Goal: Task Accomplishment & Management: Manage account settings

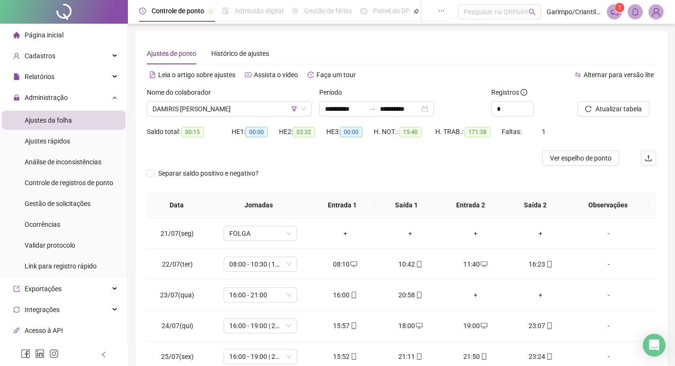
click at [242, 111] on span "DAMIRIS [PERSON_NAME]" at bounding box center [228, 109] width 153 height 14
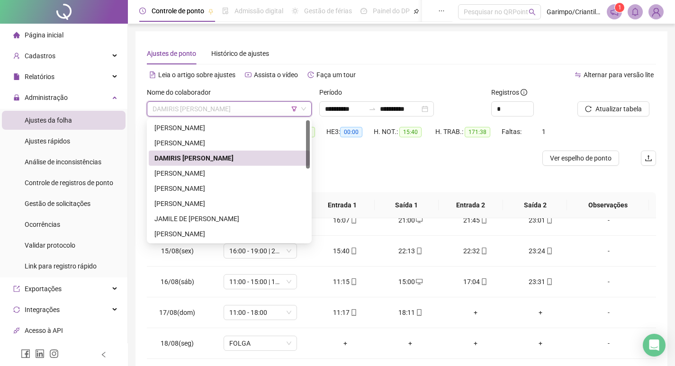
click at [197, 157] on div "DAMIRIS [PERSON_NAME]" at bounding box center [229, 158] width 150 height 10
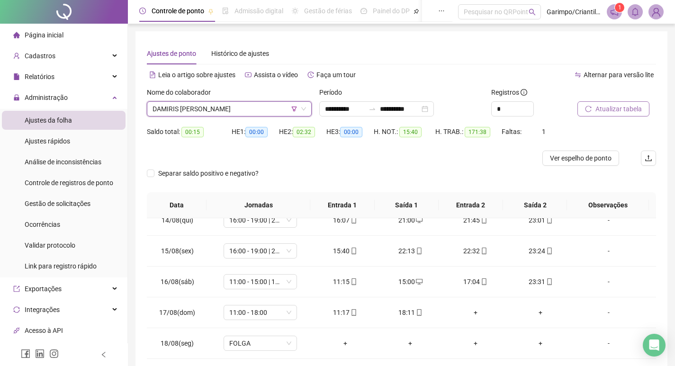
click at [585, 106] on icon "reload" at bounding box center [588, 109] width 7 height 7
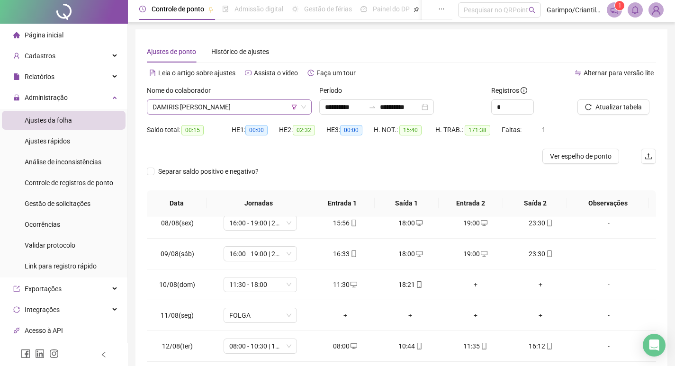
scroll to position [0, 0]
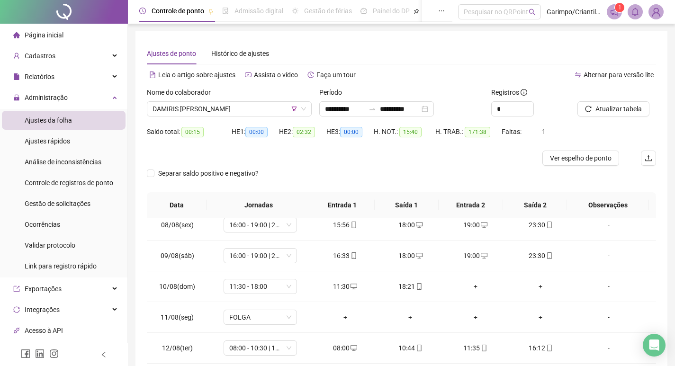
click at [174, 100] on div "Nome do colaborador" at bounding box center [229, 94] width 165 height 14
click at [222, 105] on span "DAMIRIS [PERSON_NAME]" at bounding box center [228, 109] width 153 height 14
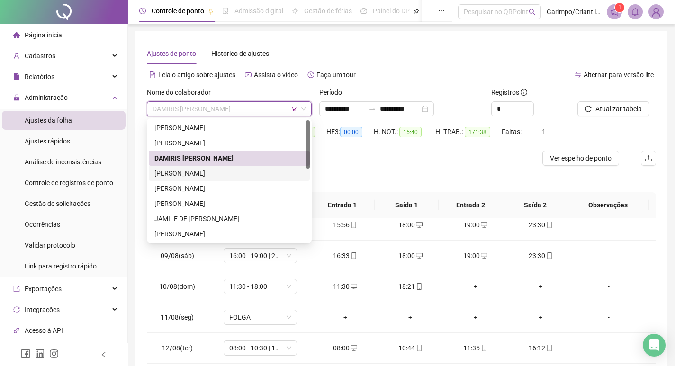
click at [219, 171] on div "[PERSON_NAME]" at bounding box center [229, 173] width 150 height 10
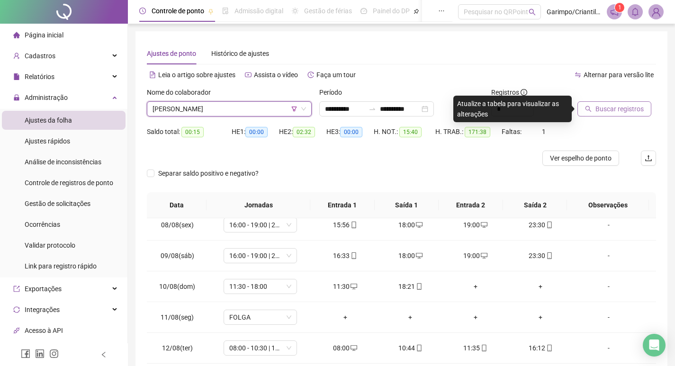
click at [601, 103] on button "Buscar registros" at bounding box center [614, 108] width 74 height 15
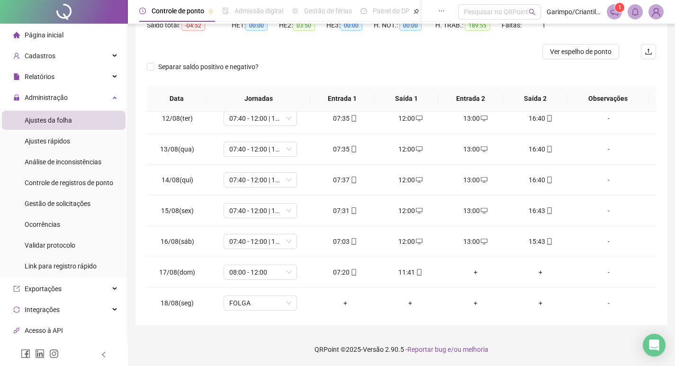
scroll to position [752, 0]
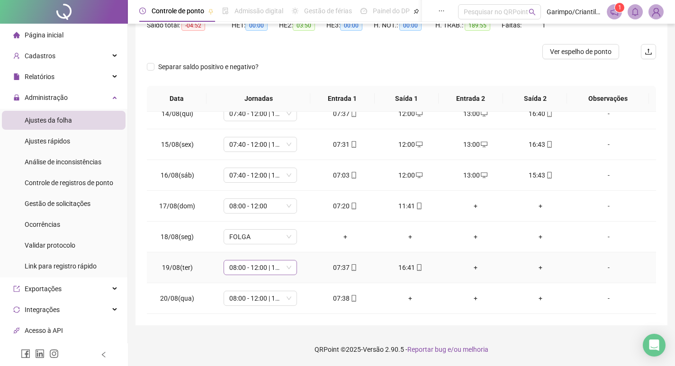
click at [279, 270] on span "08:00 - 12:00 | 13:00 - 17:00" at bounding box center [260, 267] width 62 height 14
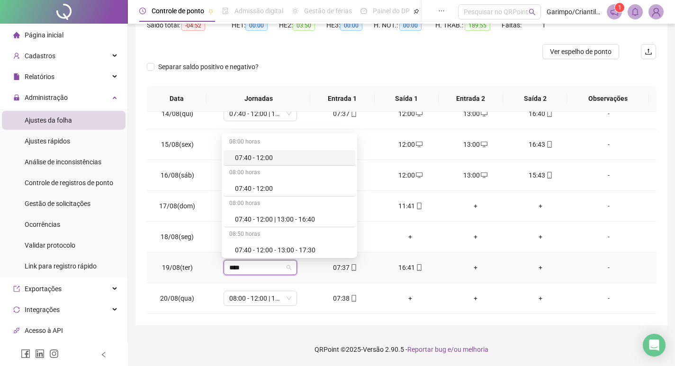
type input "*****"
click at [274, 218] on div "07:40 - 12:00 | 13:00 - 16:40" at bounding box center [292, 219] width 115 height 10
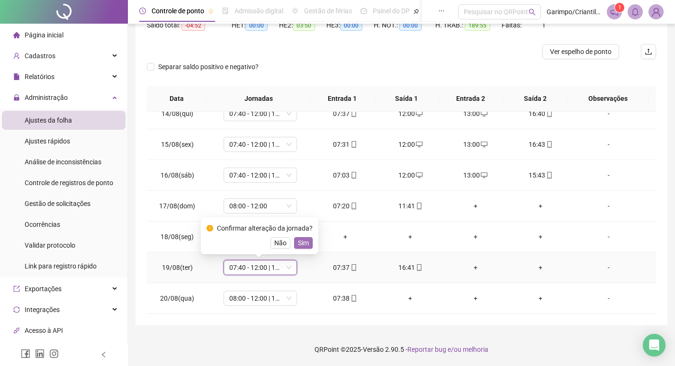
click at [306, 245] on span "Sim" at bounding box center [303, 243] width 11 height 10
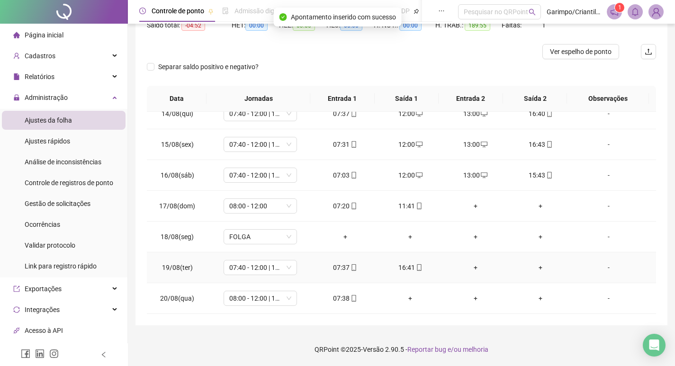
click at [468, 264] on div "+" at bounding box center [475, 267] width 50 height 10
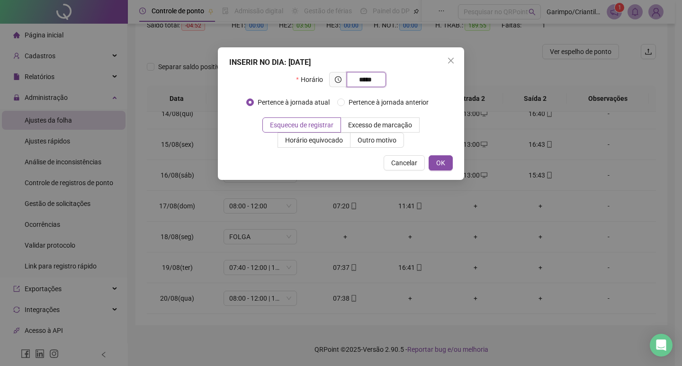
type input "*****"
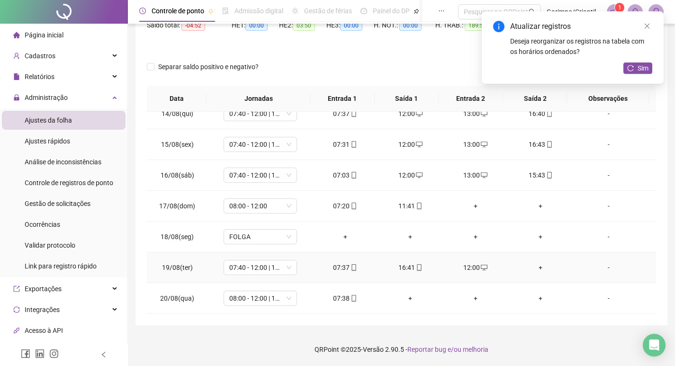
click at [538, 268] on div "+" at bounding box center [541, 267] width 50 height 10
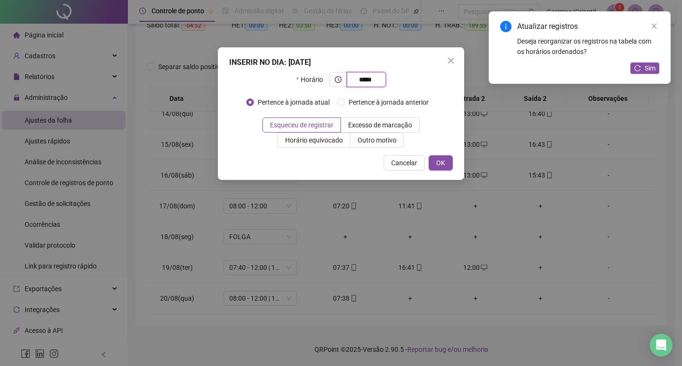
type input "*****"
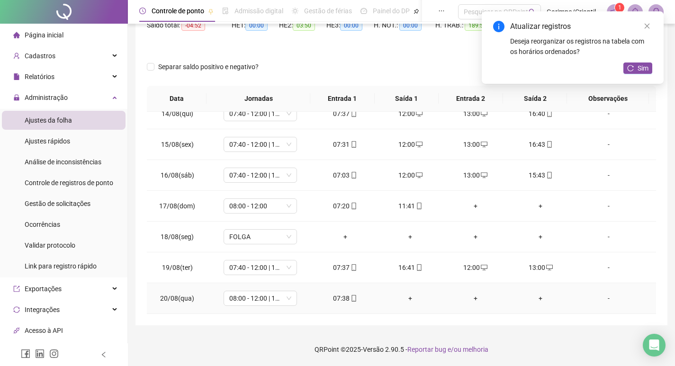
click at [403, 302] on div "+" at bounding box center [410, 298] width 50 height 10
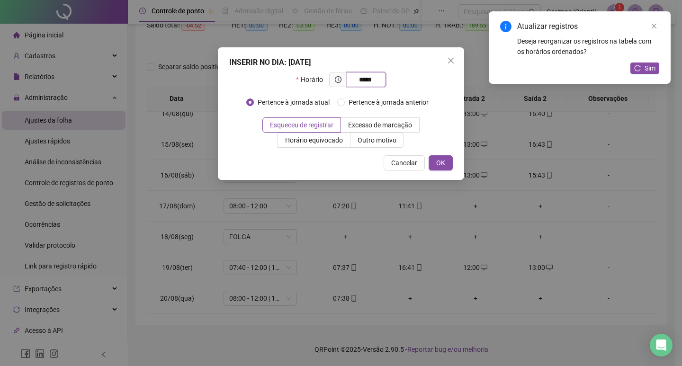
type input "*****"
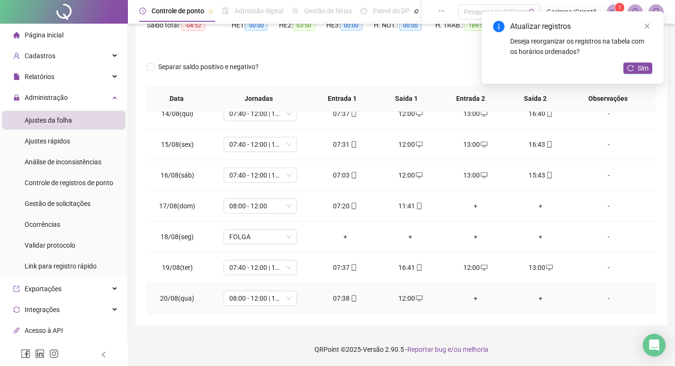
click at [468, 300] on div "+" at bounding box center [475, 298] width 50 height 10
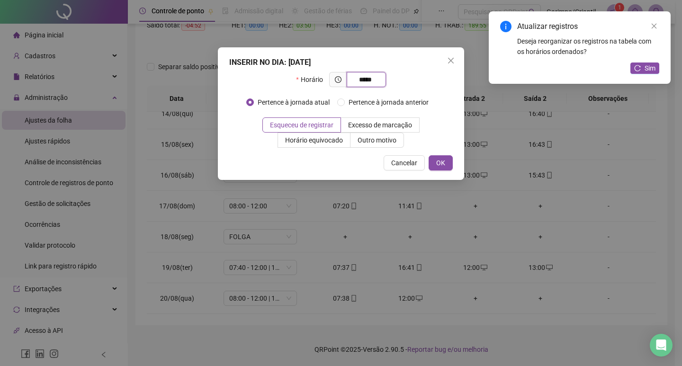
type input "*****"
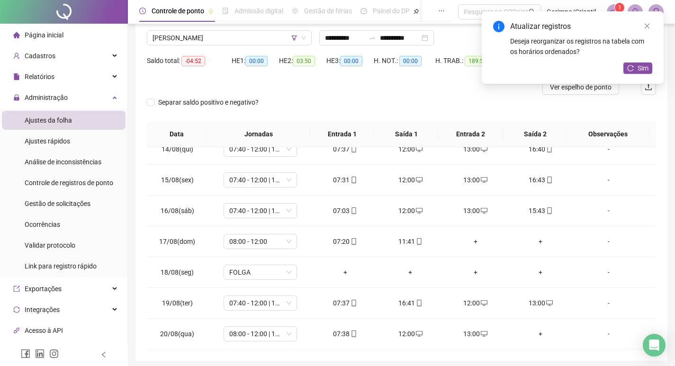
scroll to position [12, 0]
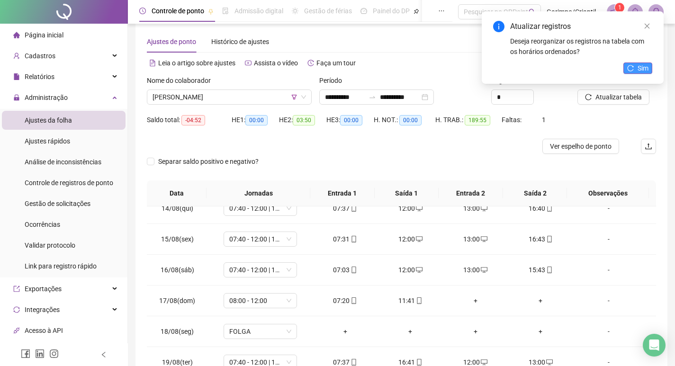
click at [632, 62] on button "Sim" at bounding box center [637, 67] width 29 height 11
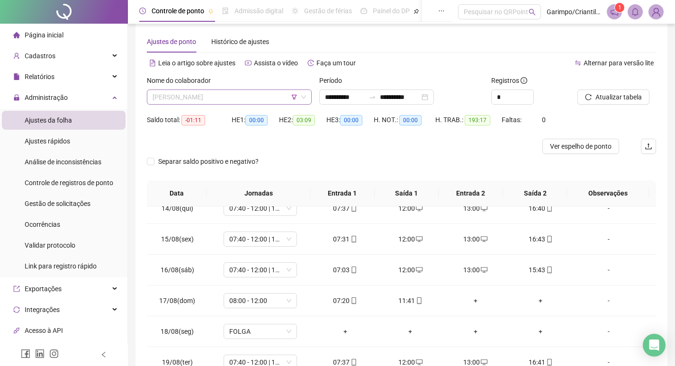
click at [219, 100] on span "[PERSON_NAME]" at bounding box center [228, 97] width 153 height 14
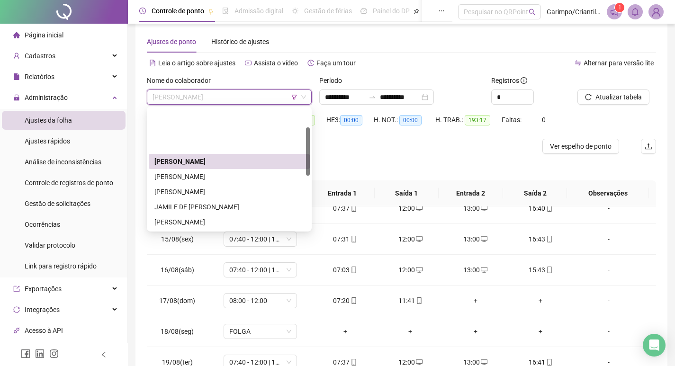
scroll to position [47, 0]
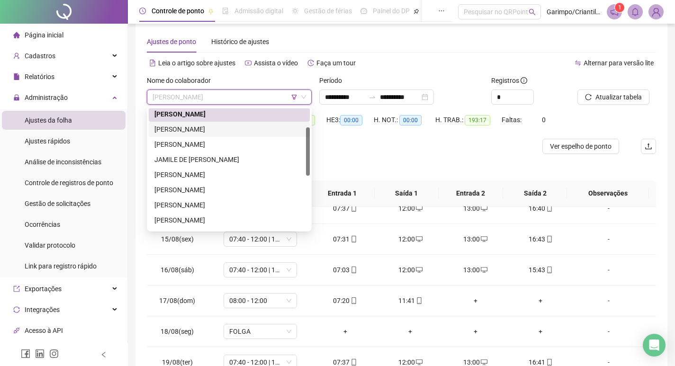
click at [192, 128] on div "[PERSON_NAME]" at bounding box center [229, 129] width 150 height 10
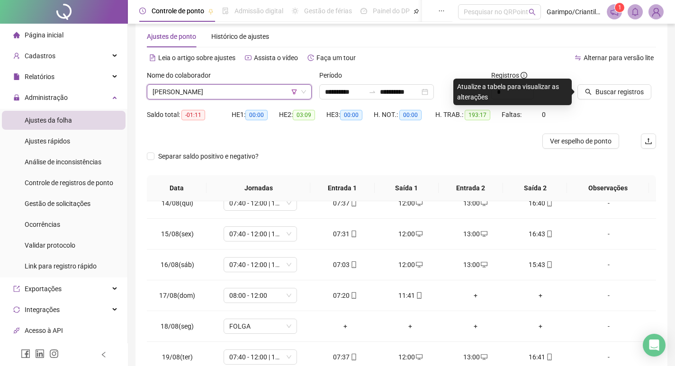
scroll to position [12, 0]
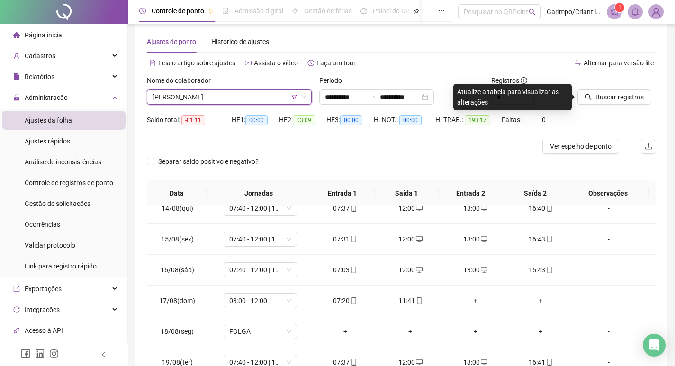
click at [596, 85] on div at bounding box center [604, 82] width 55 height 14
click at [595, 96] on span "Buscar registros" at bounding box center [619, 97] width 48 height 10
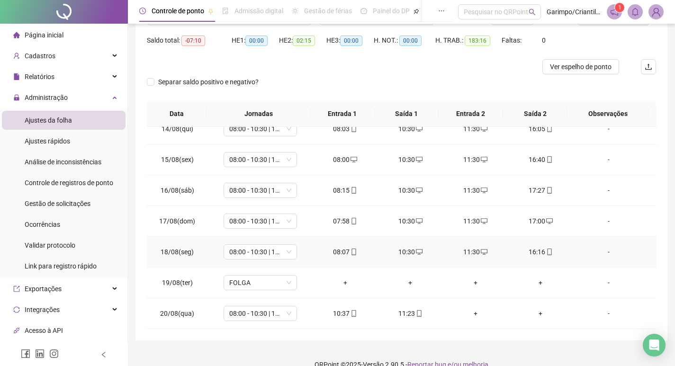
scroll to position [107, 0]
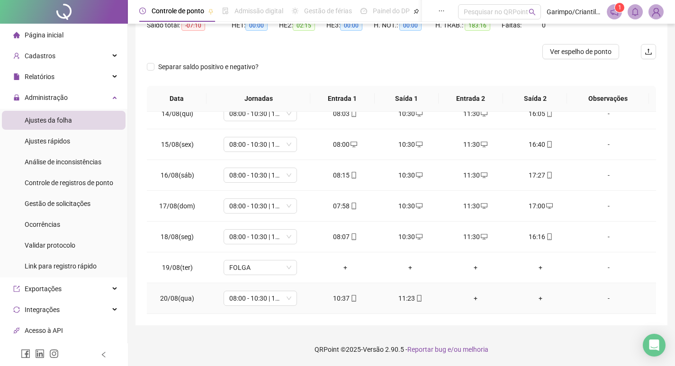
click at [474, 297] on div "+" at bounding box center [475, 298] width 50 height 10
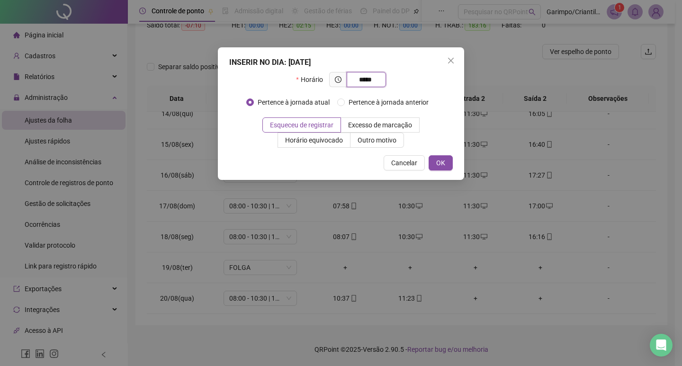
type input "*****"
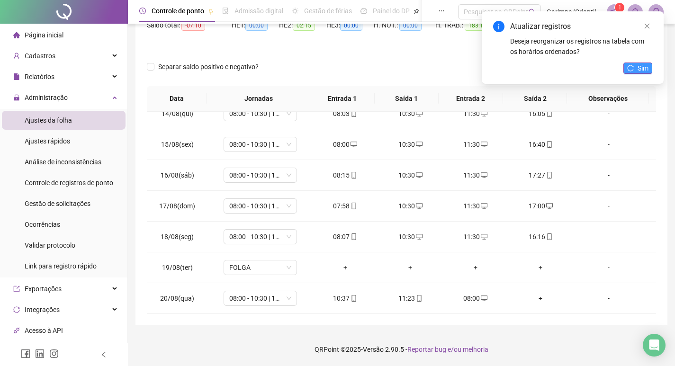
click at [640, 68] on span "Sim" at bounding box center [642, 68] width 11 height 10
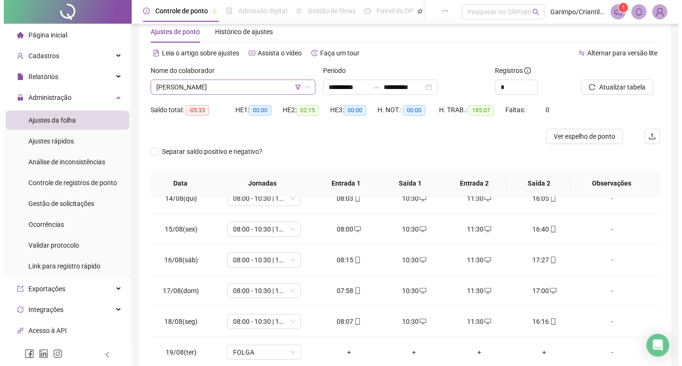
scroll to position [12, 0]
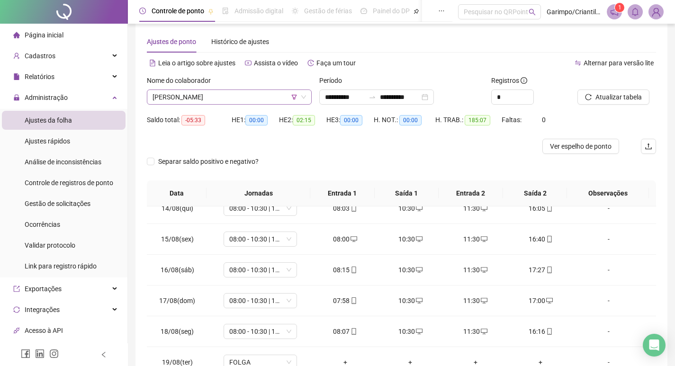
click at [215, 98] on span "[PERSON_NAME]" at bounding box center [228, 97] width 153 height 14
click at [356, 159] on div "Separar saldo positivo e negativo?" at bounding box center [401, 167] width 509 height 27
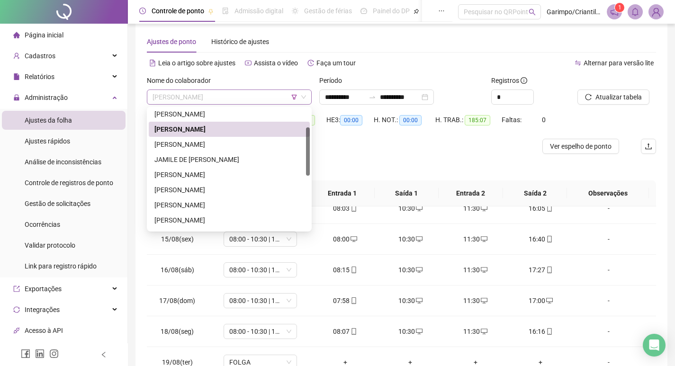
click at [189, 98] on span "[PERSON_NAME]" at bounding box center [228, 97] width 153 height 14
click at [191, 146] on div "[PERSON_NAME]" at bounding box center [229, 144] width 150 height 10
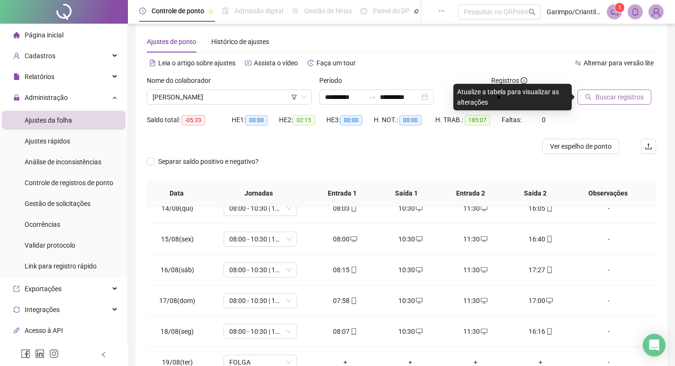
click at [584, 96] on button "Buscar registros" at bounding box center [614, 96] width 74 height 15
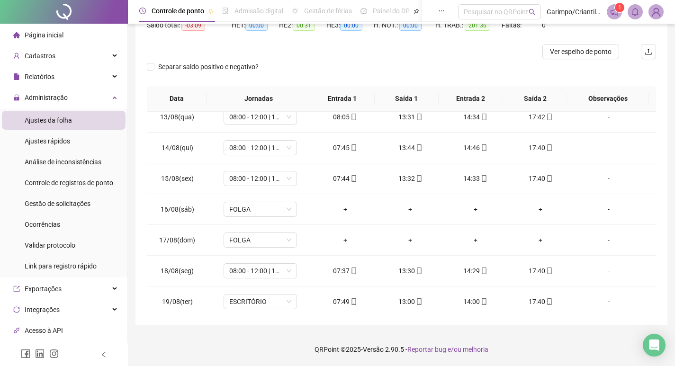
scroll to position [752, 0]
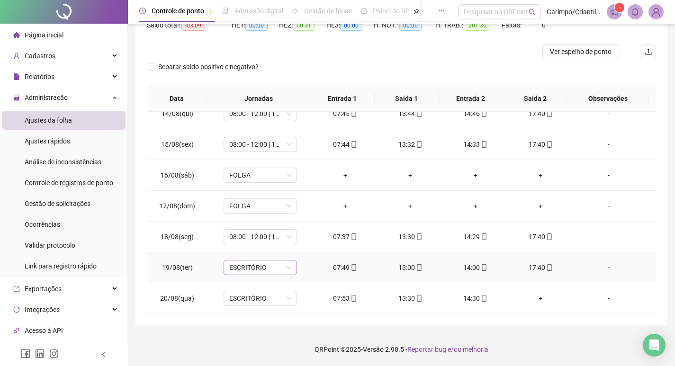
click at [257, 262] on span "ESCRITÓRIO" at bounding box center [260, 267] width 62 height 14
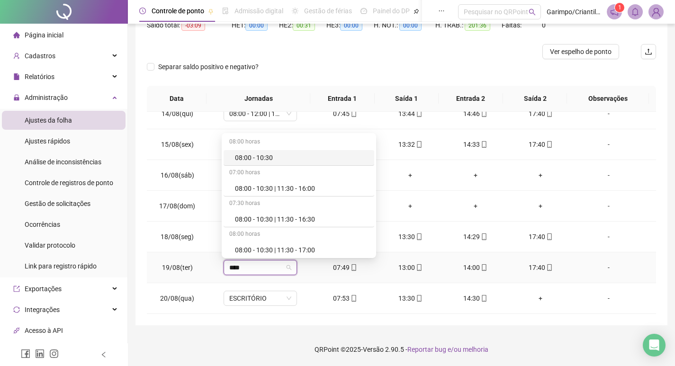
type input "*****"
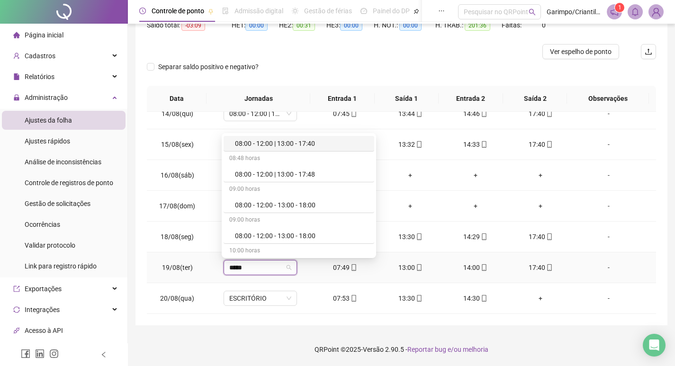
click at [288, 141] on div "08:00 - 12:00 | 13:00 - 17:40" at bounding box center [302, 143] width 134 height 10
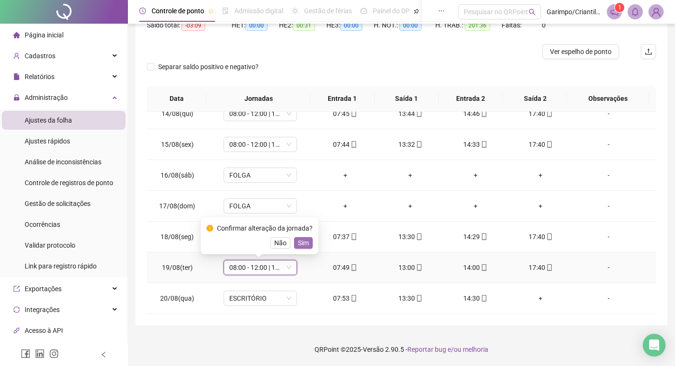
click at [300, 242] on span "Sim" at bounding box center [303, 243] width 11 height 10
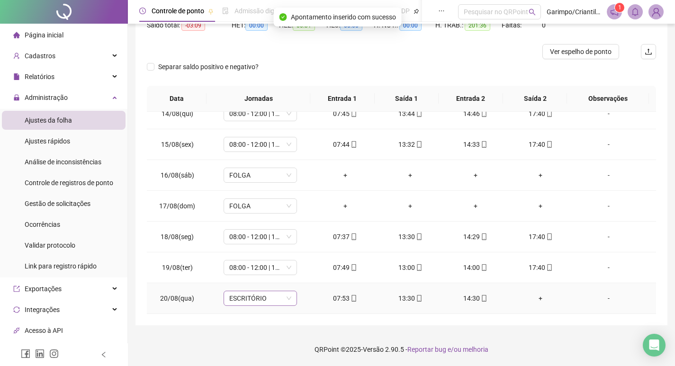
click at [239, 297] on span "ESCRITÓRIO" at bounding box center [260, 298] width 62 height 14
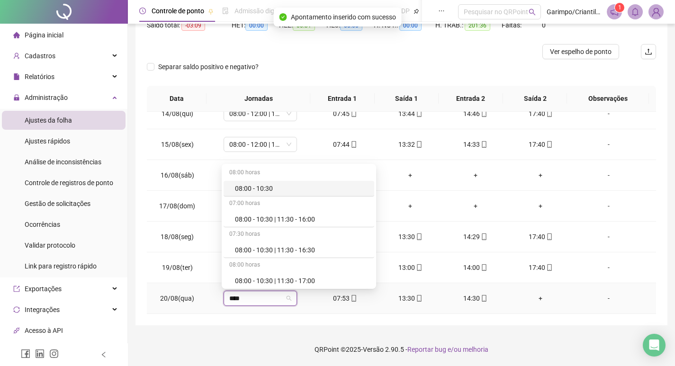
type input "*****"
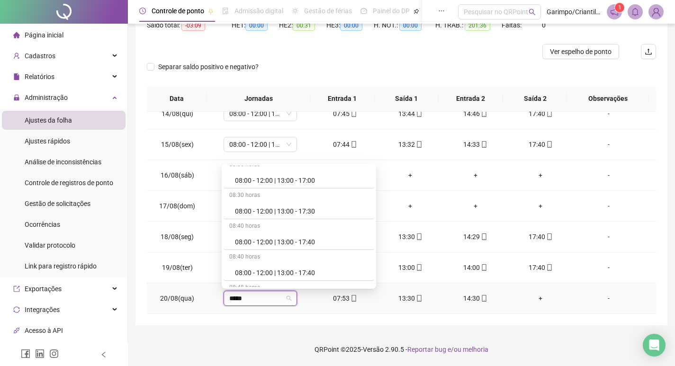
scroll to position [473, 0]
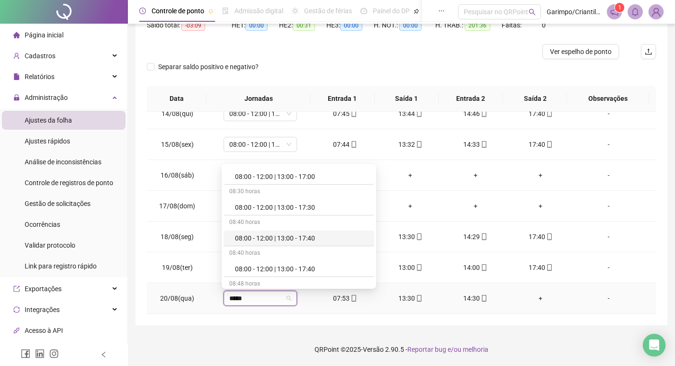
click at [312, 241] on div "08:00 - 12:00 | 13:00 - 17:40" at bounding box center [302, 238] width 134 height 10
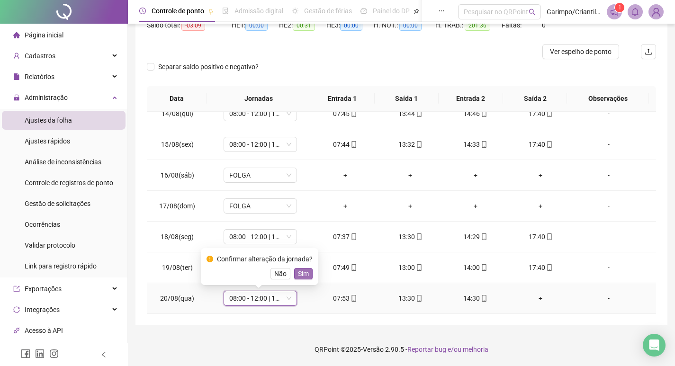
click at [301, 271] on span "Sim" at bounding box center [303, 273] width 11 height 10
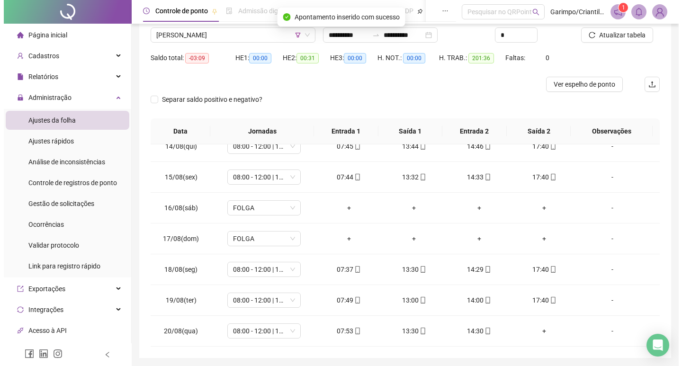
scroll to position [59, 0]
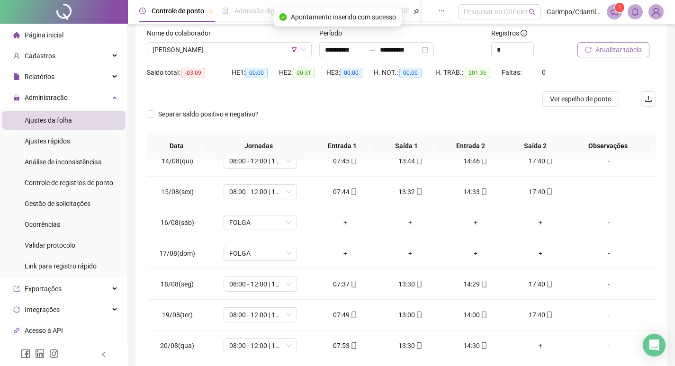
click at [610, 50] on span "Atualizar tabela" at bounding box center [618, 50] width 46 height 10
click at [267, 54] on span "[PERSON_NAME]" at bounding box center [228, 50] width 153 height 14
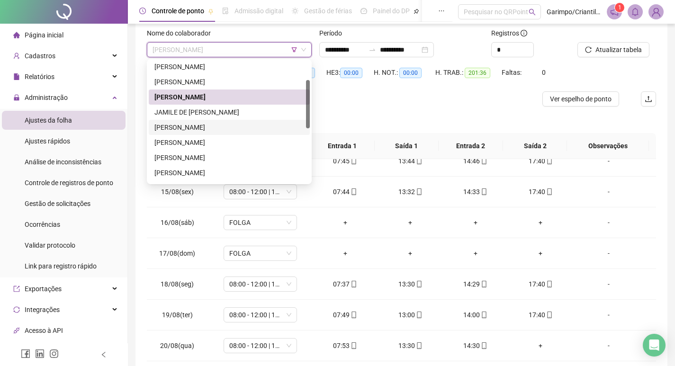
click at [249, 121] on div "[PERSON_NAME]" at bounding box center [229, 127] width 161 height 15
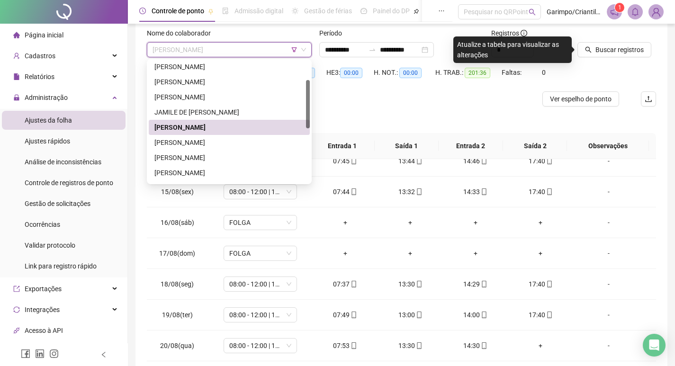
click at [259, 46] on span "[PERSON_NAME]" at bounding box center [228, 50] width 153 height 14
click at [223, 139] on div "[PERSON_NAME]" at bounding box center [229, 142] width 150 height 10
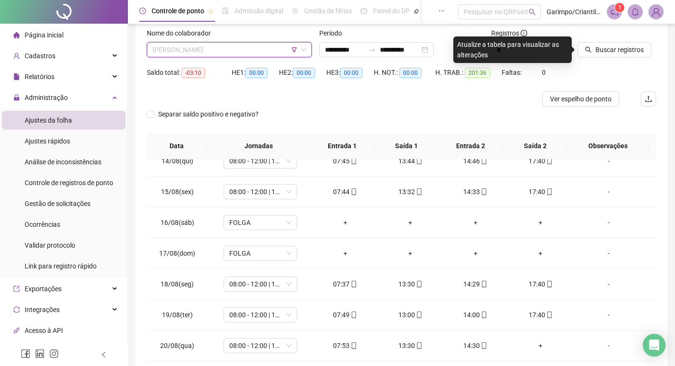
click at [259, 45] on span "[PERSON_NAME]" at bounding box center [228, 50] width 153 height 14
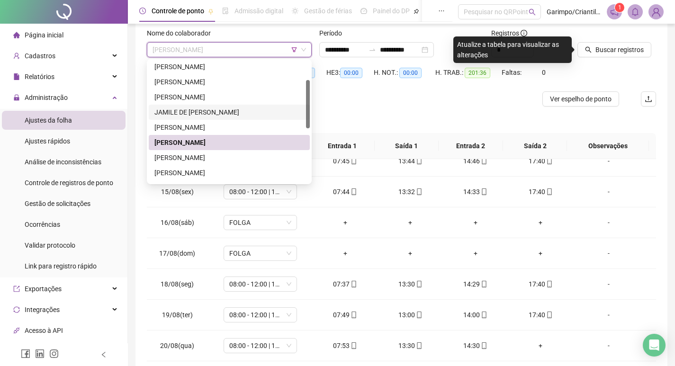
click at [223, 113] on div "JAMILE DE [PERSON_NAME]" at bounding box center [229, 112] width 150 height 10
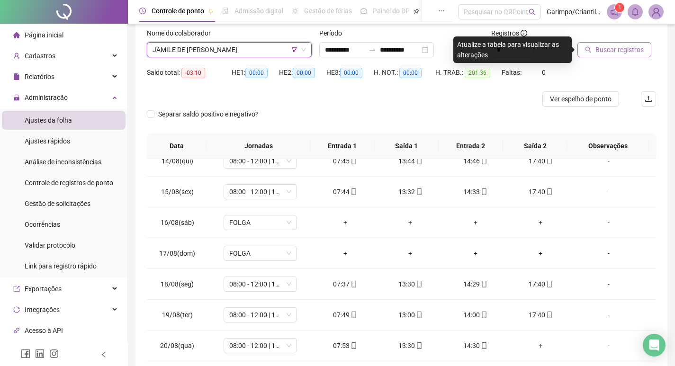
click at [613, 53] on span "Buscar registros" at bounding box center [619, 50] width 48 height 10
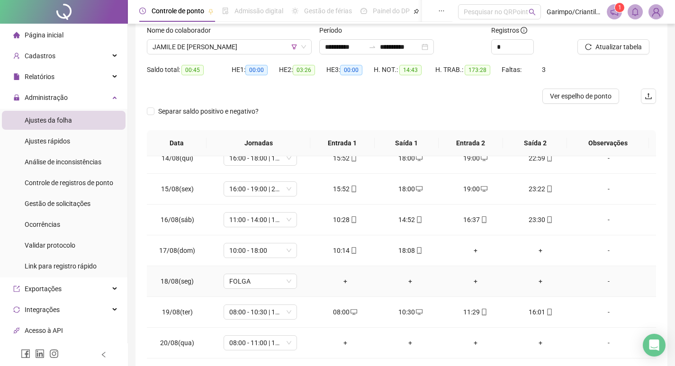
scroll to position [107, 0]
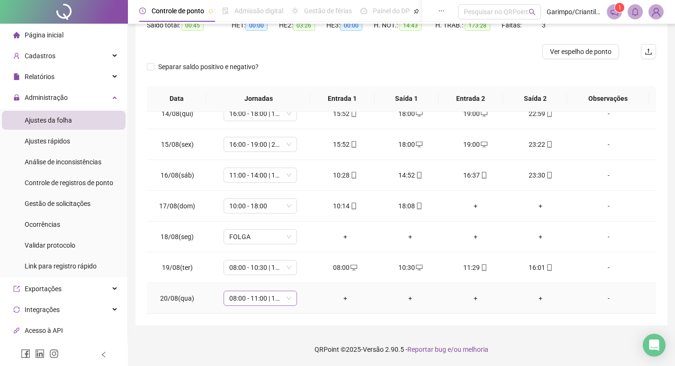
click at [274, 300] on span "08:00 - 11:00 | 12:00 - 16:00" at bounding box center [260, 298] width 62 height 14
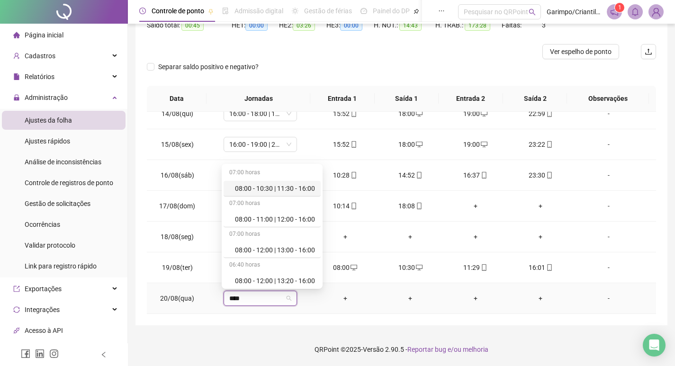
type input "*****"
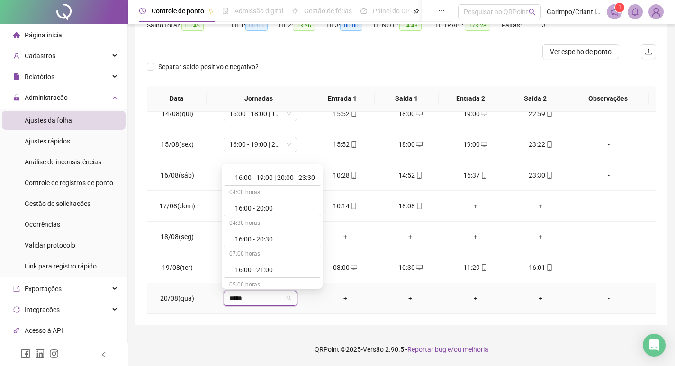
scroll to position [1468, 0]
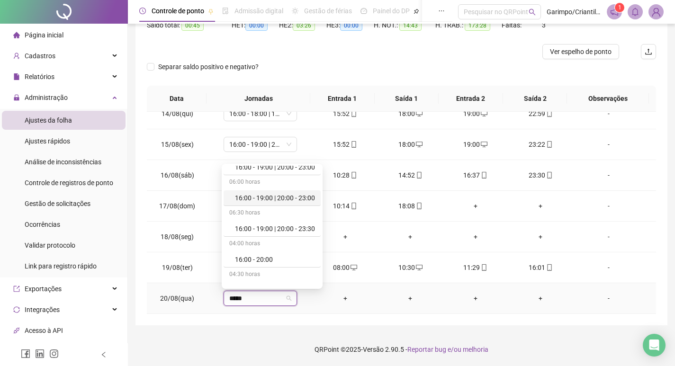
click at [303, 199] on div "16:00 - 19:00 | 20:00 - 23:00" at bounding box center [275, 198] width 80 height 10
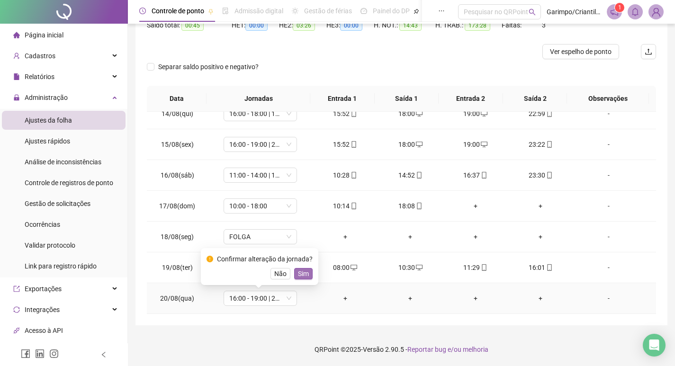
click at [305, 270] on span "Sim" at bounding box center [303, 273] width 11 height 10
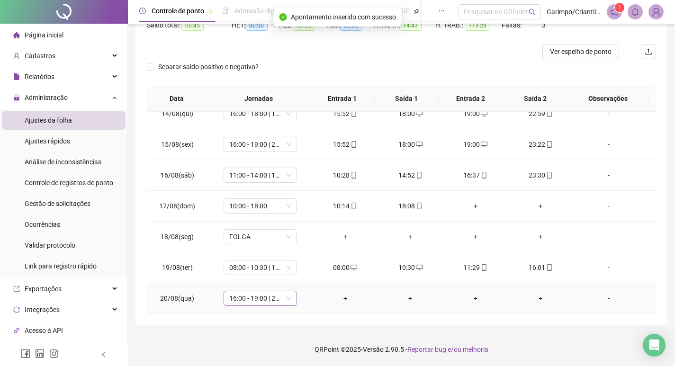
click at [259, 298] on span "16:00 - 19:00 | 20:00 - 23:00" at bounding box center [260, 298] width 62 height 14
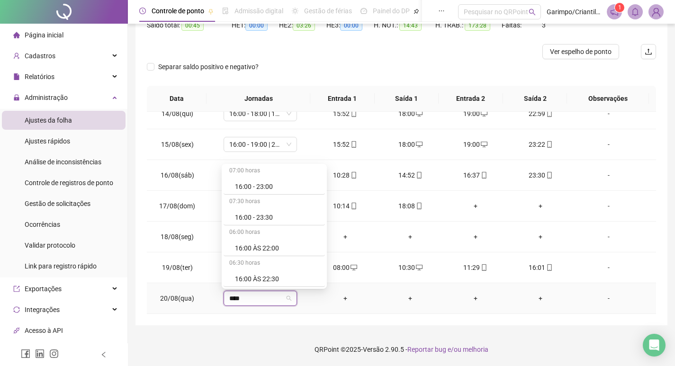
scroll to position [1492, 0]
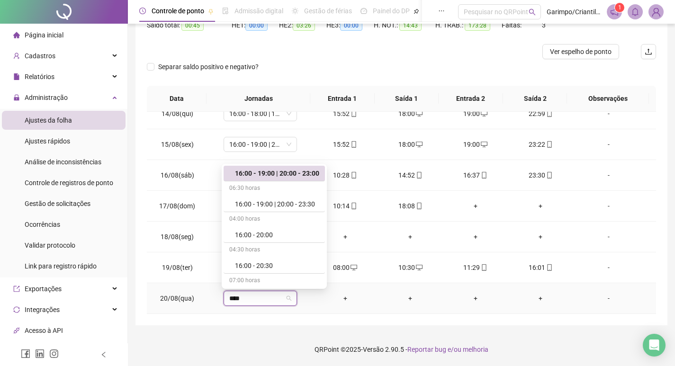
type input "*****"
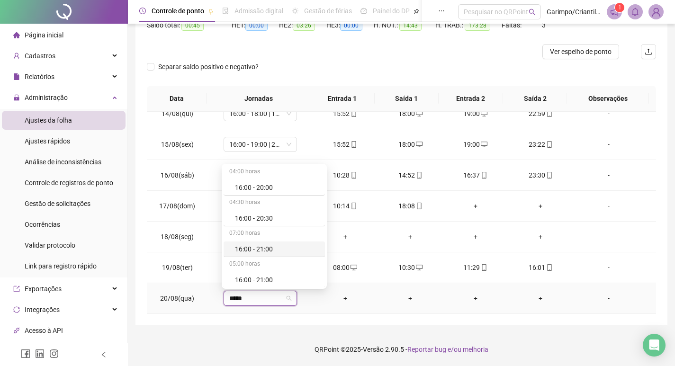
click at [259, 251] on div "16:00 - 21:00" at bounding box center [277, 249] width 84 height 10
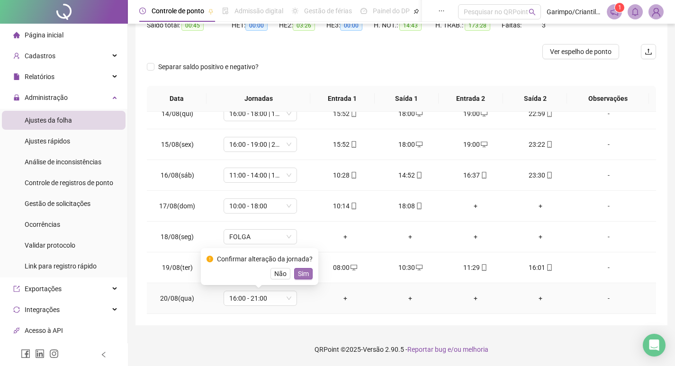
click at [306, 276] on span "Sim" at bounding box center [303, 273] width 11 height 10
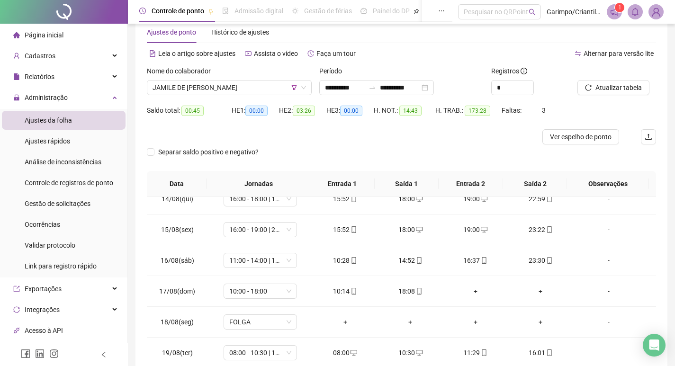
scroll to position [12, 0]
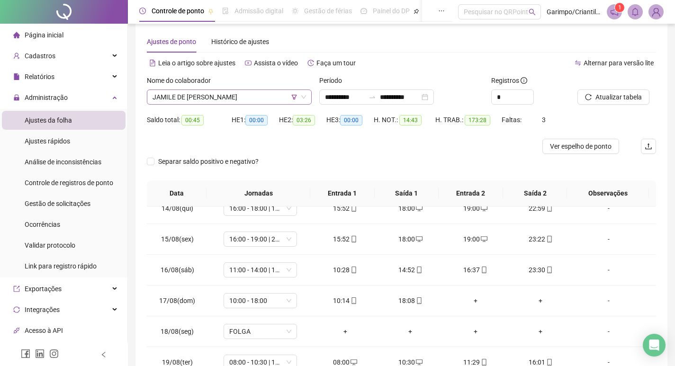
click at [215, 101] on span "JAMILE DE [PERSON_NAME]" at bounding box center [228, 97] width 153 height 14
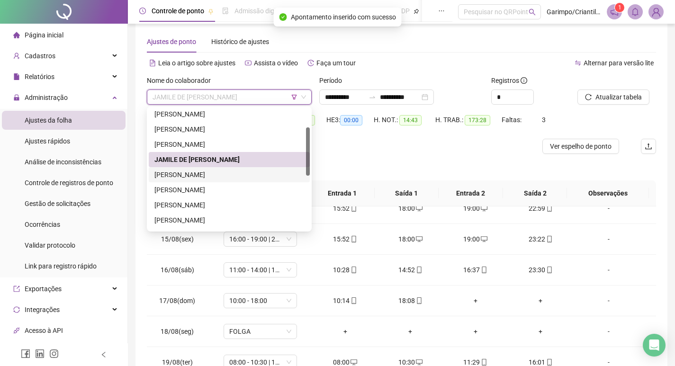
click at [214, 175] on div "[PERSON_NAME]" at bounding box center [229, 175] width 150 height 10
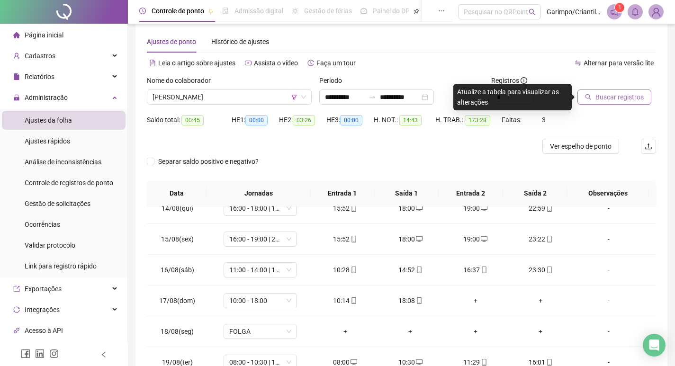
click at [634, 100] on span "Buscar registros" at bounding box center [619, 97] width 48 height 10
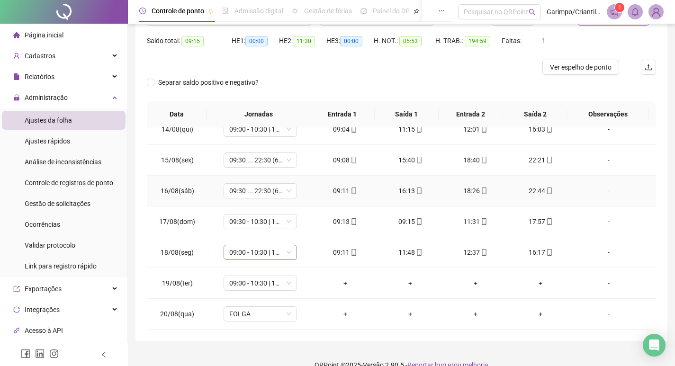
scroll to position [107, 0]
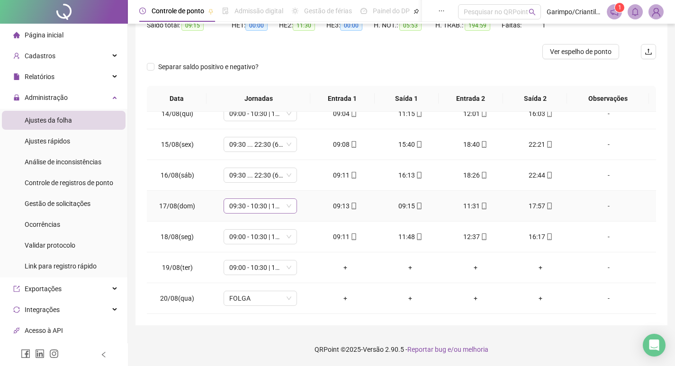
click at [270, 205] on span "09:30 - 10:30 | 11:30 - 18:30" at bounding box center [260, 206] width 62 height 14
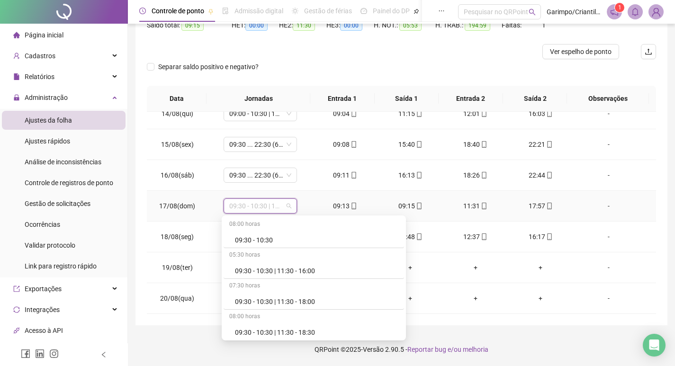
scroll to position [3977, 0]
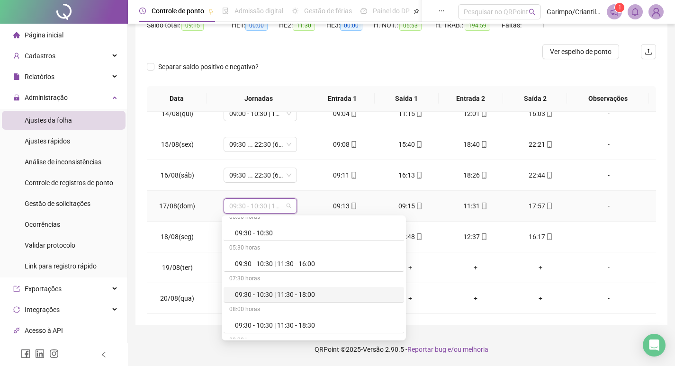
click at [299, 298] on div "09:30 - 10:30 | 11:30 - 18:00" at bounding box center [316, 294] width 163 height 10
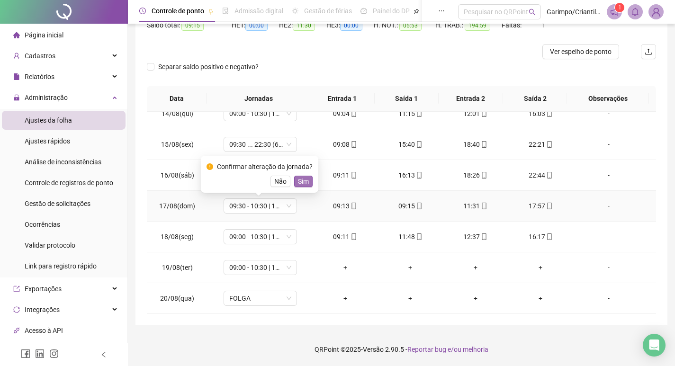
click at [303, 181] on span "Sim" at bounding box center [303, 181] width 11 height 10
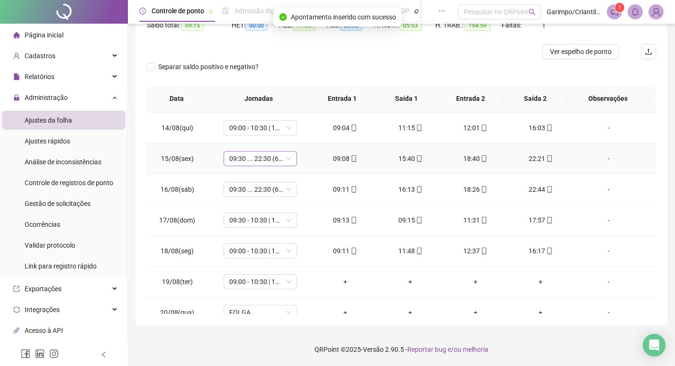
scroll to position [752, 0]
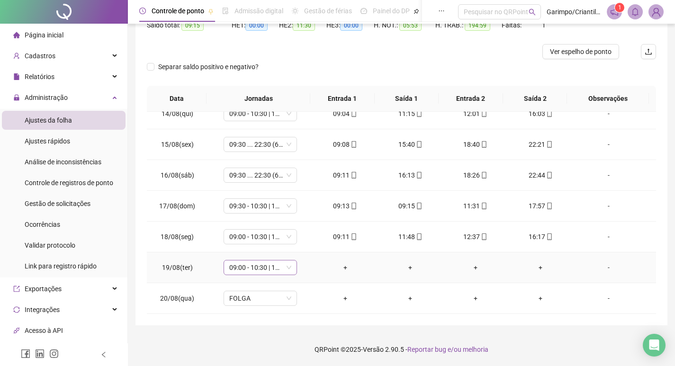
click at [258, 267] on span "09:00 - 10:30 | 11:30 - 16:00" at bounding box center [260, 267] width 62 height 14
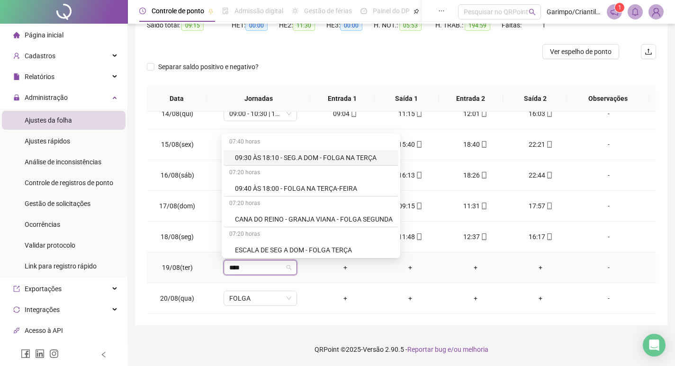
type input "*****"
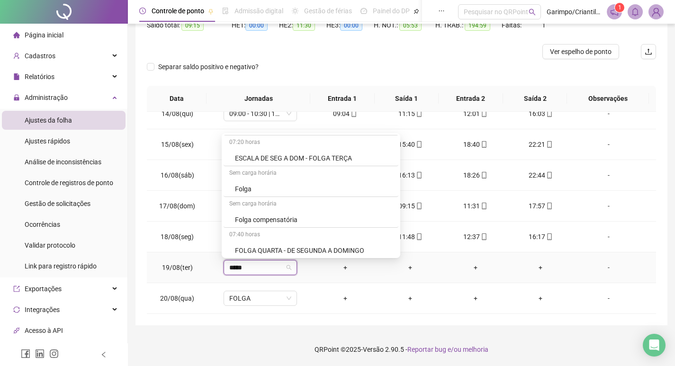
scroll to position [95, 0]
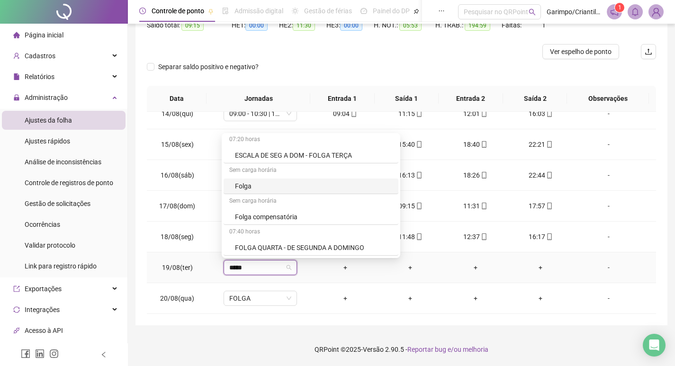
click at [247, 186] on div "Folga" at bounding box center [314, 186] width 158 height 10
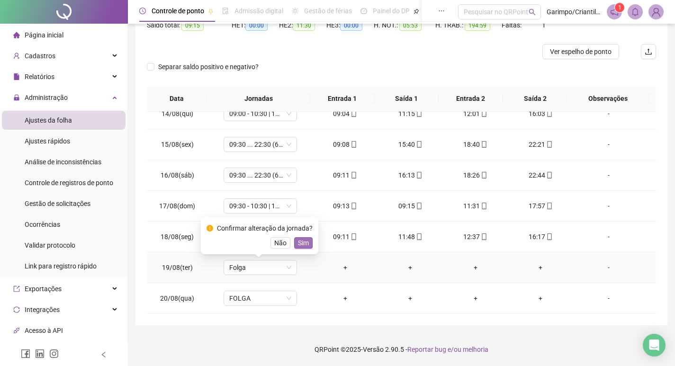
click at [306, 244] on span "Sim" at bounding box center [303, 243] width 11 height 10
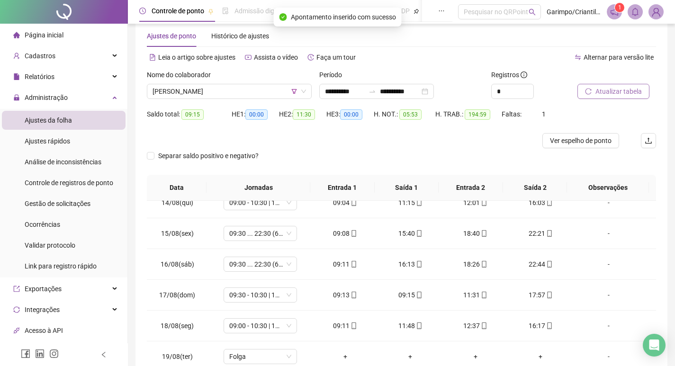
scroll to position [12, 0]
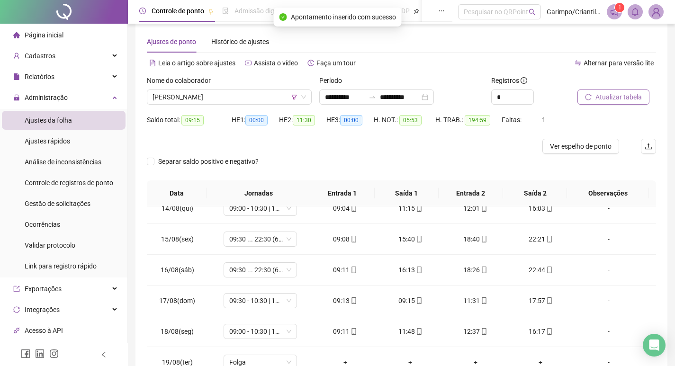
click at [623, 96] on span "Atualizar tabela" at bounding box center [618, 97] width 46 height 10
click at [206, 99] on span "[PERSON_NAME]" at bounding box center [228, 97] width 153 height 14
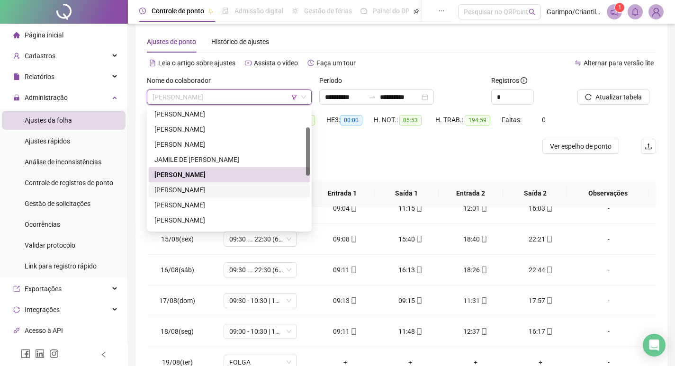
drag, startPoint x: 219, startPoint y: 189, endPoint x: 508, endPoint y: 118, distance: 297.1
click at [219, 189] on div "[PERSON_NAME]" at bounding box center [229, 190] width 150 height 10
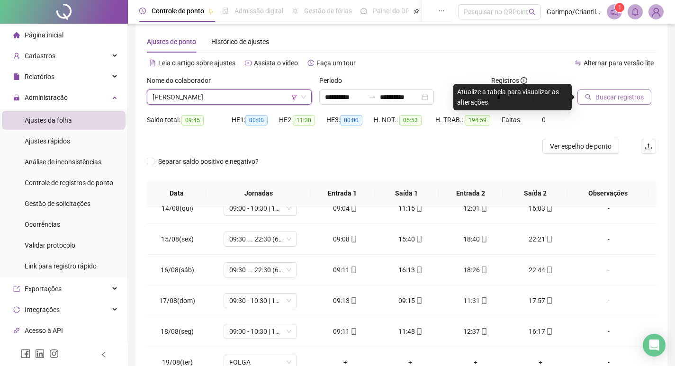
click at [598, 96] on span "Buscar registros" at bounding box center [619, 97] width 48 height 10
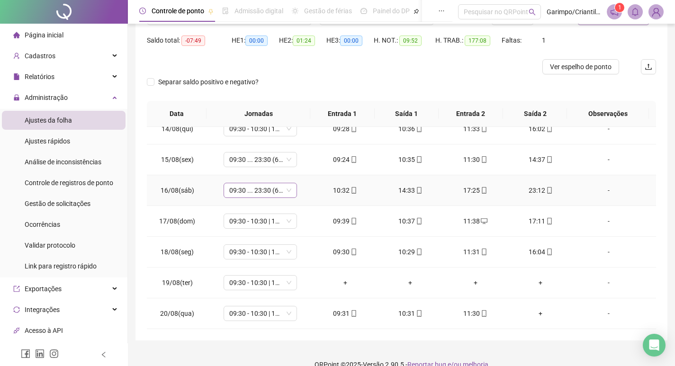
scroll to position [107, 0]
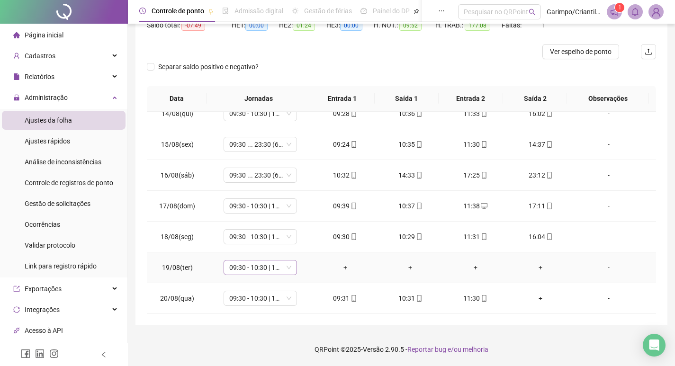
click at [255, 268] on span "09:30 - 10:30 | 11:30 - 16:00" at bounding box center [260, 267] width 62 height 14
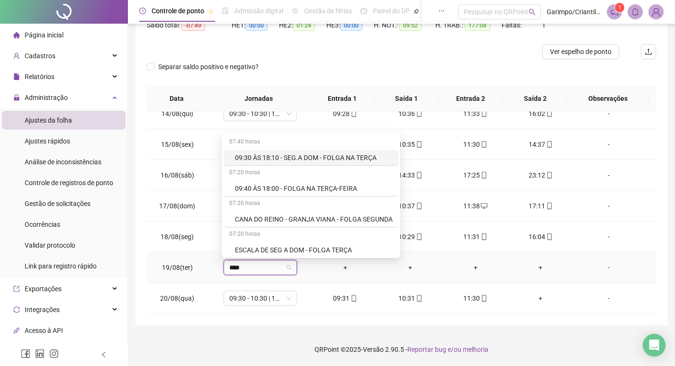
type input "*****"
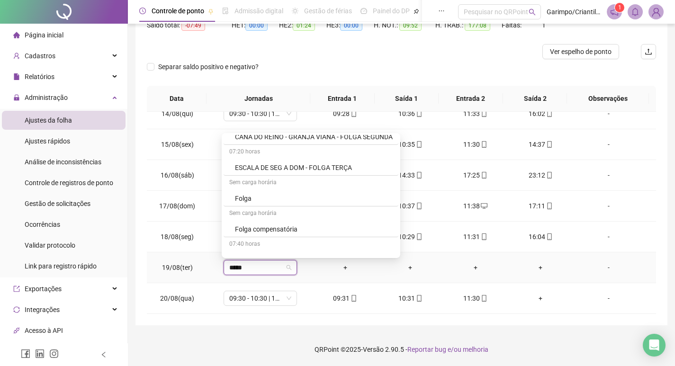
scroll to position [95, 0]
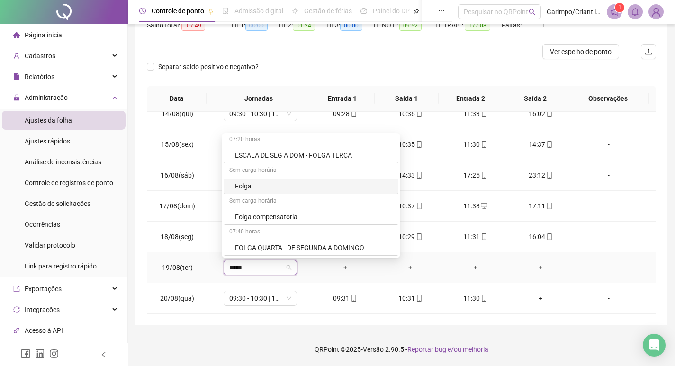
click at [268, 191] on div "Folga" at bounding box center [314, 186] width 158 height 10
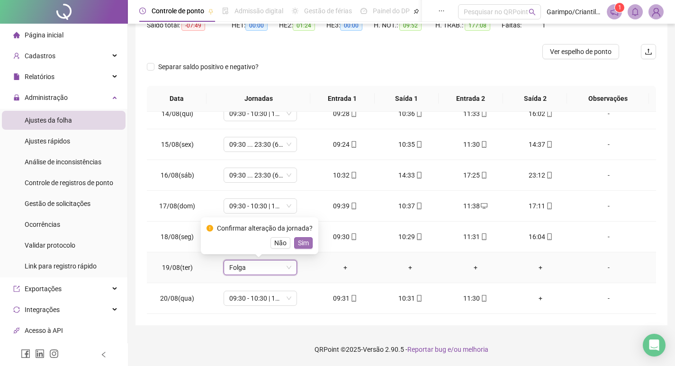
click at [306, 245] on span "Sim" at bounding box center [303, 243] width 11 height 10
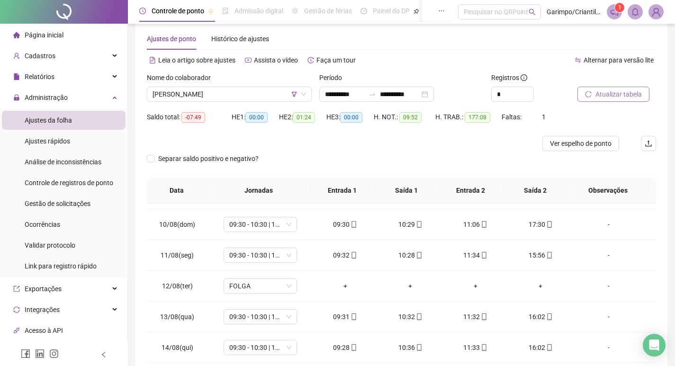
scroll to position [12, 0]
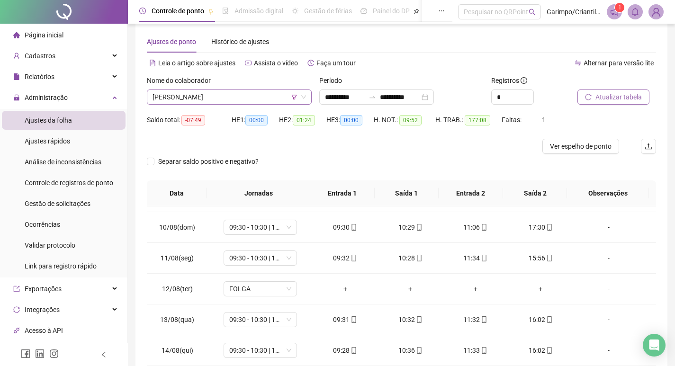
click at [255, 97] on span "[PERSON_NAME]" at bounding box center [228, 97] width 153 height 14
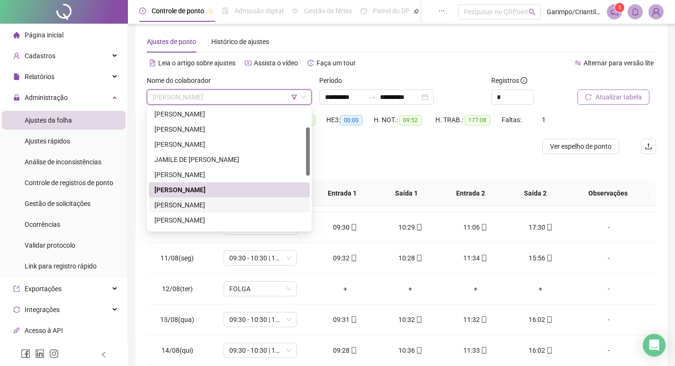
click at [205, 203] on div "[PERSON_NAME]" at bounding box center [229, 205] width 150 height 10
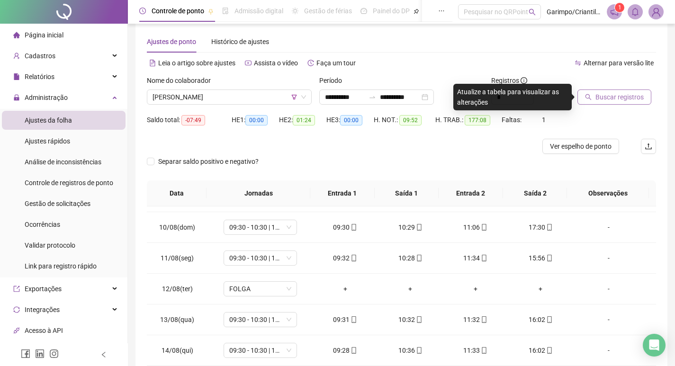
click at [620, 100] on span "Buscar registros" at bounding box center [619, 97] width 48 height 10
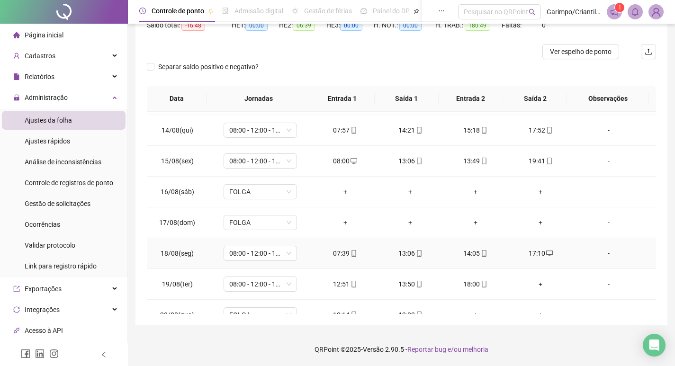
scroll to position [752, 0]
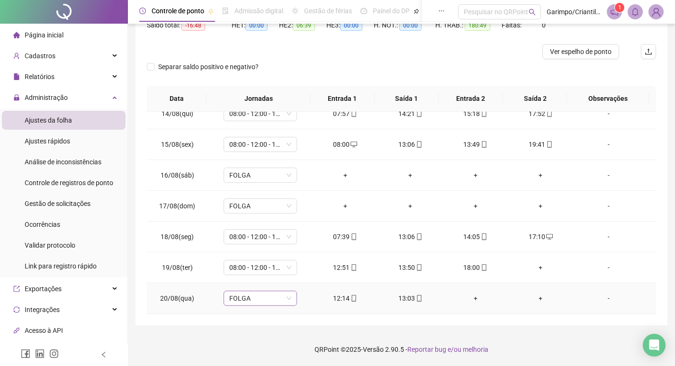
click at [258, 295] on span "FOLGA" at bounding box center [260, 298] width 62 height 14
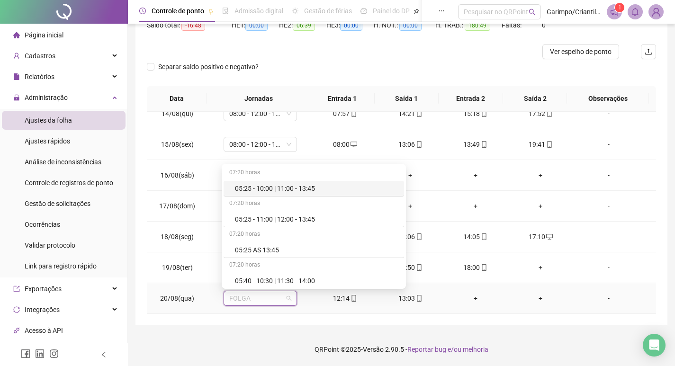
click at [312, 304] on td "12:14" at bounding box center [344, 298] width 65 height 31
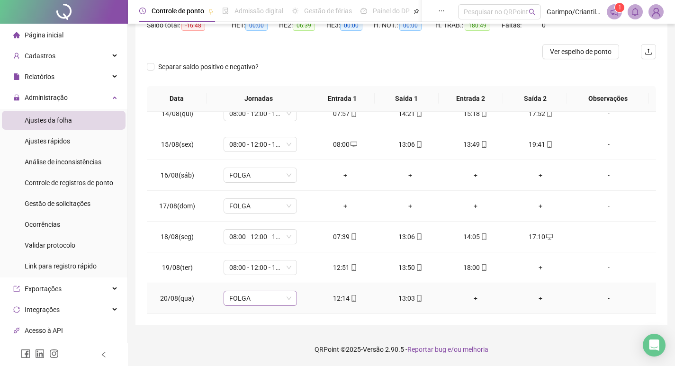
click at [254, 303] on span "FOLGA" at bounding box center [260, 298] width 62 height 14
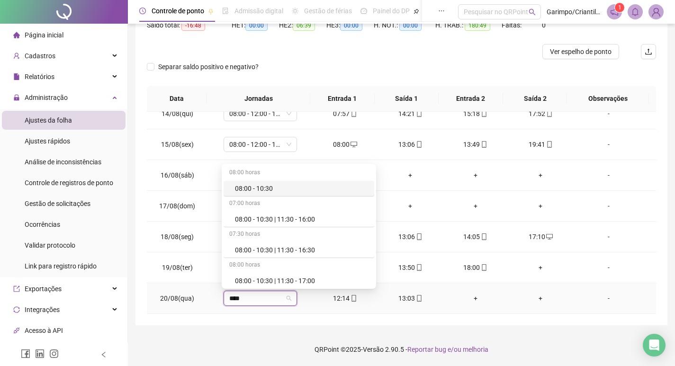
type input "*****"
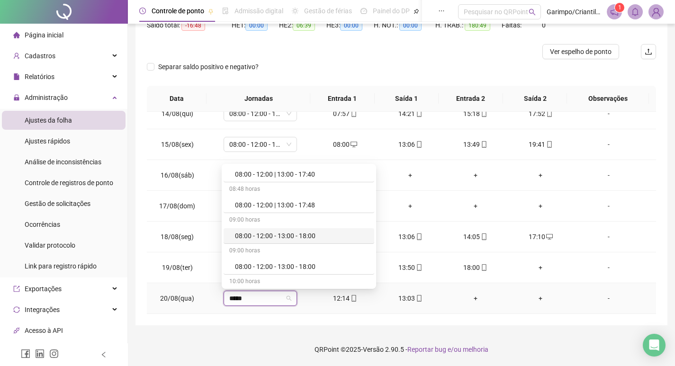
click at [312, 239] on div "08:00 - 12:00 - 13:00 - 18:00" at bounding box center [302, 236] width 134 height 10
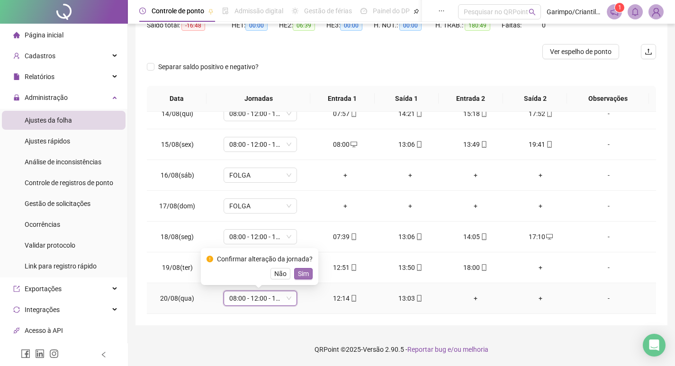
click at [298, 270] on span "Sim" at bounding box center [303, 273] width 11 height 10
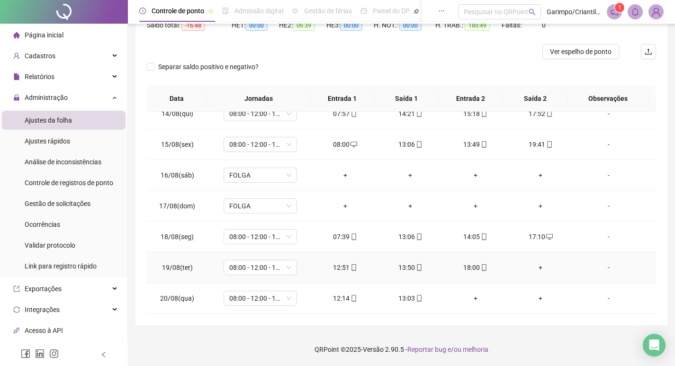
click at [481, 269] on icon "mobile" at bounding box center [484, 267] width 7 height 7
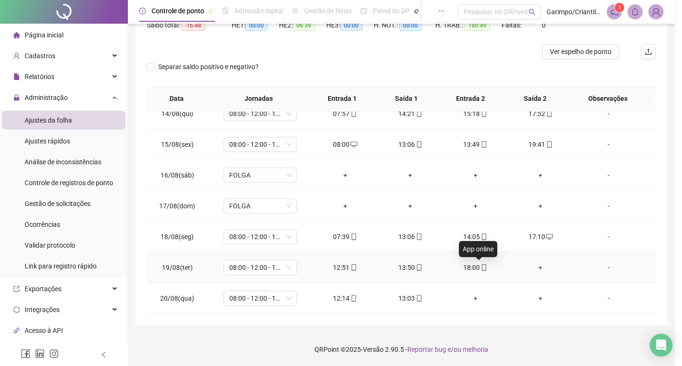
type input "**********"
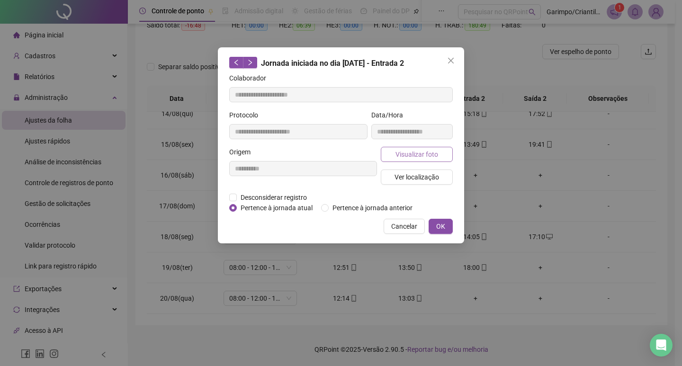
click at [422, 156] on span "Visualizar foto" at bounding box center [416, 154] width 43 height 10
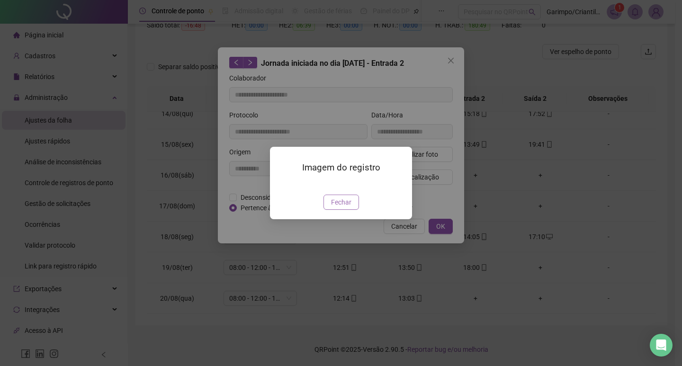
click at [339, 207] on span "Fechar" at bounding box center [341, 202] width 20 height 10
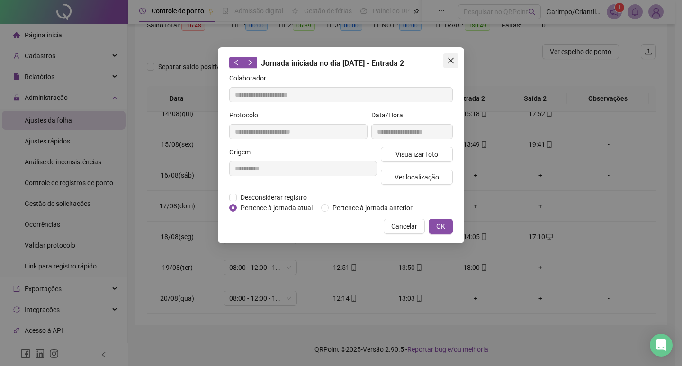
click at [450, 61] on icon "close" at bounding box center [451, 61] width 8 height 8
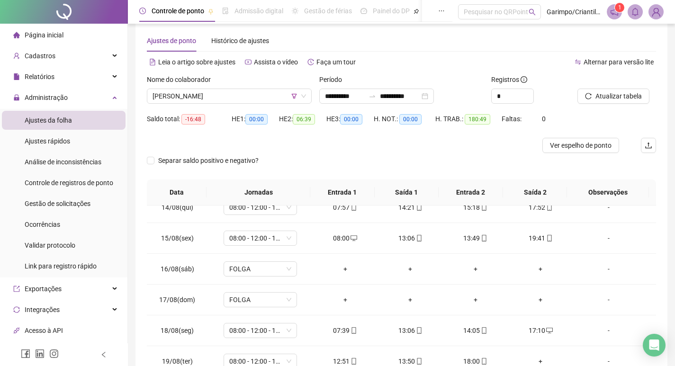
scroll to position [12, 0]
click at [225, 93] on span "[PERSON_NAME]" at bounding box center [228, 97] width 153 height 14
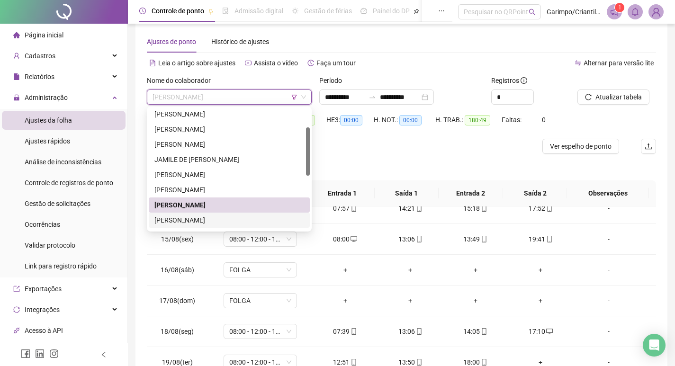
click at [220, 216] on div "[PERSON_NAME]" at bounding box center [229, 220] width 150 height 10
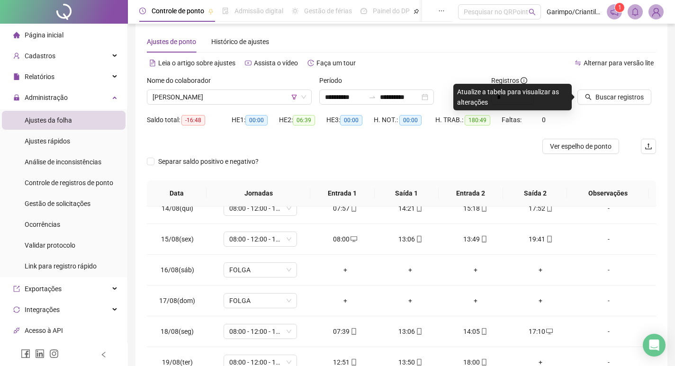
click at [615, 88] on div at bounding box center [604, 82] width 55 height 14
click at [603, 98] on span "Buscar registros" at bounding box center [619, 97] width 48 height 10
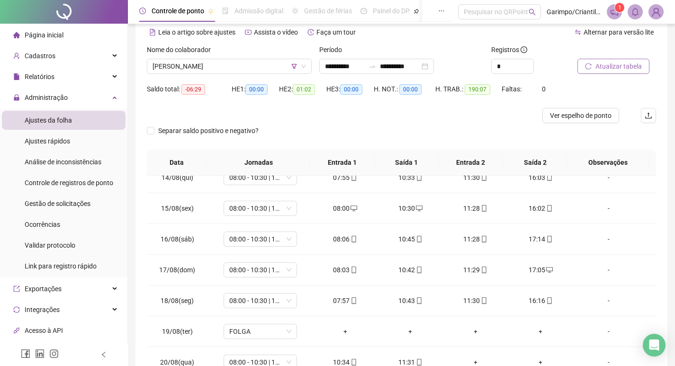
scroll to position [59, 0]
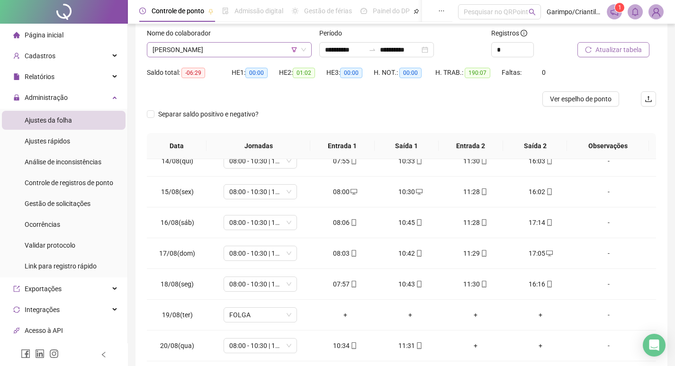
click at [243, 47] on span "[PERSON_NAME]" at bounding box center [228, 50] width 153 height 14
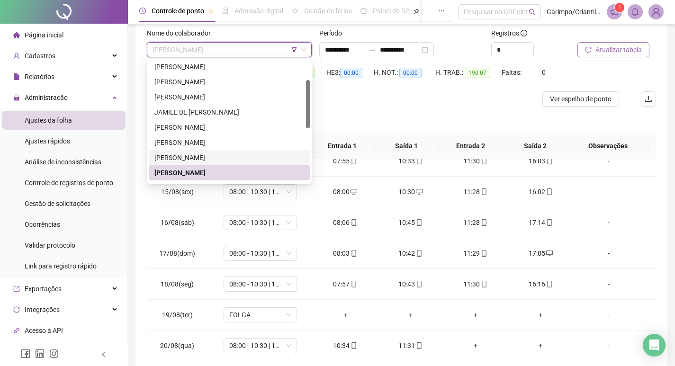
click at [240, 162] on div "[PERSON_NAME]" at bounding box center [229, 157] width 150 height 10
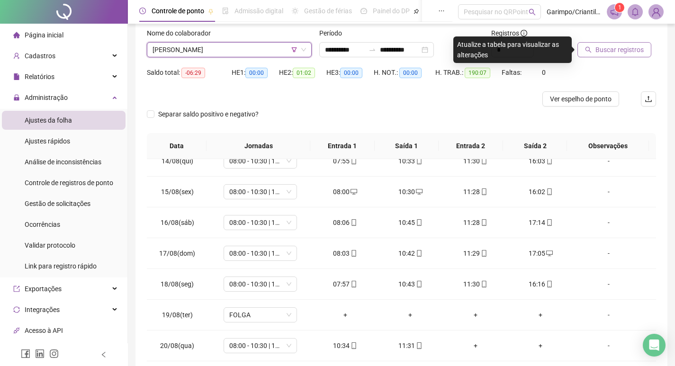
click at [604, 50] on span "Buscar registros" at bounding box center [619, 50] width 48 height 10
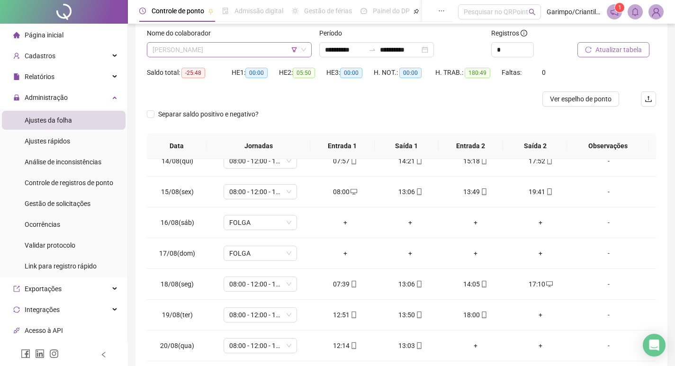
click at [249, 54] on span "[PERSON_NAME]" at bounding box center [228, 50] width 153 height 14
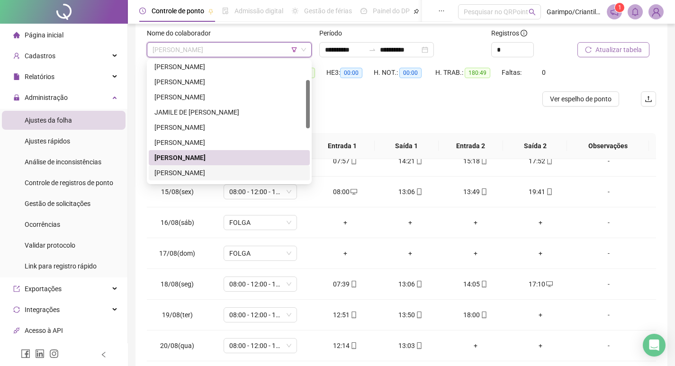
click at [193, 174] on div "[PERSON_NAME]" at bounding box center [229, 173] width 150 height 10
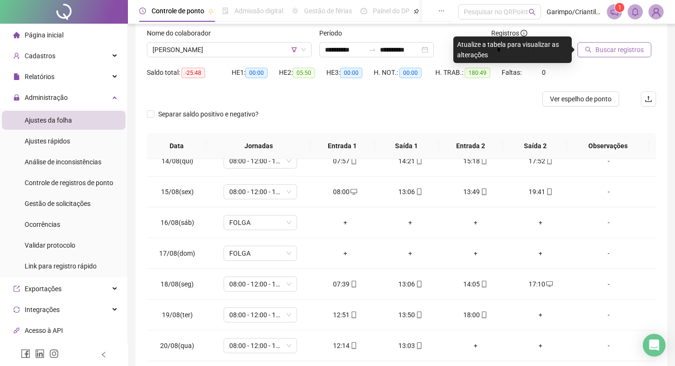
click at [626, 47] on span "Buscar registros" at bounding box center [619, 50] width 48 height 10
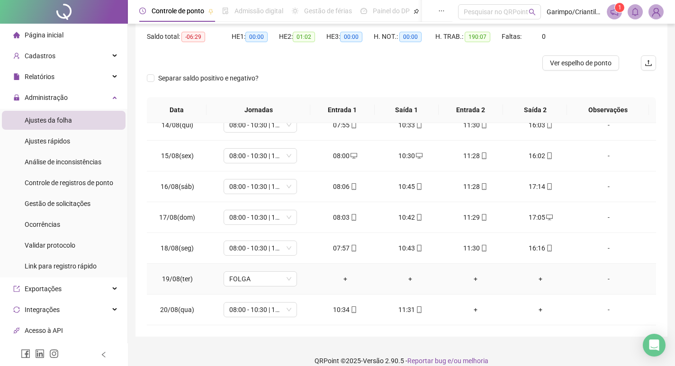
scroll to position [107, 0]
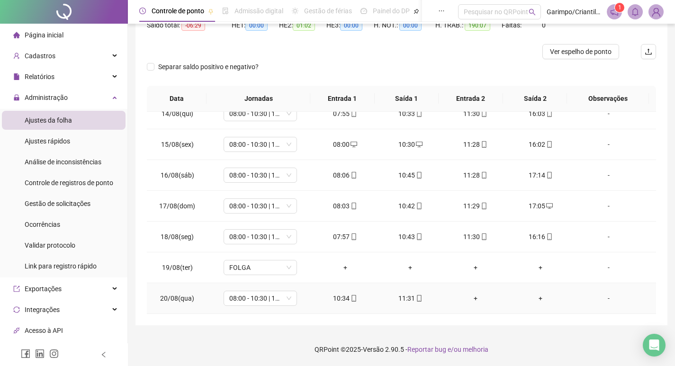
click at [476, 298] on div "+" at bounding box center [475, 298] width 50 height 10
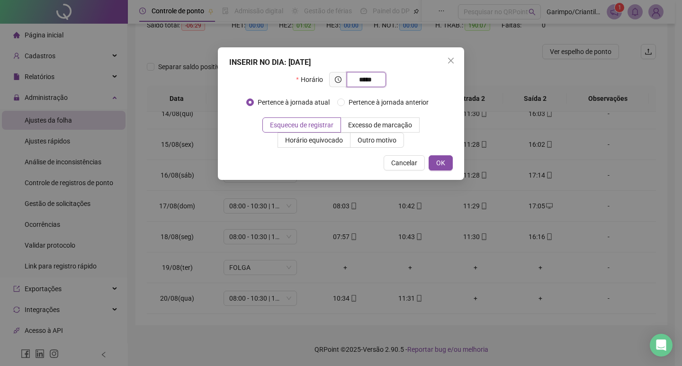
type input "*****"
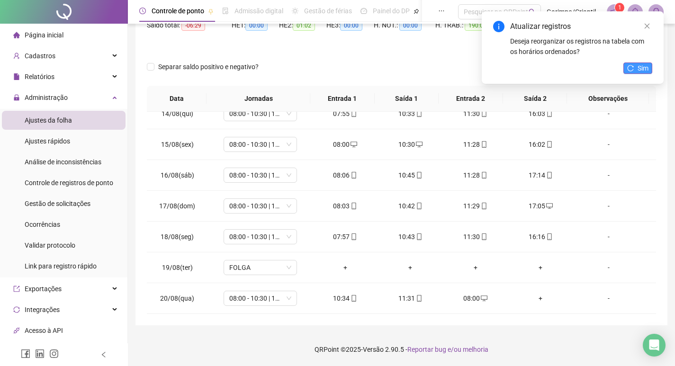
click at [649, 64] on button "Sim" at bounding box center [637, 67] width 29 height 11
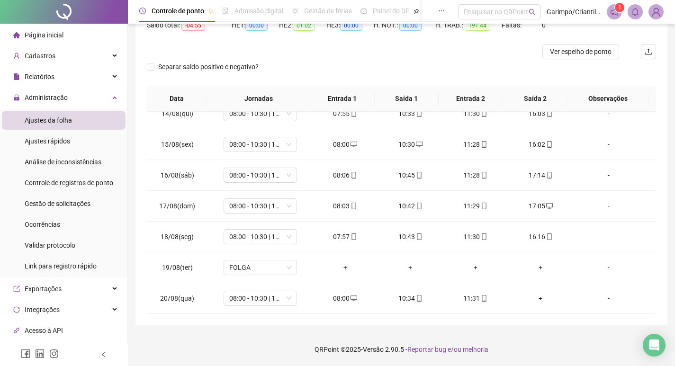
scroll to position [12, 0]
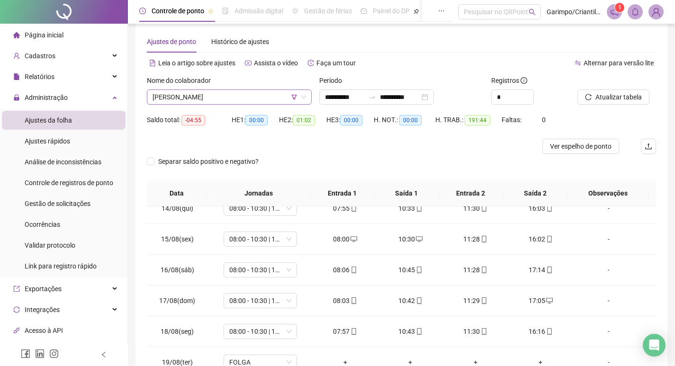
click at [196, 92] on span "[PERSON_NAME]" at bounding box center [228, 97] width 153 height 14
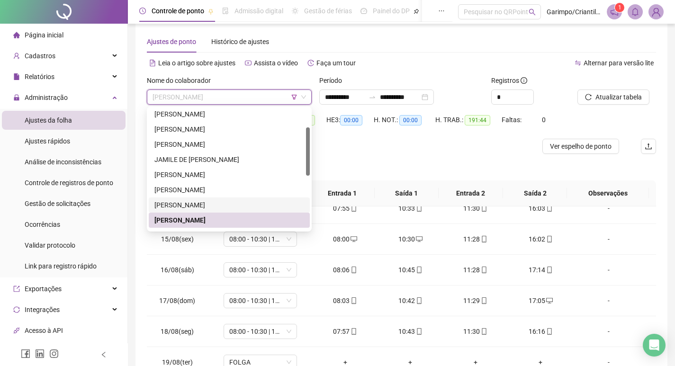
scroll to position [95, 0]
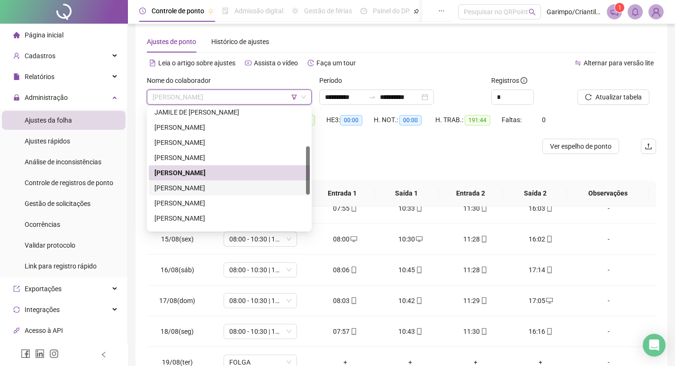
click at [186, 187] on div "[PERSON_NAME]" at bounding box center [229, 188] width 150 height 10
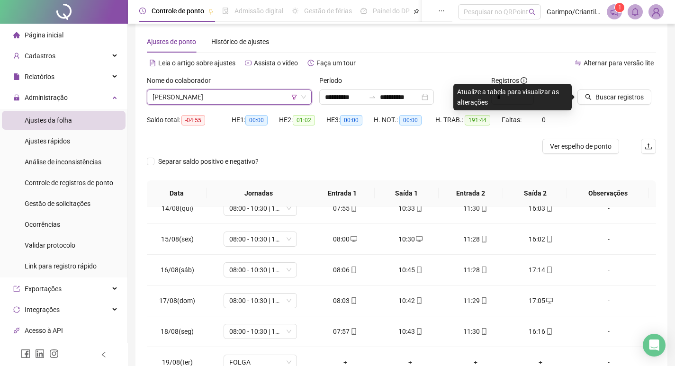
click at [620, 88] on div at bounding box center [604, 82] width 55 height 14
click at [597, 97] on span "Buscar registros" at bounding box center [619, 97] width 48 height 10
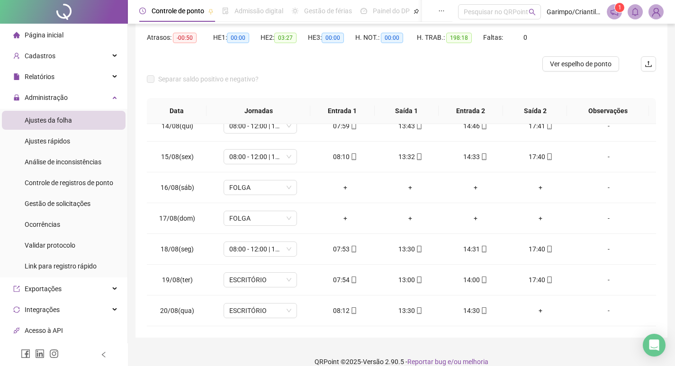
scroll to position [107, 0]
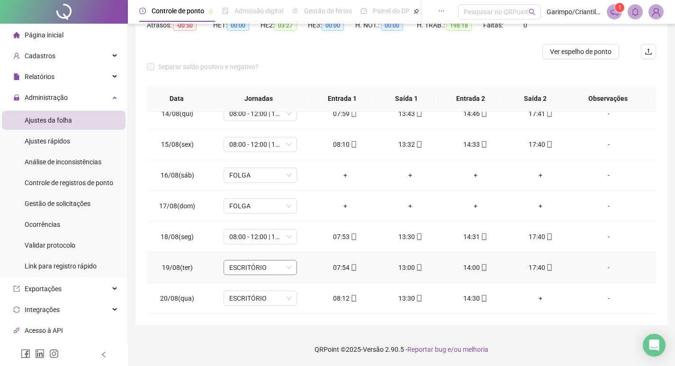
click at [249, 271] on span "ESCRITÓRIO" at bounding box center [260, 267] width 62 height 14
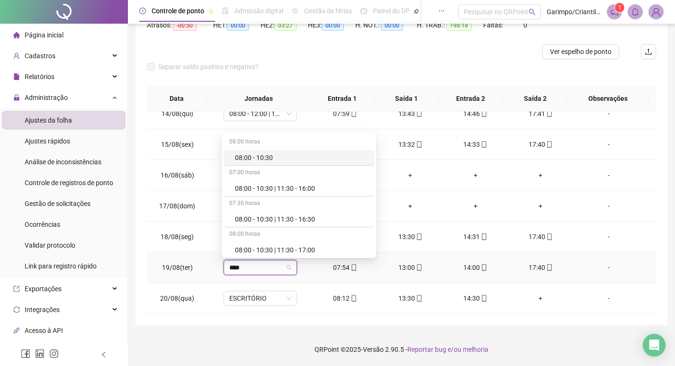
type input "*****"
click at [289, 187] on div "08:00 - 10:30 | 11:30 - 16:00" at bounding box center [302, 188] width 134 height 10
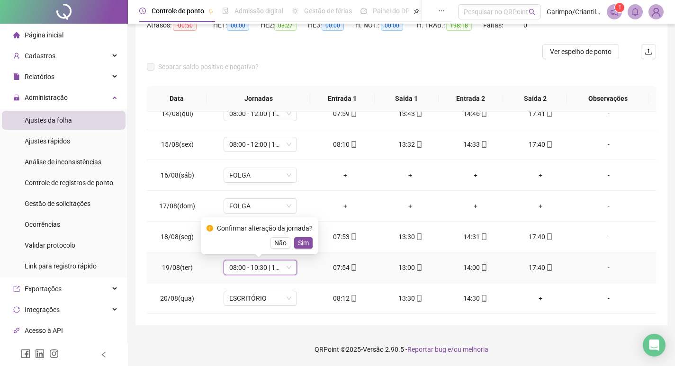
click at [266, 270] on span "08:00 - 10:30 | 11:30 - 16:00" at bounding box center [260, 267] width 62 height 14
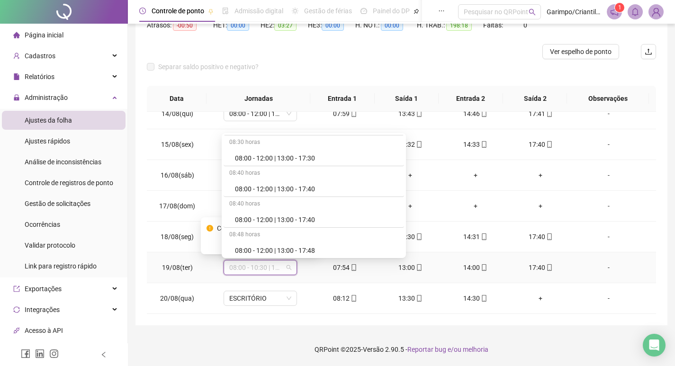
scroll to position [1524, 0]
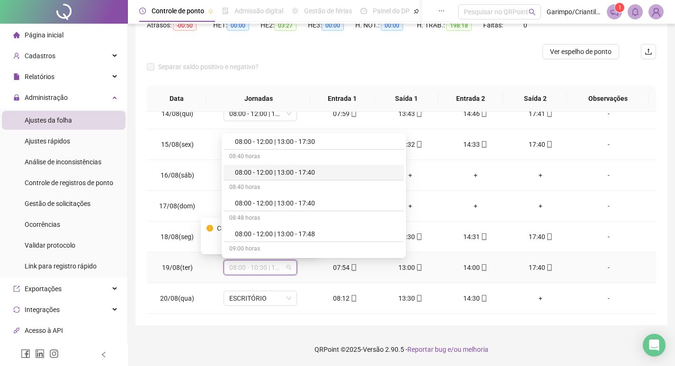
click at [305, 173] on div "08:00 - 12:00 | 13:00 - 17:40" at bounding box center [316, 172] width 163 height 10
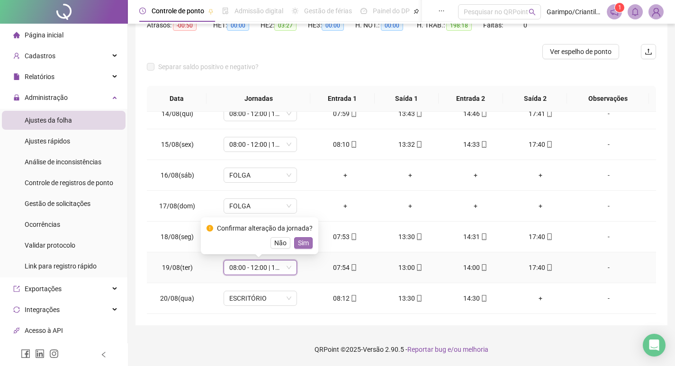
click at [302, 243] on span "Sim" at bounding box center [303, 243] width 11 height 10
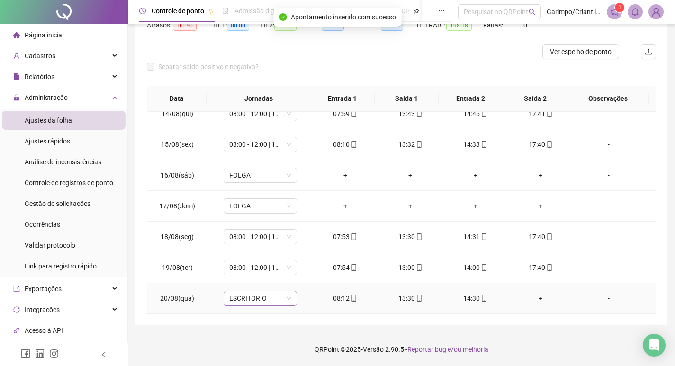
click at [239, 296] on span "ESCRITÓRIO" at bounding box center [260, 298] width 62 height 14
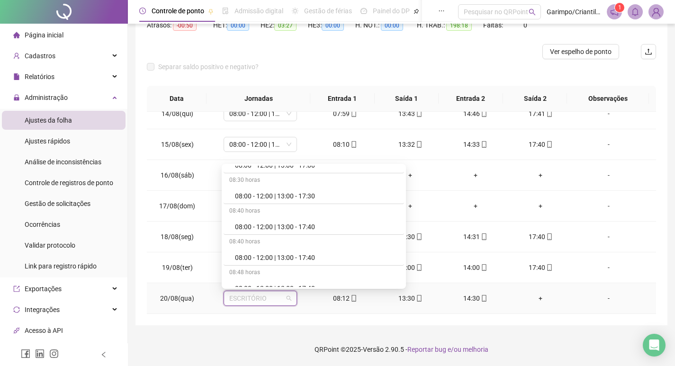
scroll to position [1515, 0]
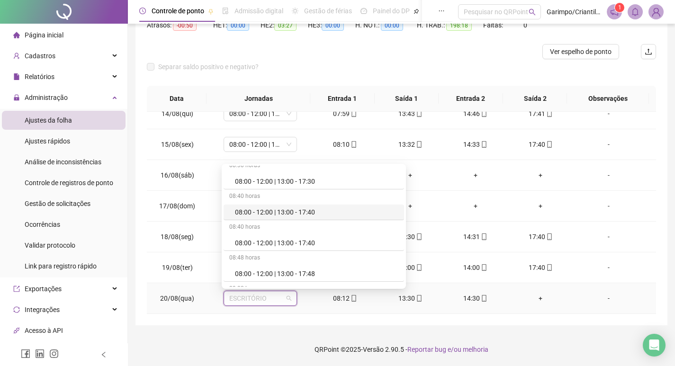
click at [275, 209] on div "08:00 - 12:00 | 13:00 - 17:40" at bounding box center [316, 212] width 163 height 10
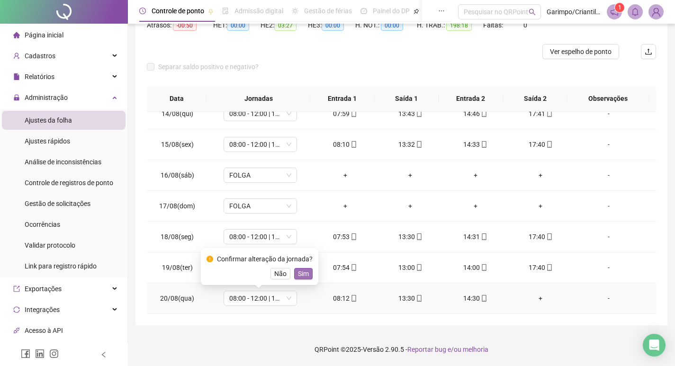
click at [306, 275] on span "Sim" at bounding box center [303, 273] width 11 height 10
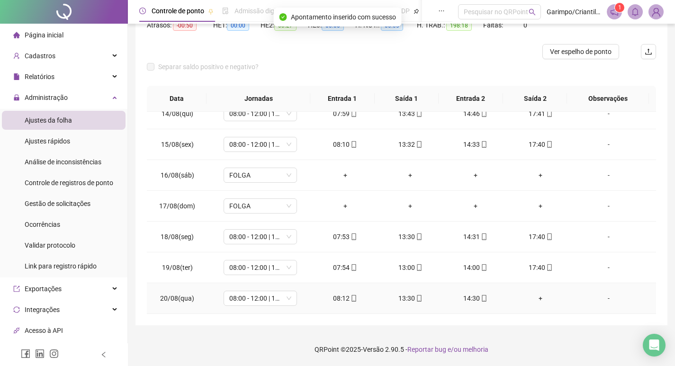
click at [534, 293] on div "+" at bounding box center [541, 298] width 50 height 10
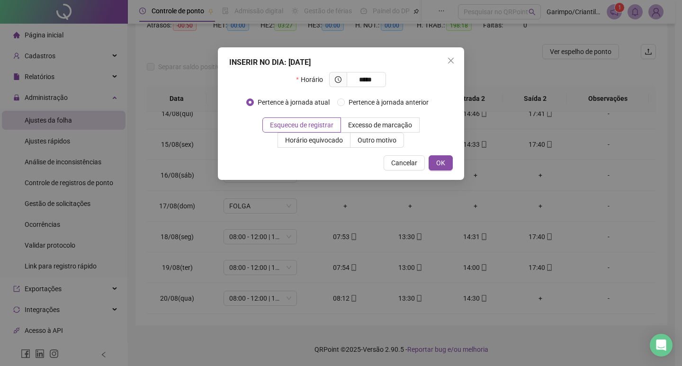
type input "*****"
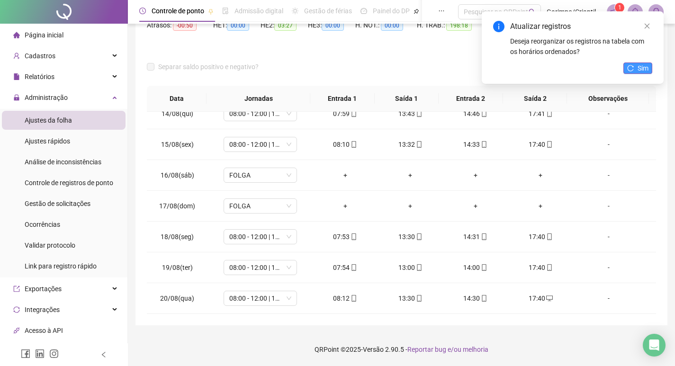
click at [637, 68] on span "Sim" at bounding box center [642, 68] width 11 height 10
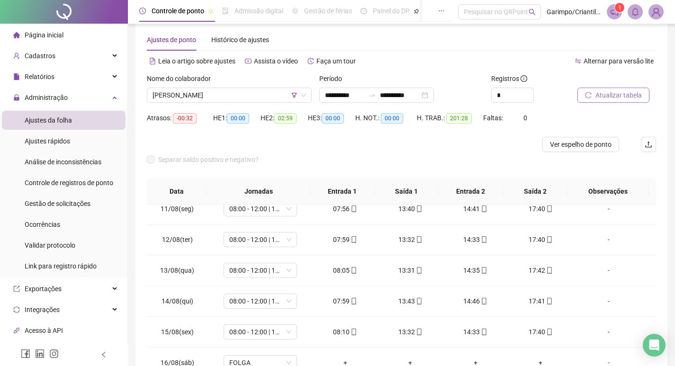
scroll to position [12, 0]
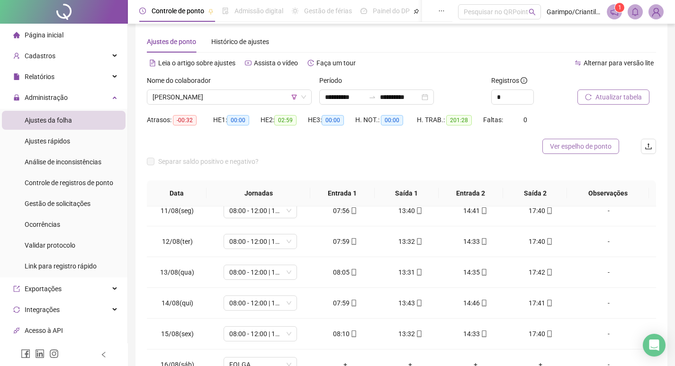
click at [561, 148] on span "Ver espelho de ponto" at bounding box center [581, 146] width 62 height 10
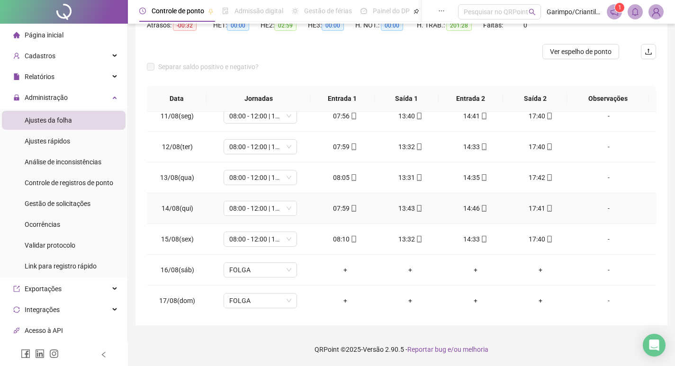
scroll to position [752, 0]
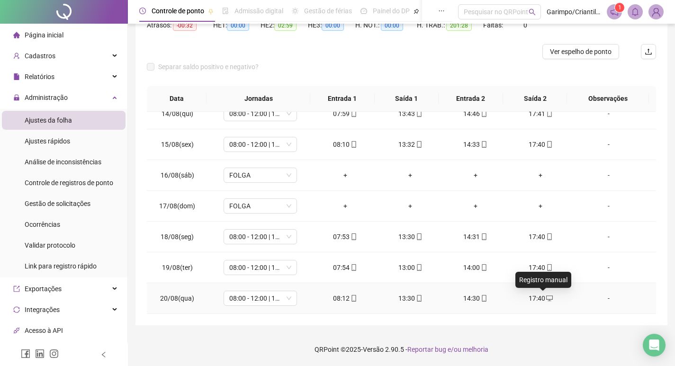
drag, startPoint x: 532, startPoint y: 297, endPoint x: 528, endPoint y: 265, distance: 32.9
click at [531, 297] on div "17:40" at bounding box center [541, 298] width 50 height 10
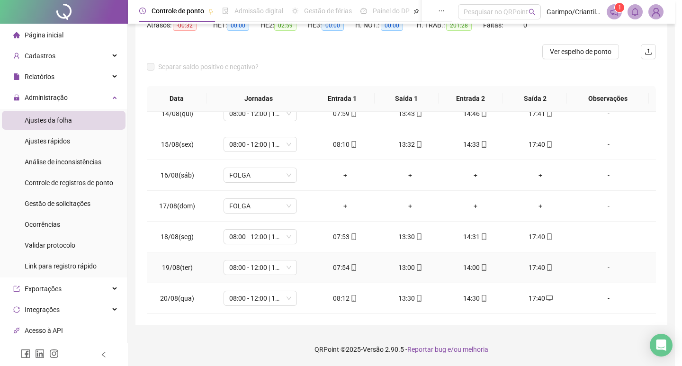
type input "**********"
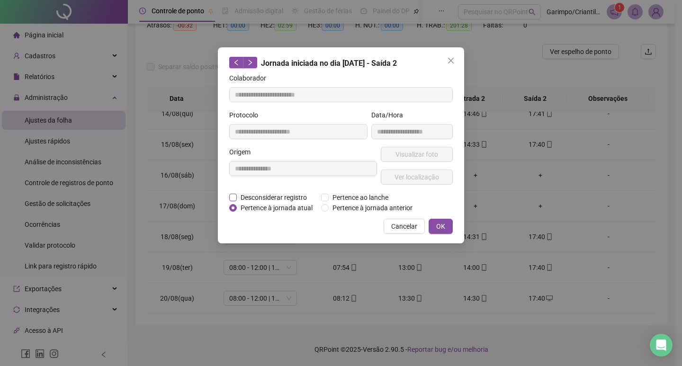
click at [246, 196] on span "Desconsiderar registro" at bounding box center [274, 197] width 74 height 10
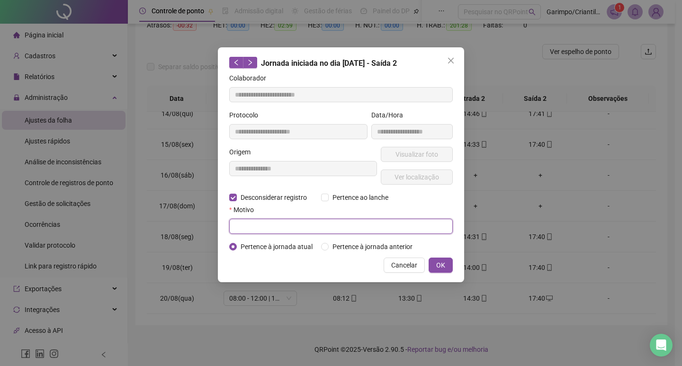
click at [277, 224] on input "text" at bounding box center [340, 226] width 223 height 15
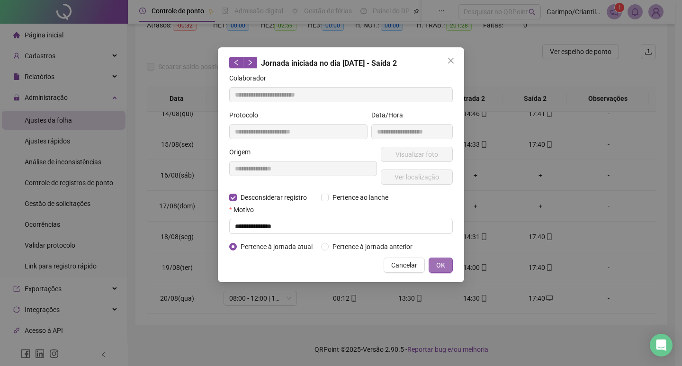
click at [440, 268] on span "OK" at bounding box center [440, 265] width 9 height 10
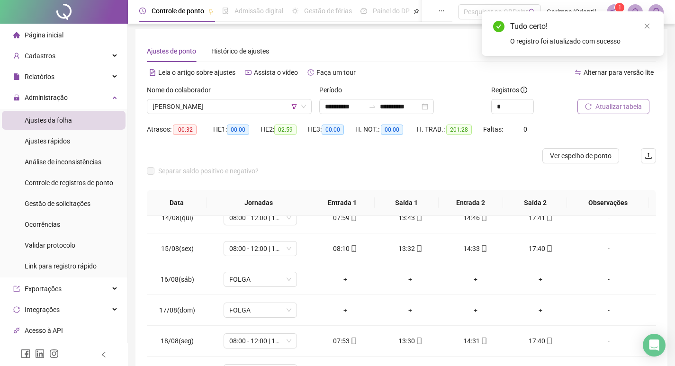
scroll to position [0, 0]
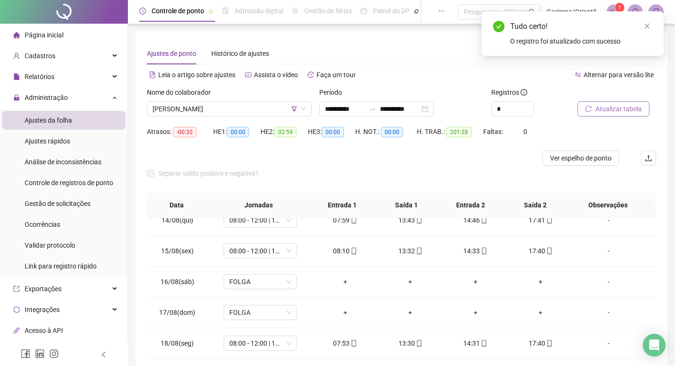
click at [596, 107] on span "Atualizar tabela" at bounding box center [618, 109] width 46 height 10
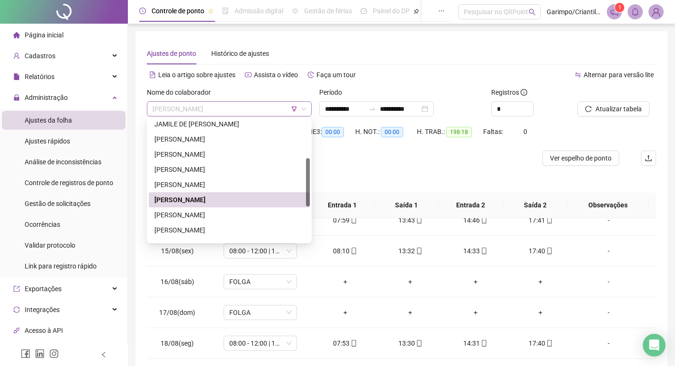
click at [193, 114] on span "[PERSON_NAME]" at bounding box center [228, 109] width 153 height 14
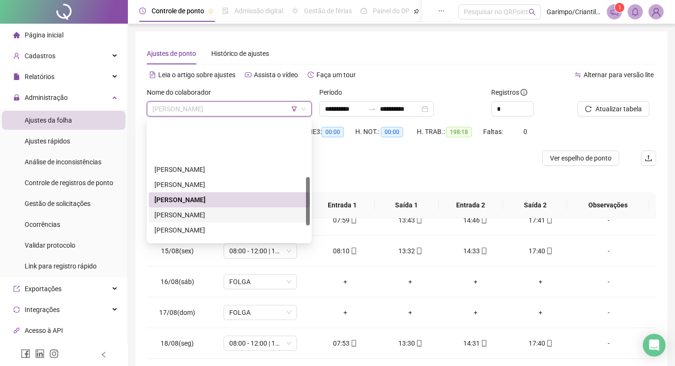
scroll to position [142, 0]
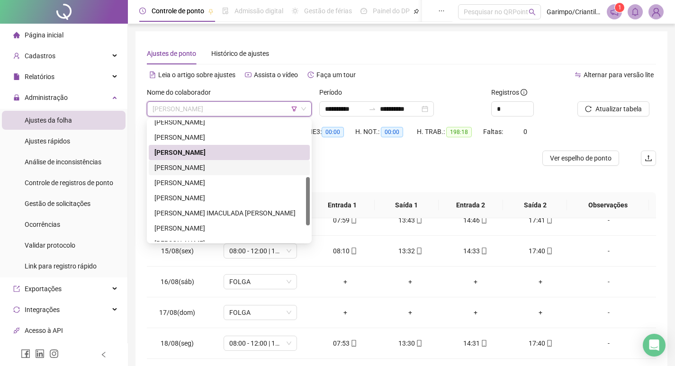
click at [206, 164] on div "[PERSON_NAME]" at bounding box center [229, 167] width 150 height 10
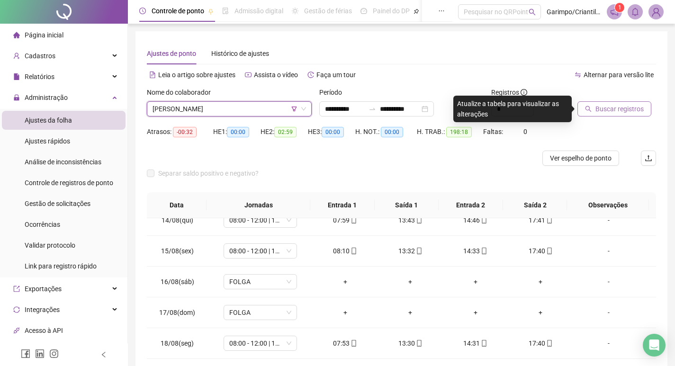
click at [599, 111] on span "Buscar registros" at bounding box center [619, 109] width 48 height 10
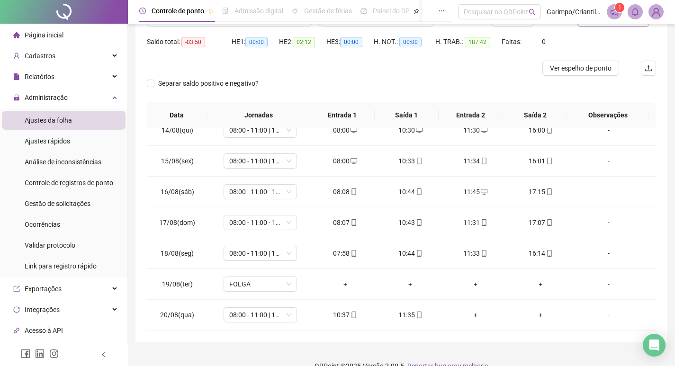
scroll to position [107, 0]
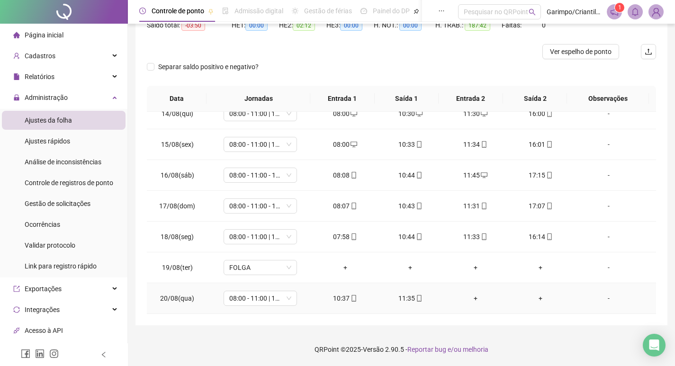
click at [474, 299] on div "+" at bounding box center [475, 298] width 50 height 10
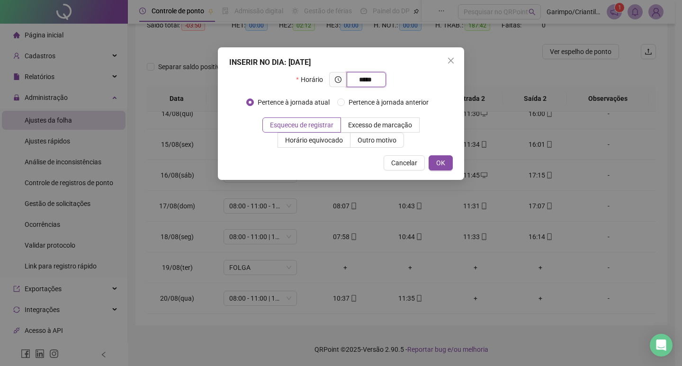
type input "*****"
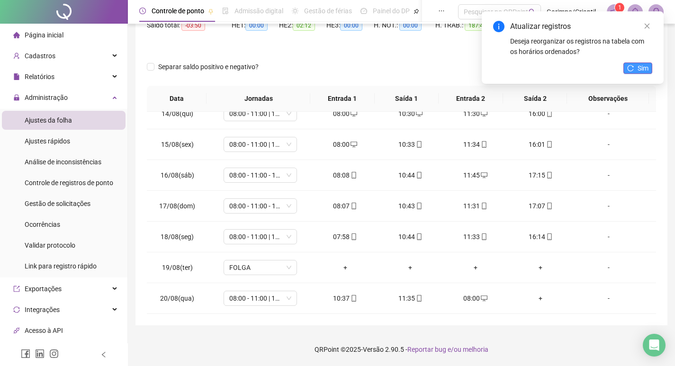
click at [638, 67] on span "Sim" at bounding box center [642, 68] width 11 height 10
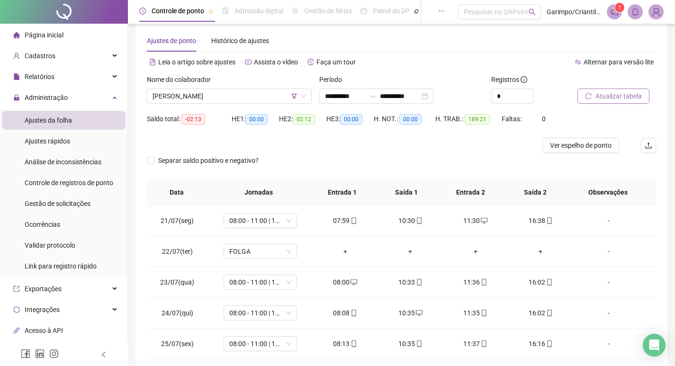
scroll to position [12, 0]
click at [252, 102] on span "[PERSON_NAME]" at bounding box center [228, 97] width 153 height 14
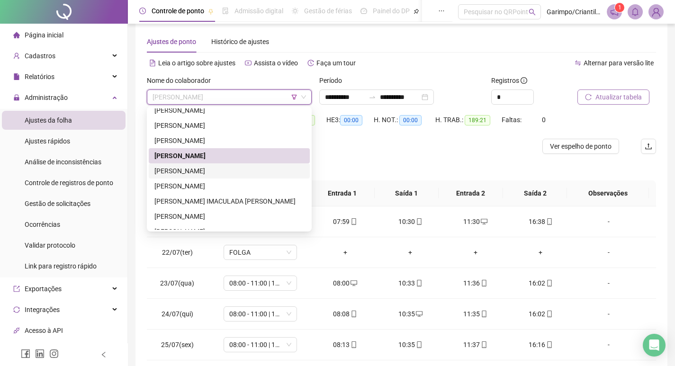
click at [226, 170] on div "[PERSON_NAME]" at bounding box center [229, 171] width 150 height 10
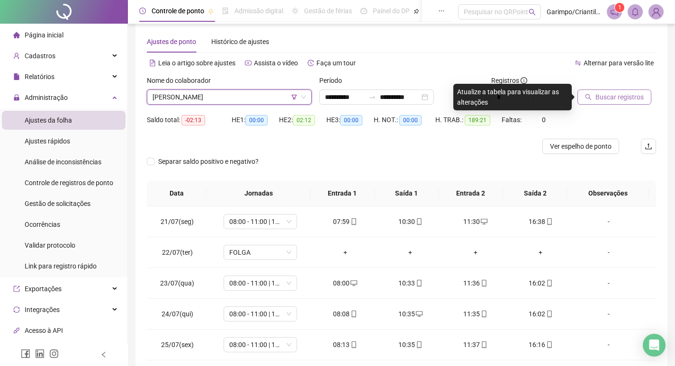
click at [609, 96] on span "Buscar registros" at bounding box center [619, 97] width 48 height 10
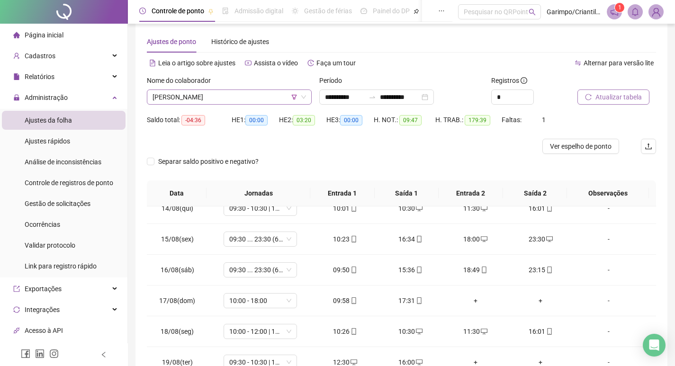
click at [250, 96] on span "[PERSON_NAME]" at bounding box center [228, 97] width 153 height 14
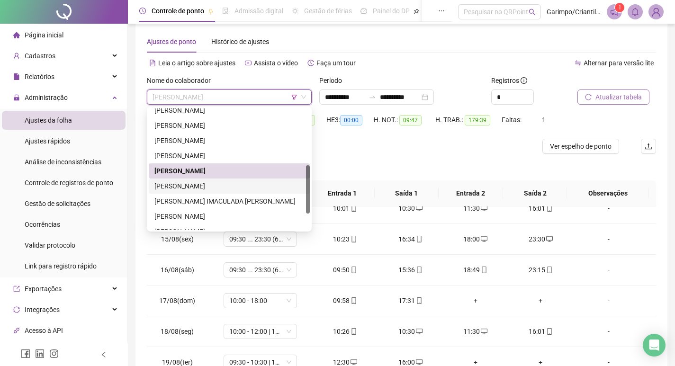
click at [234, 187] on div "[PERSON_NAME]" at bounding box center [229, 186] width 150 height 10
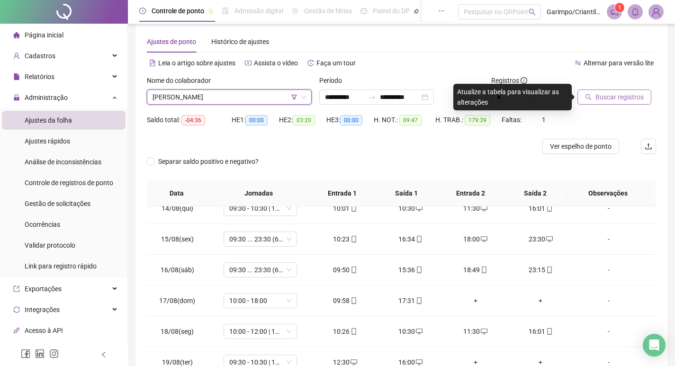
click at [598, 100] on span "Buscar registros" at bounding box center [619, 97] width 48 height 10
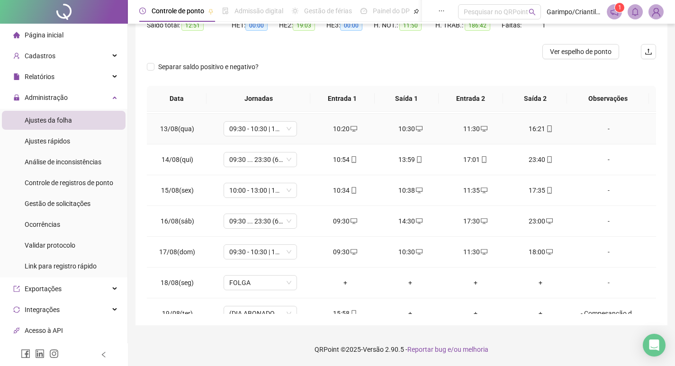
scroll to position [752, 0]
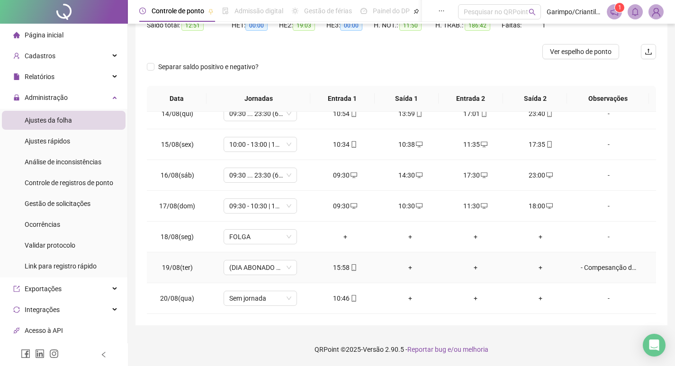
click at [597, 268] on div "- Compesanção de Horas" at bounding box center [608, 267] width 56 height 10
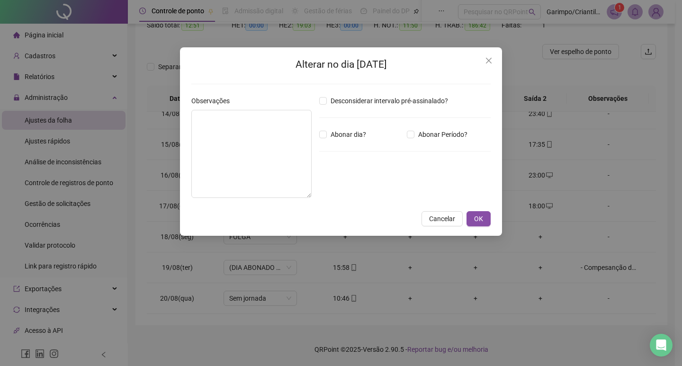
type textarea "**********"
type input "*****"
click at [494, 275] on div "**********" at bounding box center [341, 183] width 682 height 366
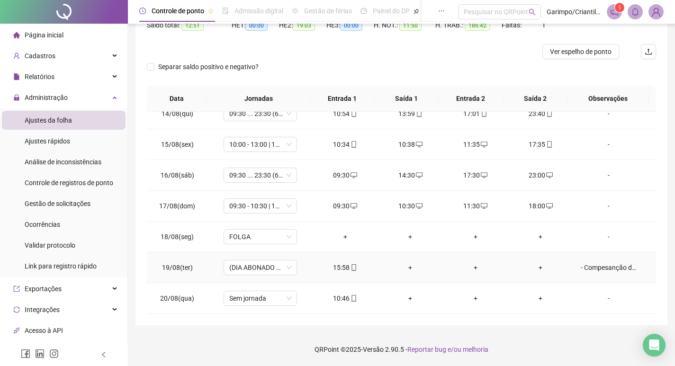
click at [408, 269] on div "+" at bounding box center [410, 267] width 50 height 10
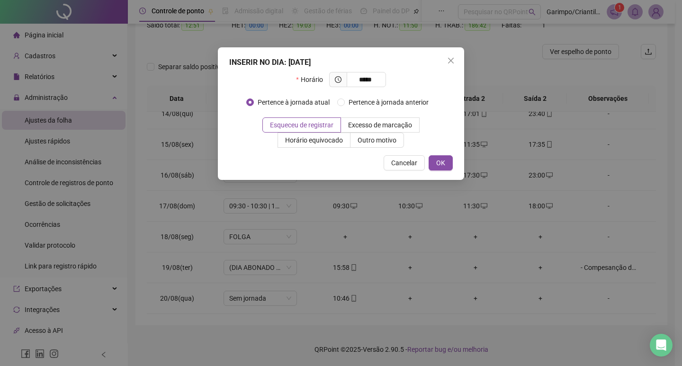
type input "*****"
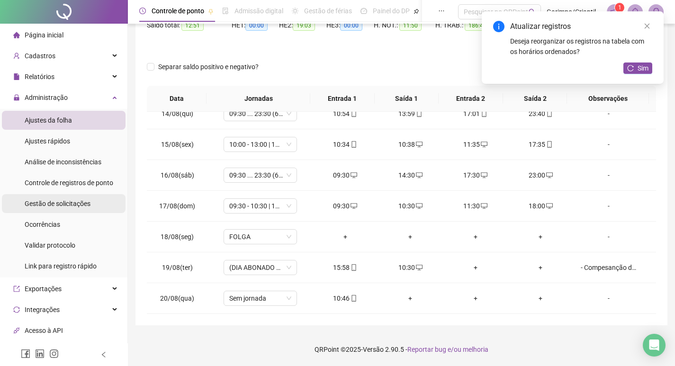
click at [32, 200] on span "Gestão de solicitações" at bounding box center [58, 204] width 66 height 8
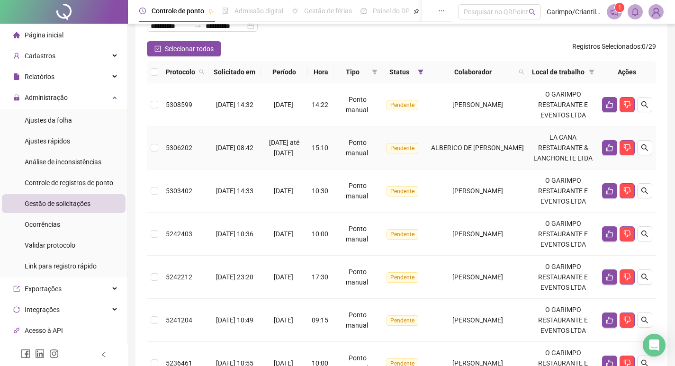
scroll to position [47, 0]
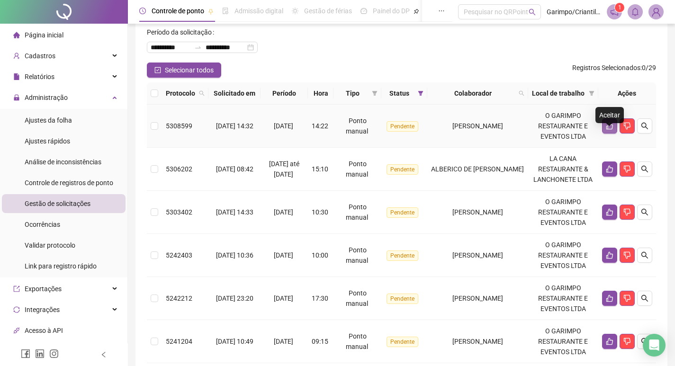
click at [608, 130] on icon "like" at bounding box center [610, 126] width 8 height 8
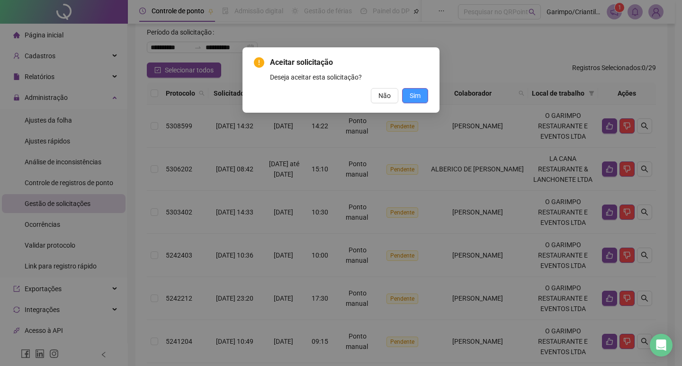
click at [423, 99] on button "Sim" at bounding box center [415, 95] width 26 height 15
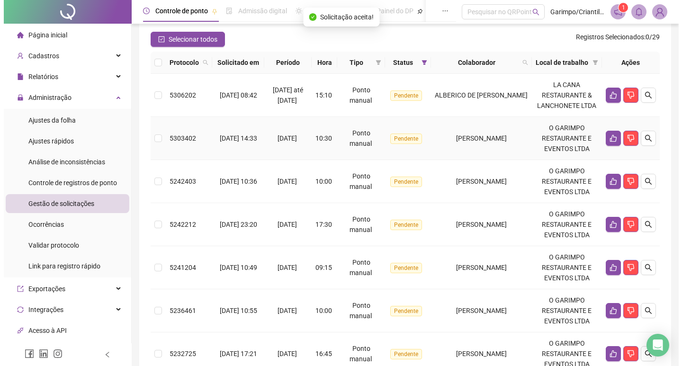
scroll to position [95, 0]
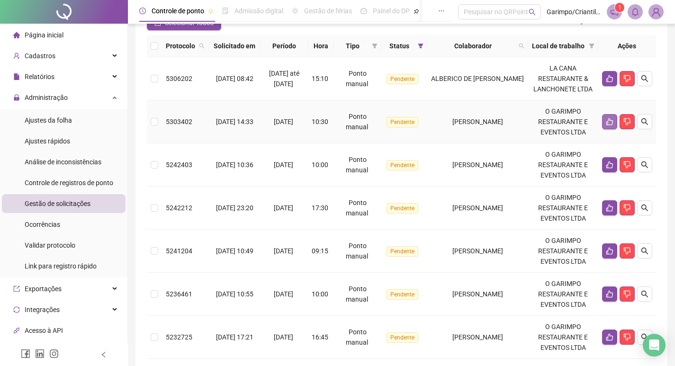
click at [613, 125] on icon "like" at bounding box center [610, 122] width 8 height 8
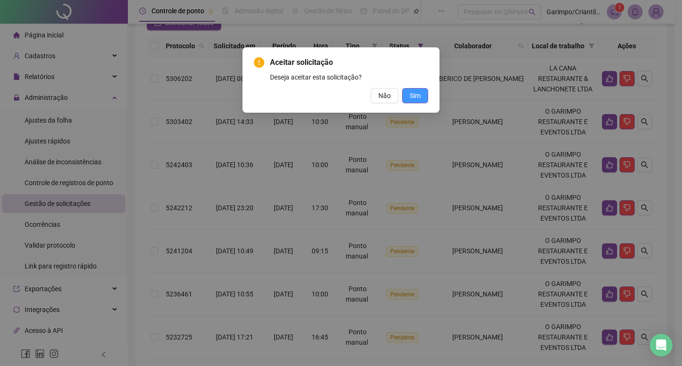
click at [408, 94] on button "Sim" at bounding box center [415, 95] width 26 height 15
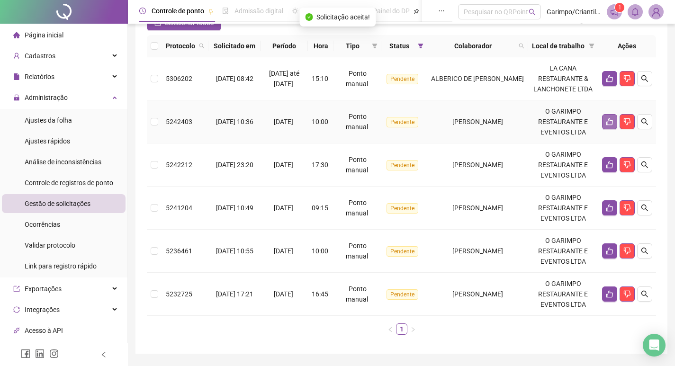
click at [606, 125] on icon "like" at bounding box center [610, 122] width 8 height 8
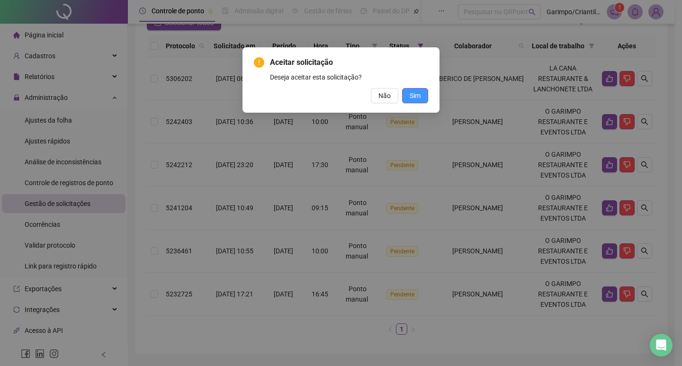
click at [414, 91] on span "Sim" at bounding box center [415, 95] width 11 height 10
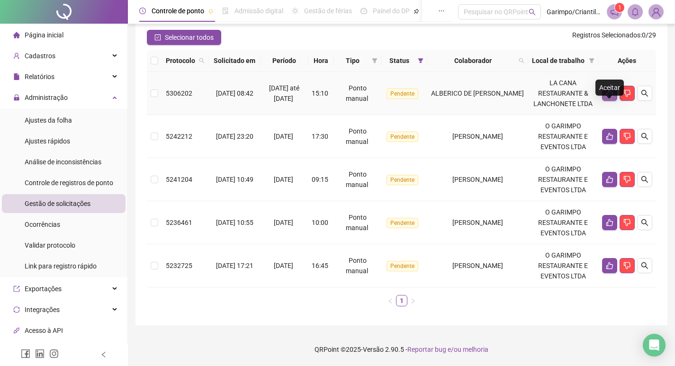
click at [613, 90] on button "button" at bounding box center [609, 93] width 15 height 15
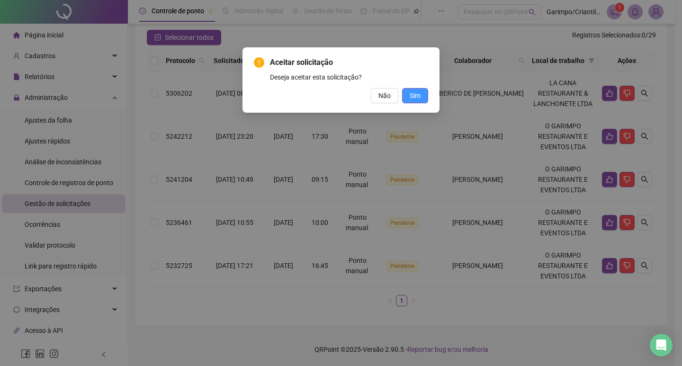
click at [410, 90] on button "Sim" at bounding box center [415, 95] width 26 height 15
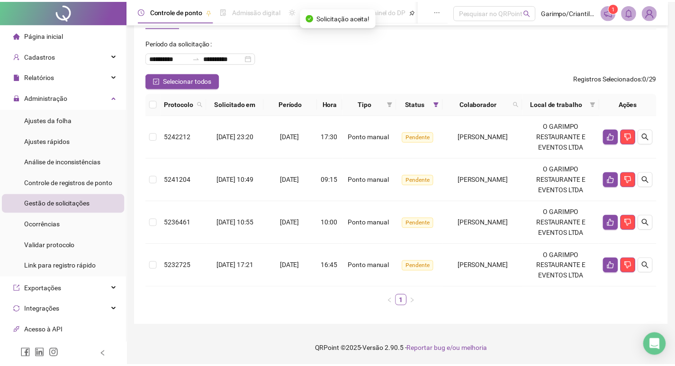
scroll to position [37, 0]
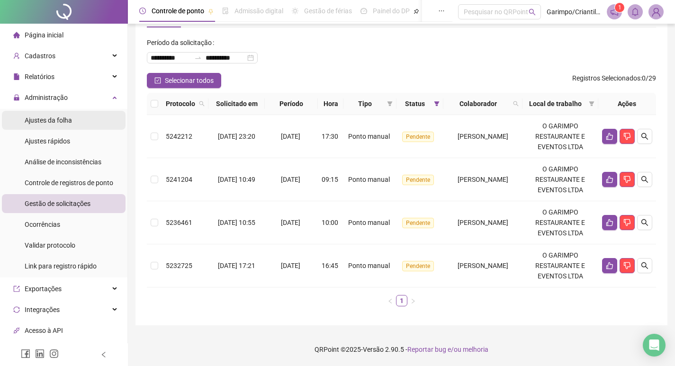
click at [84, 116] on li "Ajustes da folha" at bounding box center [64, 120] width 124 height 19
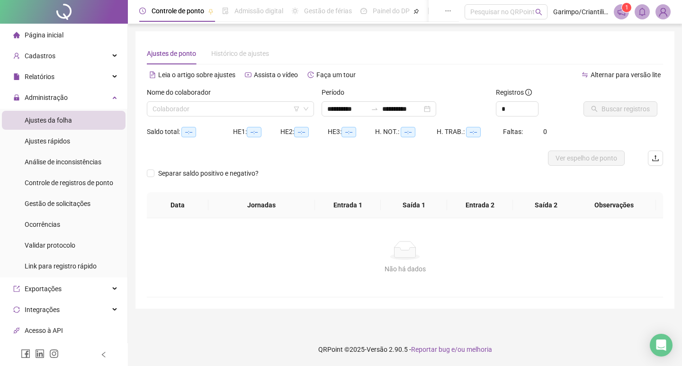
type input "**********"
click at [296, 113] on input "search" at bounding box center [225, 109] width 147 height 14
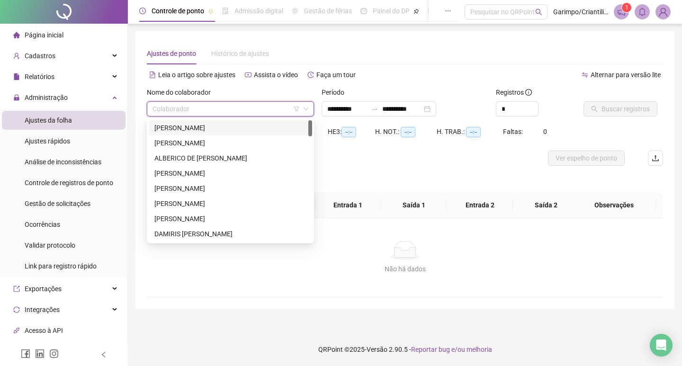
click at [296, 109] on icon "filter" at bounding box center [296, 109] width 5 height 5
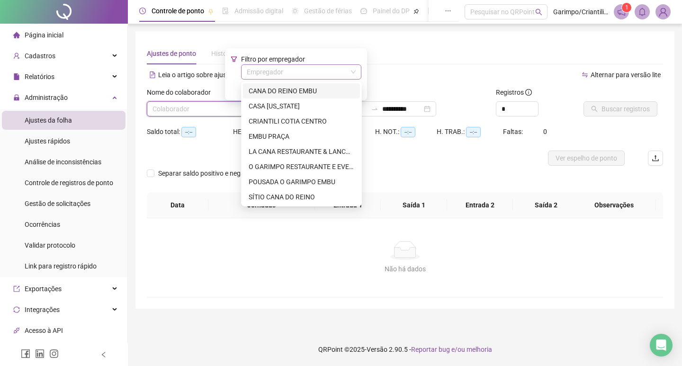
click at [292, 75] on input "search" at bounding box center [297, 72] width 100 height 14
click at [287, 166] on div "O GARIMPO RESTAURANTE E EVENTOS LTDA" at bounding box center [302, 166] width 106 height 10
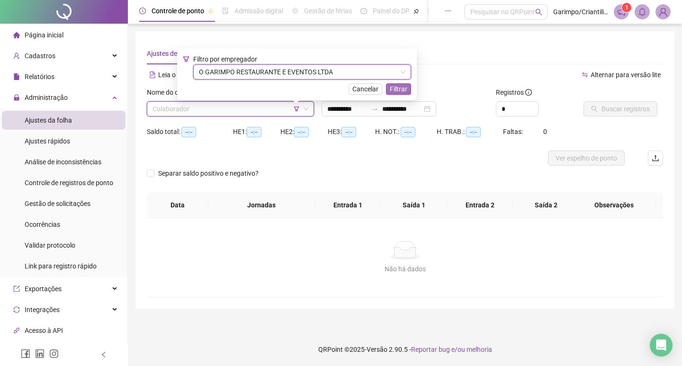
click at [401, 86] on span "Filtrar" at bounding box center [399, 89] width 18 height 10
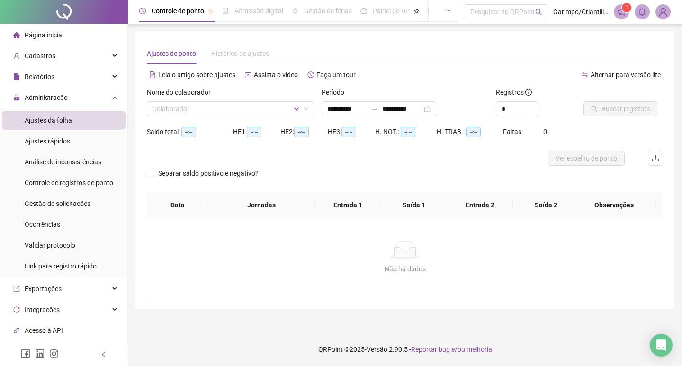
click at [245, 116] on div "Nome do colaborador Colaborador" at bounding box center [230, 105] width 175 height 37
click at [247, 107] on input "search" at bounding box center [225, 109] width 147 height 14
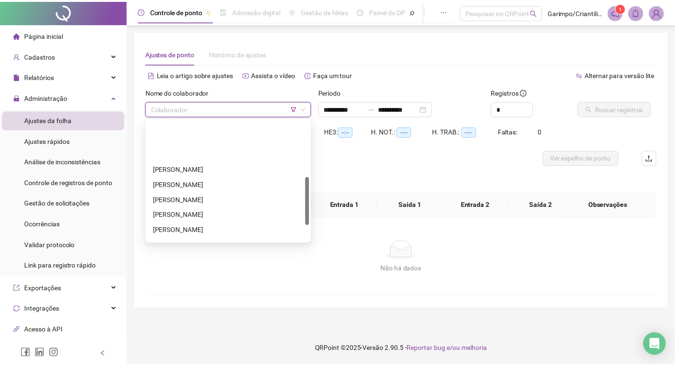
scroll to position [182, 0]
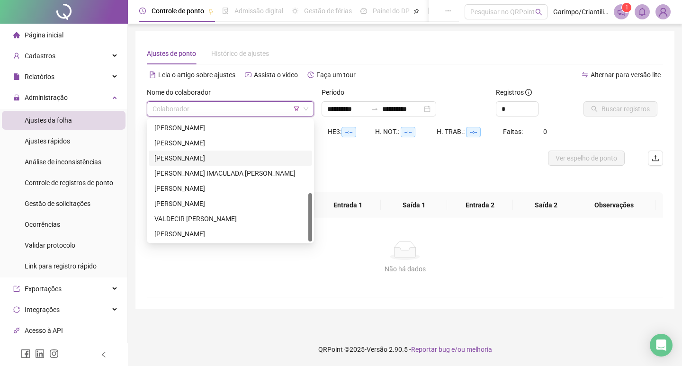
click at [171, 157] on div "[PERSON_NAME]" at bounding box center [230, 158] width 152 height 10
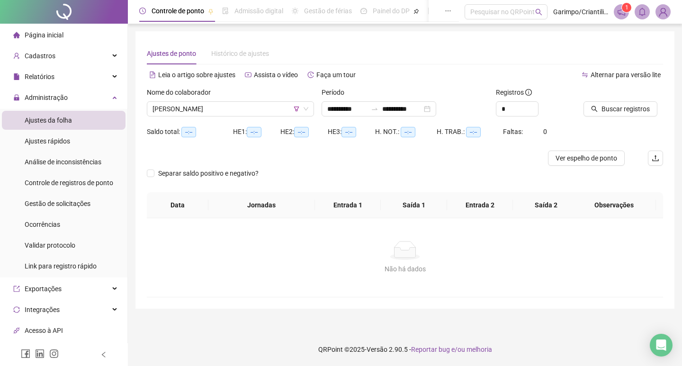
click at [613, 98] on div at bounding box center [611, 94] width 56 height 14
click at [608, 107] on span "Buscar registros" at bounding box center [625, 109] width 48 height 10
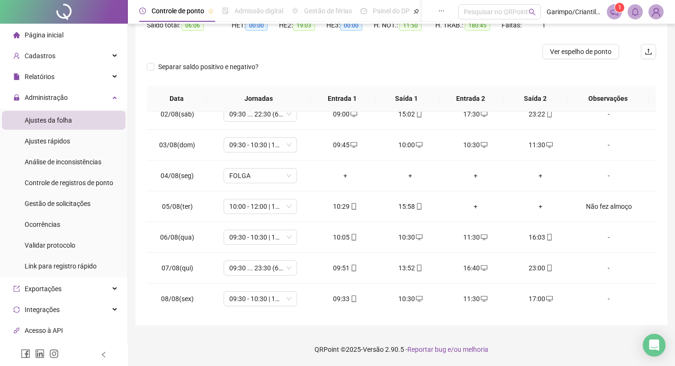
scroll to position [373, 0]
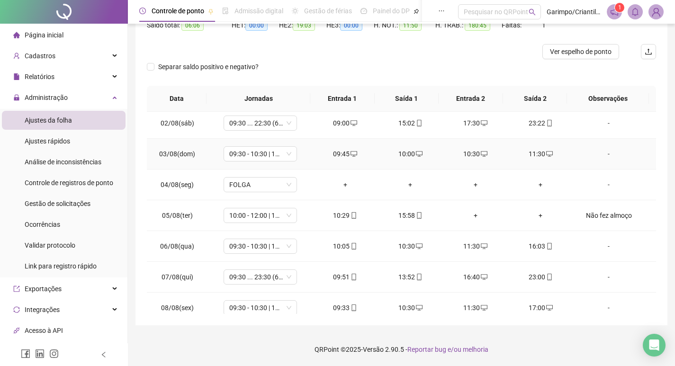
click at [399, 150] on div "10:00" at bounding box center [410, 154] width 50 height 10
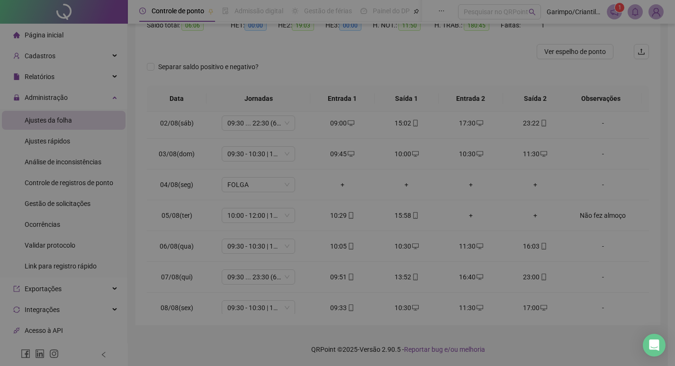
type input "**********"
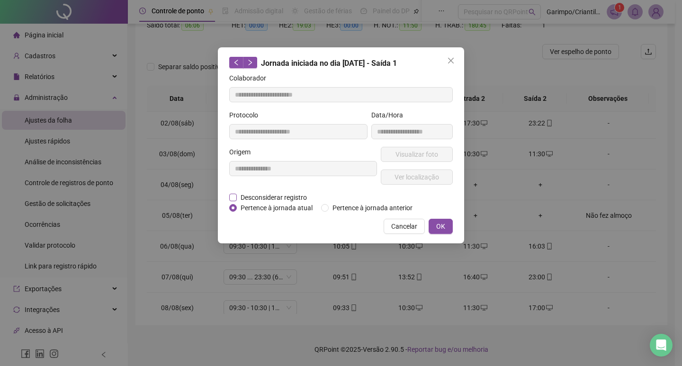
click at [282, 197] on span "Desconsiderar registro" at bounding box center [274, 197] width 74 height 10
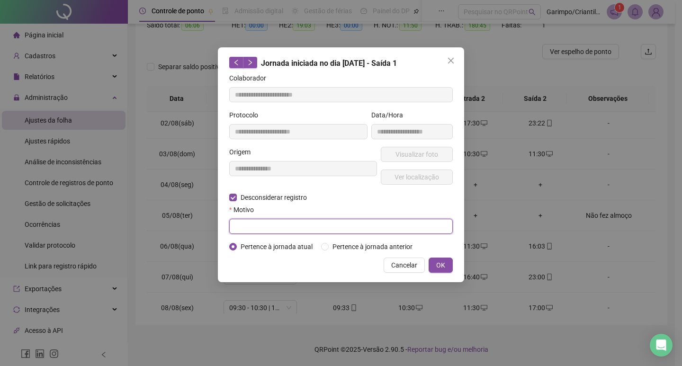
click at [271, 223] on input "text" at bounding box center [340, 226] width 223 height 15
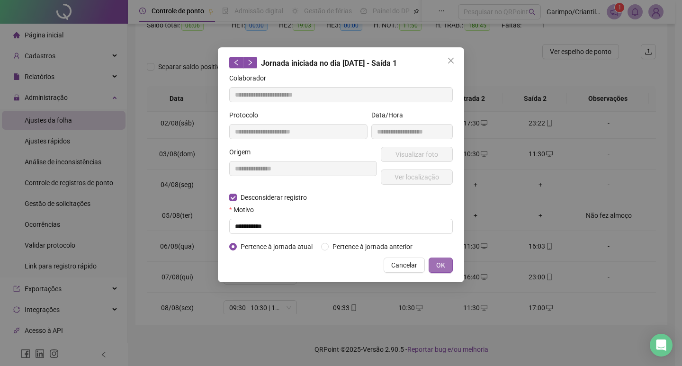
click at [428, 258] on button "OK" at bounding box center [440, 265] width 24 height 15
click at [440, 261] on span "OK" at bounding box center [440, 265] width 9 height 10
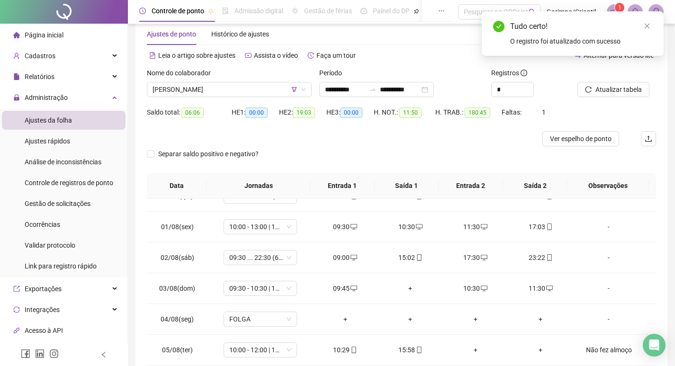
scroll to position [12, 0]
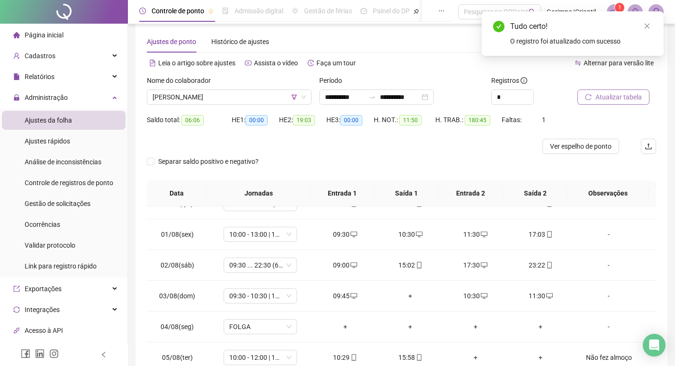
click at [601, 97] on span "Atualizar tabela" at bounding box center [618, 97] width 46 height 10
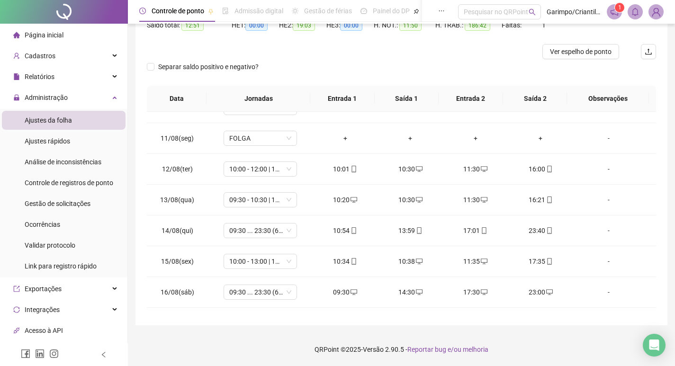
scroll to position [752, 0]
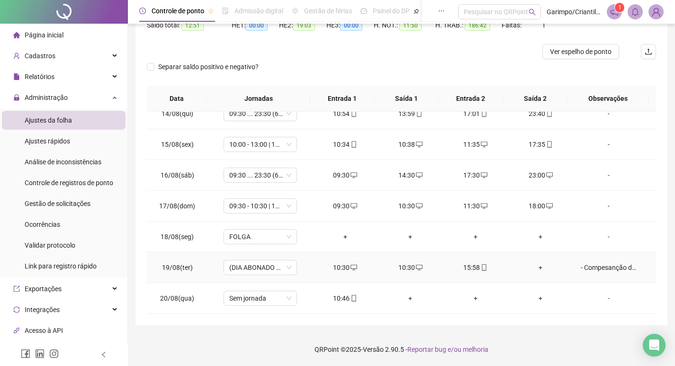
click at [409, 264] on div "10:30" at bounding box center [410, 267] width 50 height 10
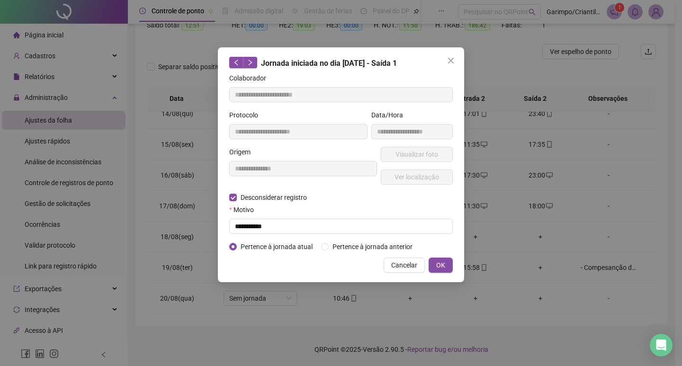
type input "**********"
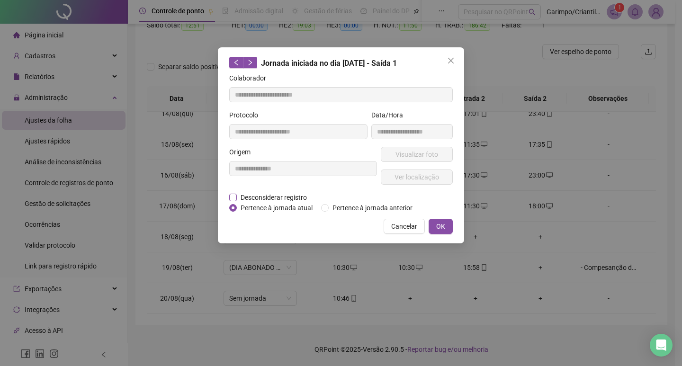
click at [280, 198] on span "Desconsiderar registro" at bounding box center [274, 197] width 74 height 10
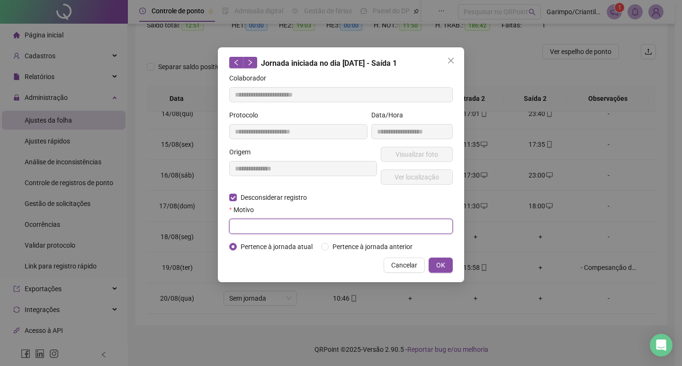
click at [280, 230] on input "text" at bounding box center [340, 226] width 223 height 15
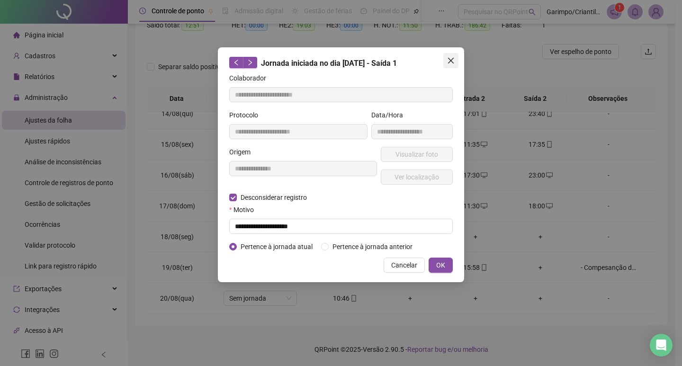
click at [456, 63] on span "Close" at bounding box center [450, 61] width 15 height 8
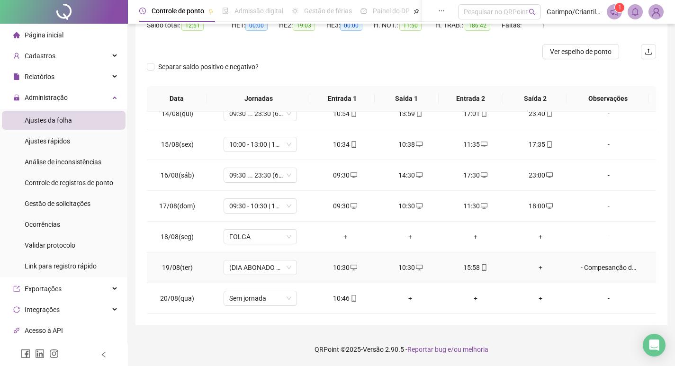
click at [349, 271] on span at bounding box center [353, 268] width 8 height 8
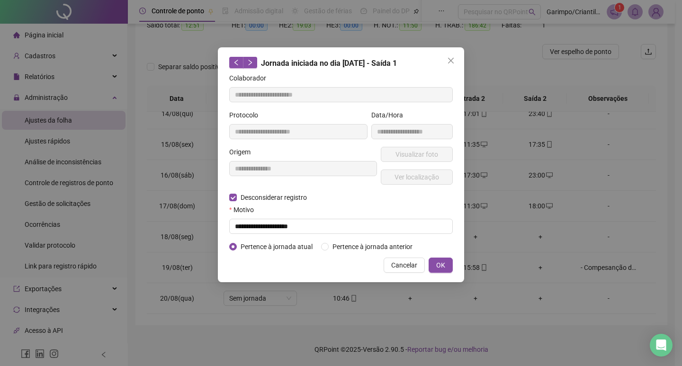
type input "**********"
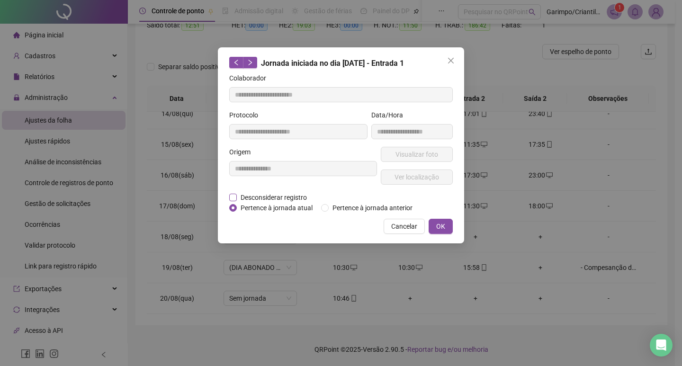
click at [274, 197] on span "Desconsiderar registro" at bounding box center [274, 197] width 74 height 10
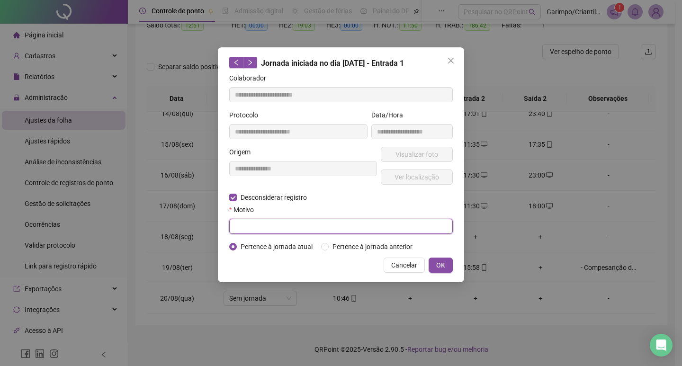
click at [277, 228] on input "text" at bounding box center [340, 226] width 223 height 15
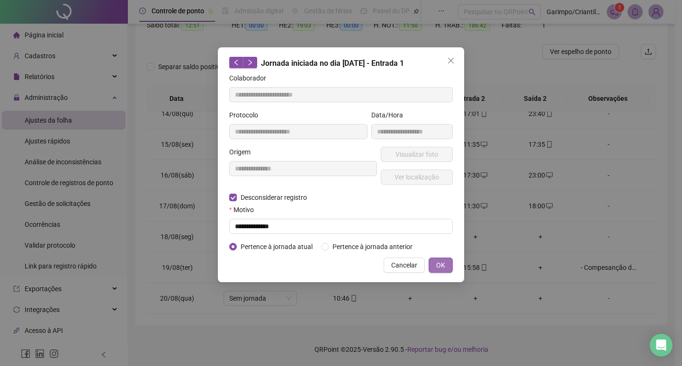
click at [428, 258] on button "OK" at bounding box center [440, 265] width 24 height 15
click at [447, 260] on button "OK" at bounding box center [440, 265] width 24 height 15
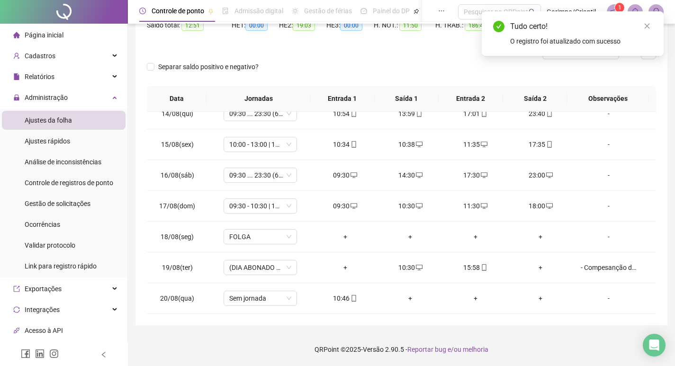
scroll to position [12, 0]
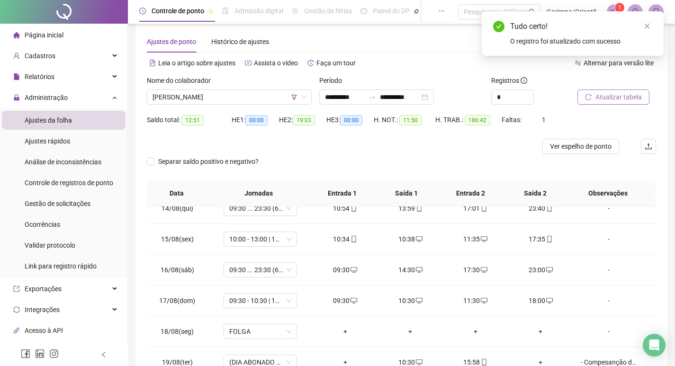
click at [607, 95] on span "Atualizar tabela" at bounding box center [618, 97] width 46 height 10
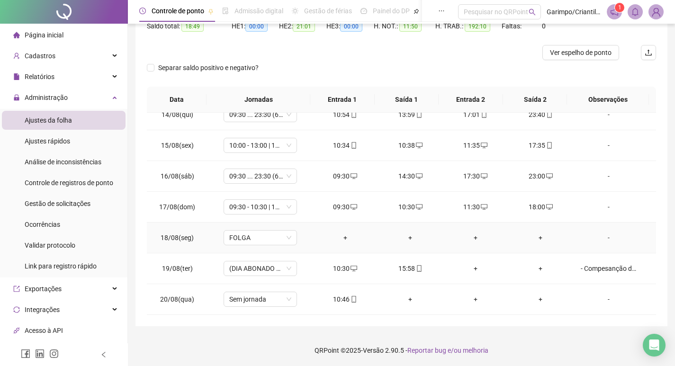
scroll to position [107, 0]
click at [349, 295] on span at bounding box center [353, 299] width 8 height 8
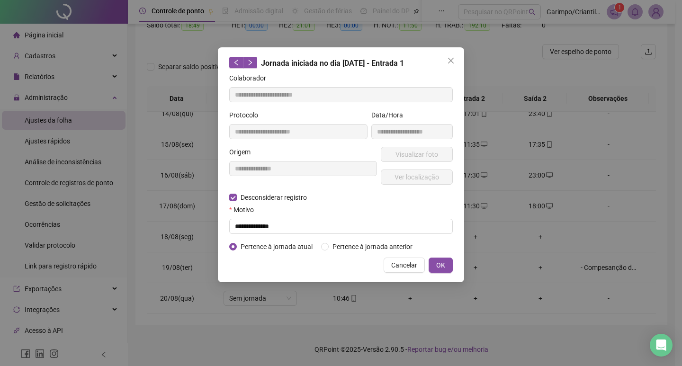
type input "**********"
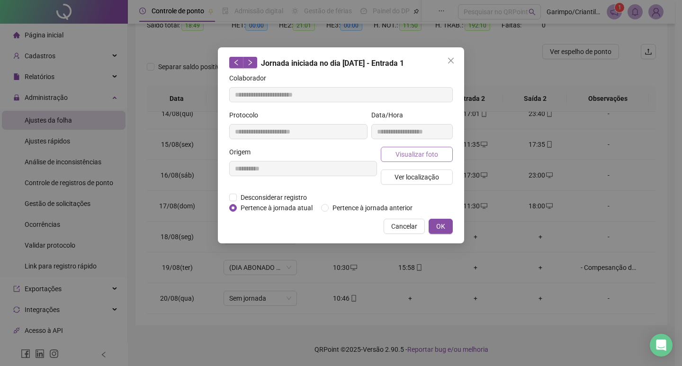
click at [450, 158] on button "Visualizar foto" at bounding box center [417, 154] width 72 height 15
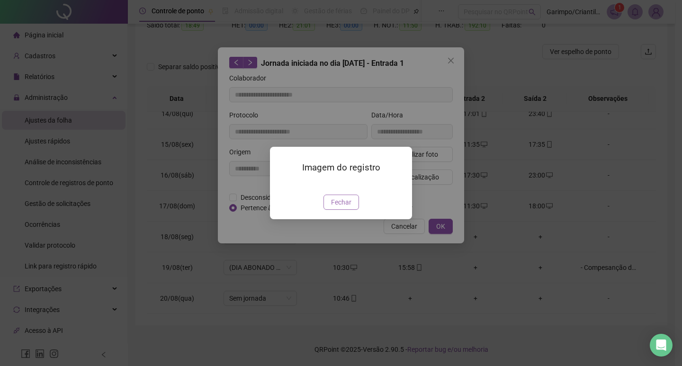
click at [334, 207] on span "Fechar" at bounding box center [341, 202] width 20 height 10
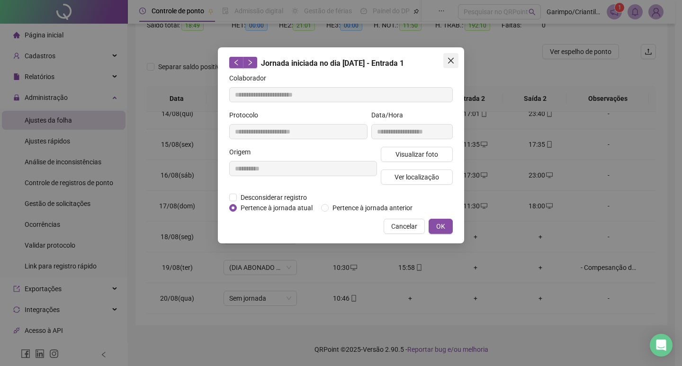
click at [454, 59] on icon "close" at bounding box center [451, 61] width 8 height 8
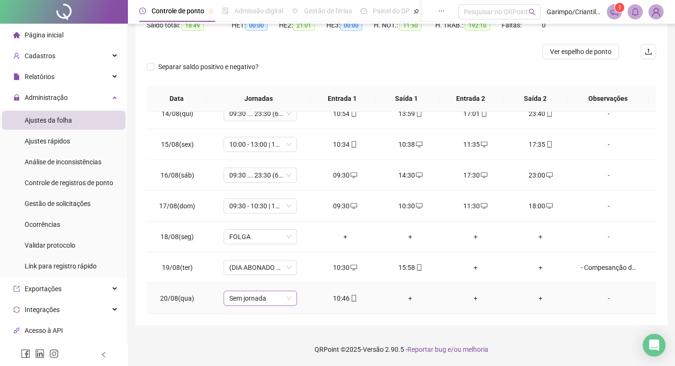
click at [251, 297] on span "Sem jornada" at bounding box center [260, 298] width 62 height 14
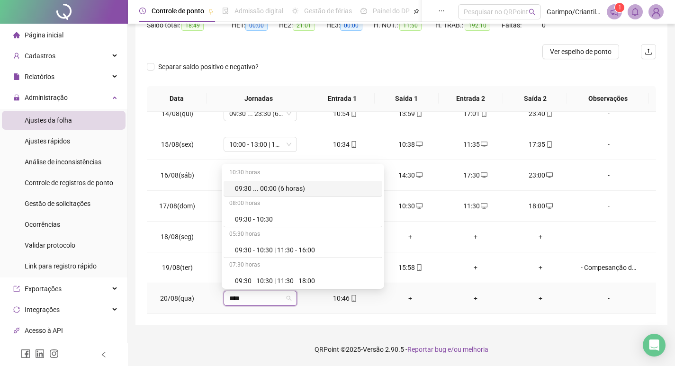
type input "*****"
click at [321, 251] on div "09:30 - 10:30 | 11:30 - 16:00" at bounding box center [306, 250] width 142 height 10
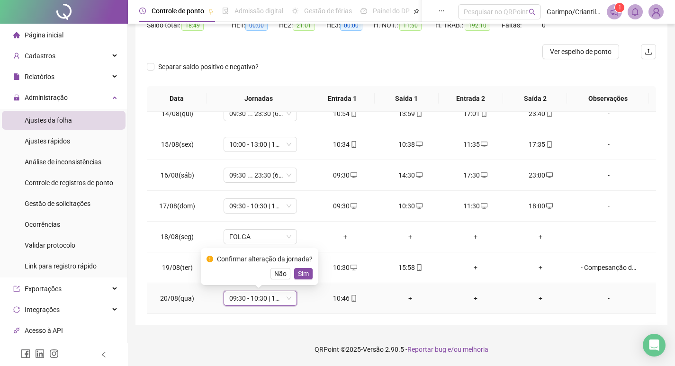
click at [300, 266] on div "Confirmar alteração da jornada? Não Sim" at bounding box center [259, 267] width 106 height 26
click at [306, 275] on span "Sim" at bounding box center [303, 273] width 11 height 10
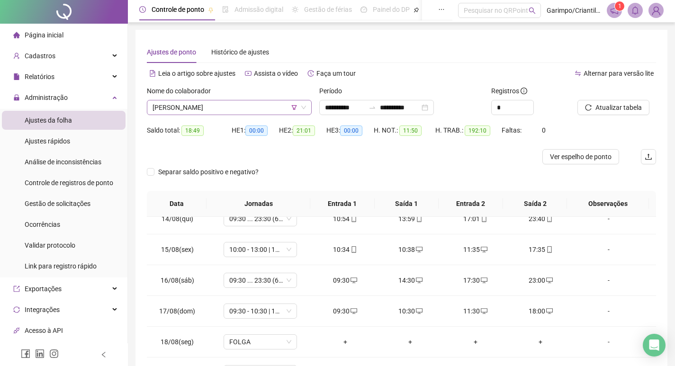
scroll to position [0, 0]
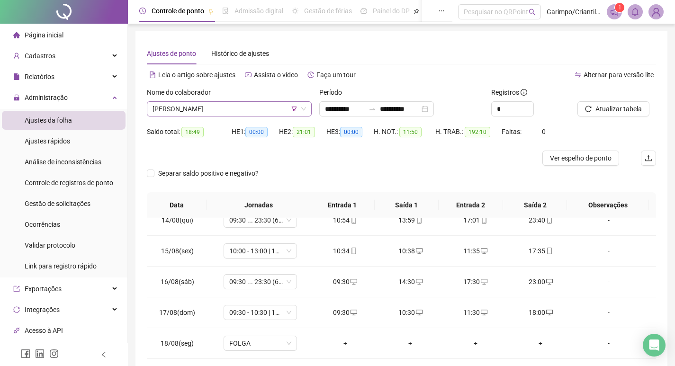
click at [202, 115] on span "[PERSON_NAME]" at bounding box center [228, 109] width 153 height 14
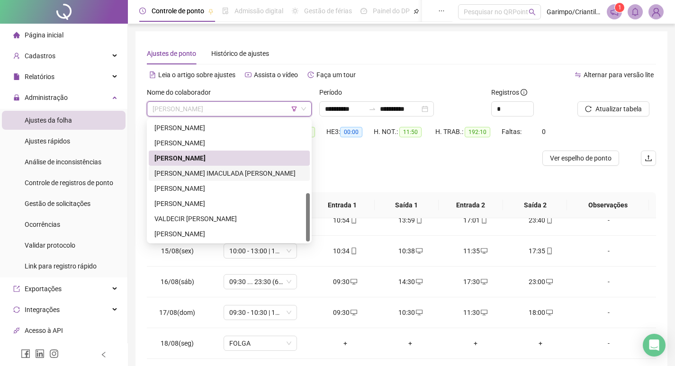
click at [205, 177] on div "[PERSON_NAME] IMACULADA [PERSON_NAME]" at bounding box center [229, 173] width 150 height 10
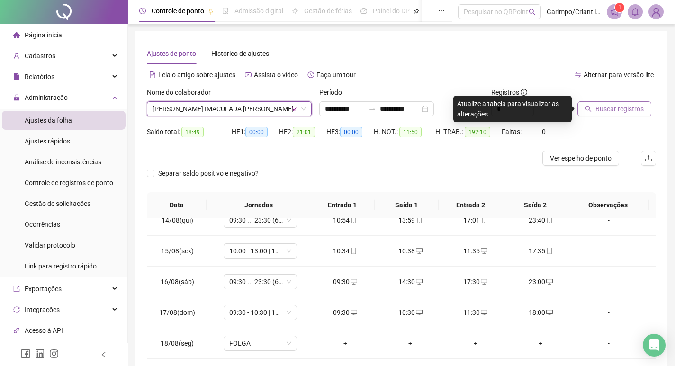
click at [599, 107] on span "Buscar registros" at bounding box center [619, 109] width 48 height 10
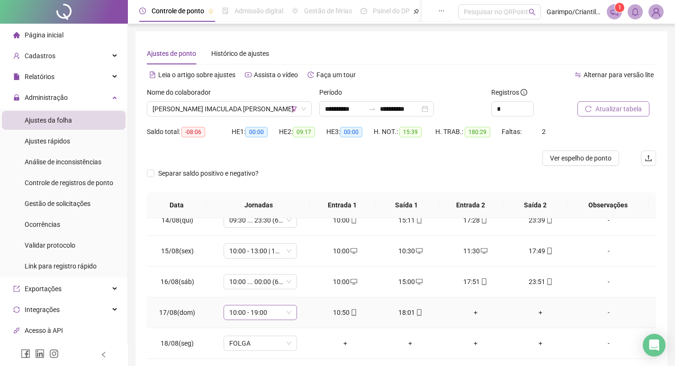
click at [253, 313] on span "10:00 - 19:00" at bounding box center [260, 312] width 62 height 14
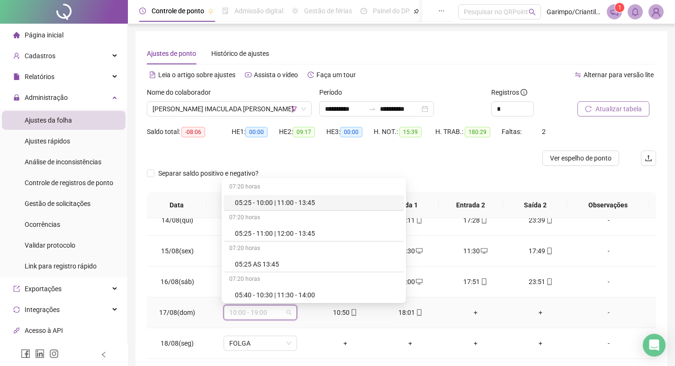
click at [253, 313] on span "10:00 - 19:00" at bounding box center [260, 312] width 62 height 14
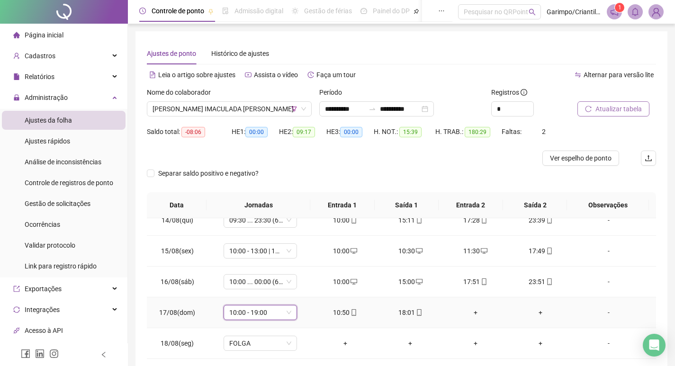
click at [253, 313] on span "10:00 - 19:00" at bounding box center [260, 312] width 62 height 14
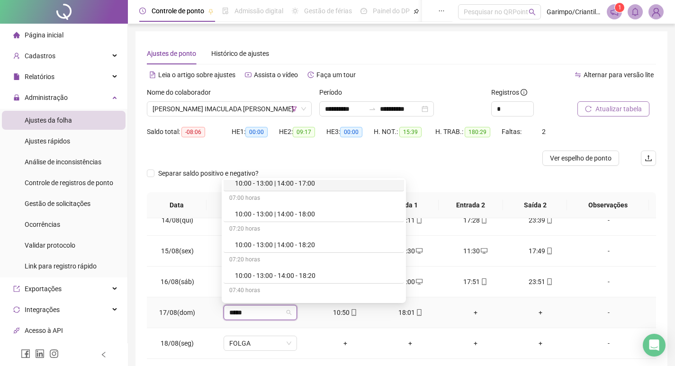
scroll to position [426, 0]
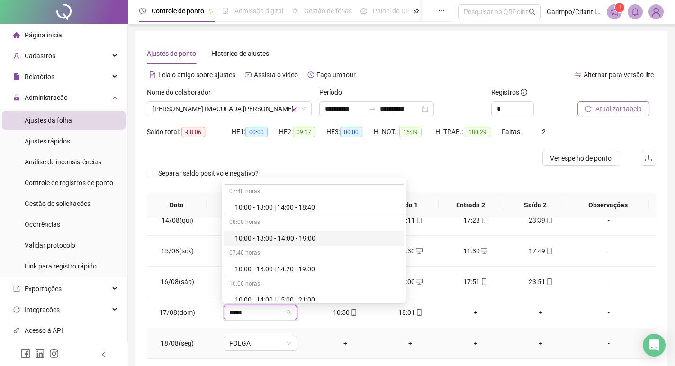
type input "*****"
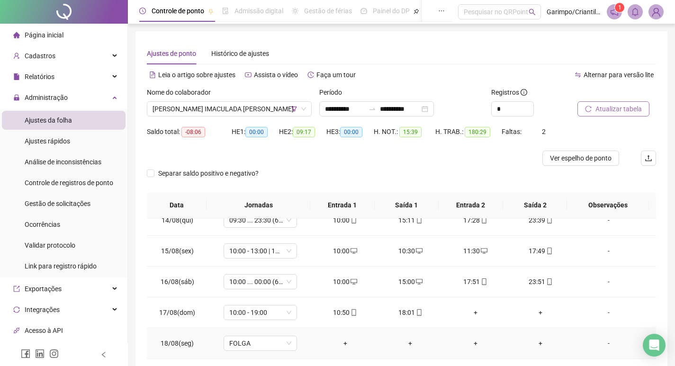
click at [312, 334] on td "+" at bounding box center [344, 343] width 65 height 31
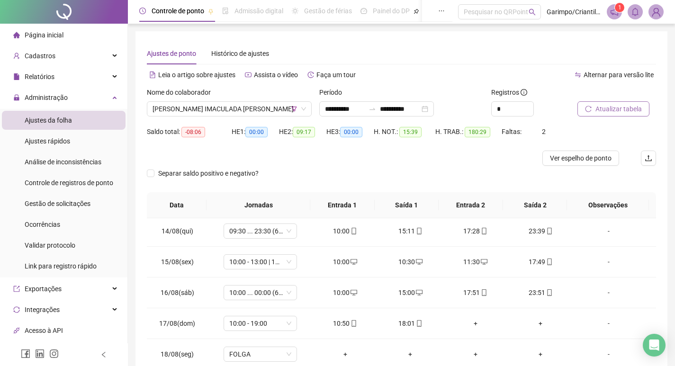
scroll to position [752, 0]
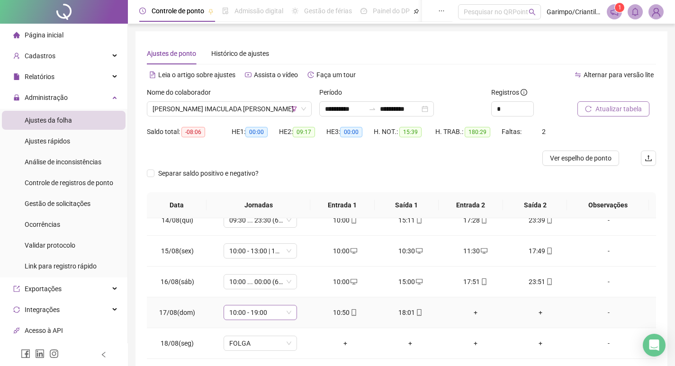
click at [248, 310] on span "10:00 - 19:00" at bounding box center [260, 312] width 62 height 14
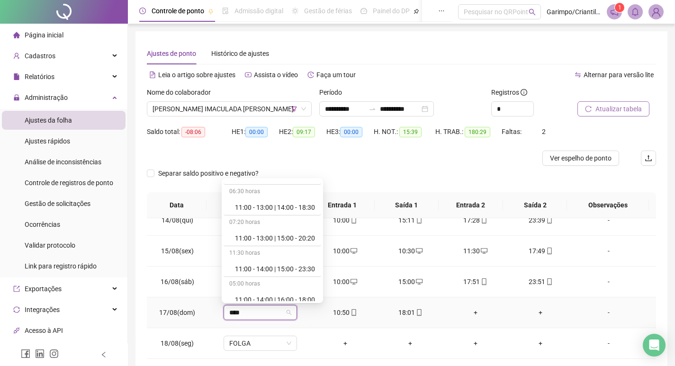
type input "*****"
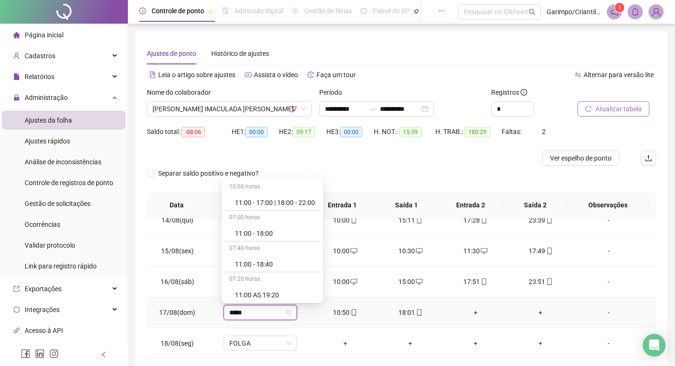
scroll to position [956, 0]
click at [259, 232] on div "11:00 - 18:00" at bounding box center [275, 231] width 80 height 10
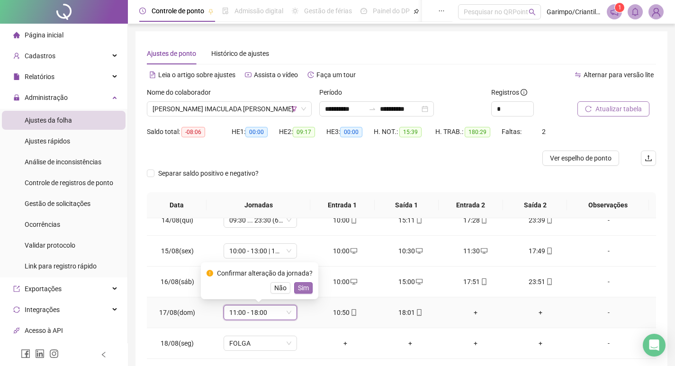
click at [303, 293] on span "Sim" at bounding box center [303, 288] width 11 height 10
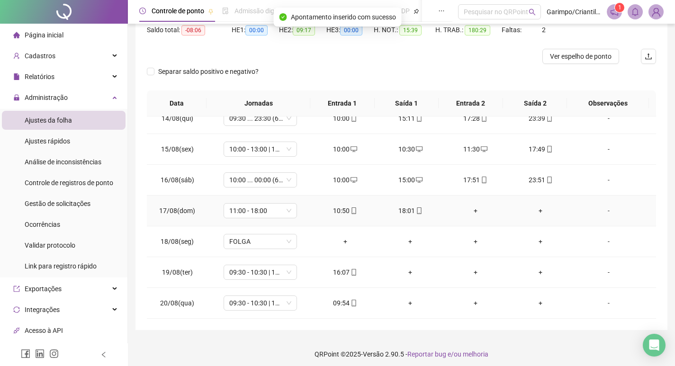
scroll to position [107, 0]
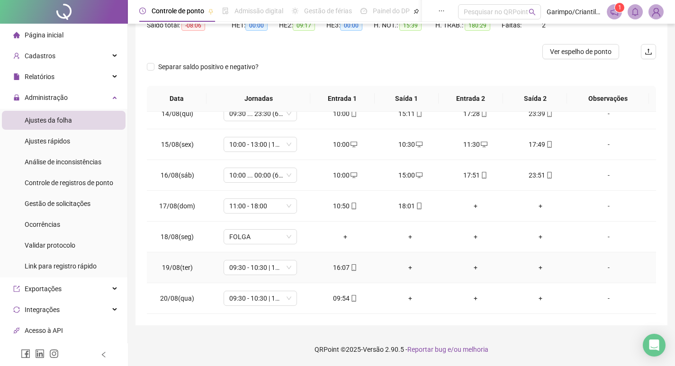
click at [405, 268] on div "+" at bounding box center [410, 267] width 50 height 10
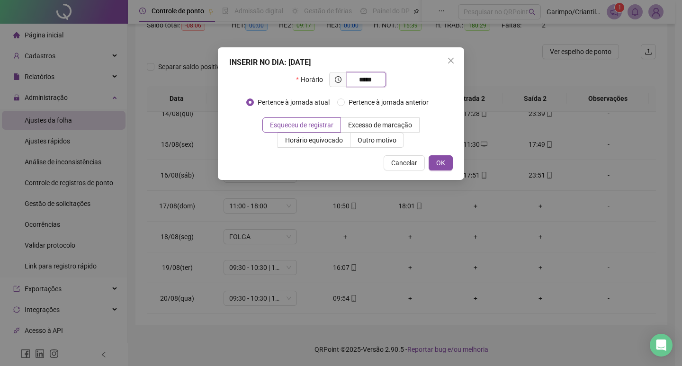
type input "*****"
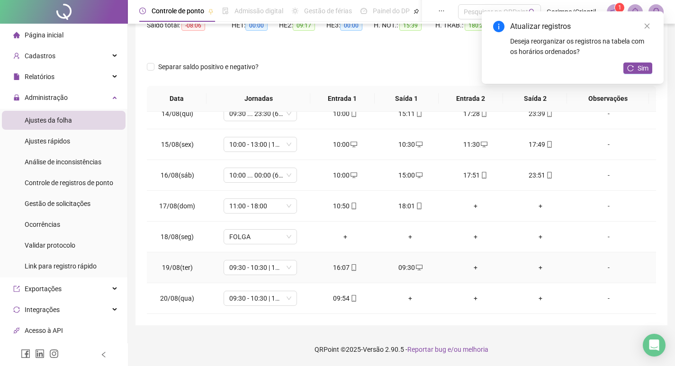
click at [467, 266] on div "+" at bounding box center [475, 267] width 50 height 10
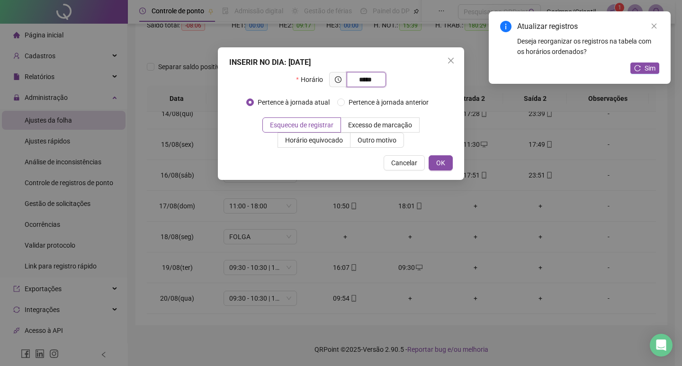
type input "*****"
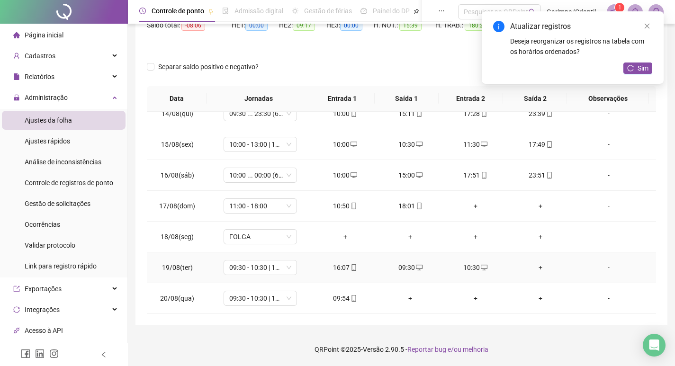
click at [532, 266] on div "+" at bounding box center [541, 267] width 50 height 10
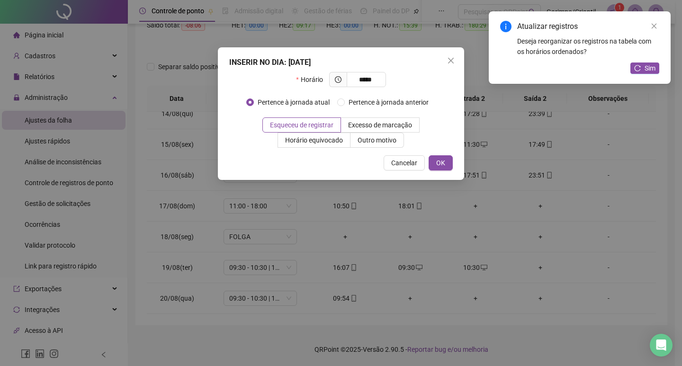
type input "*****"
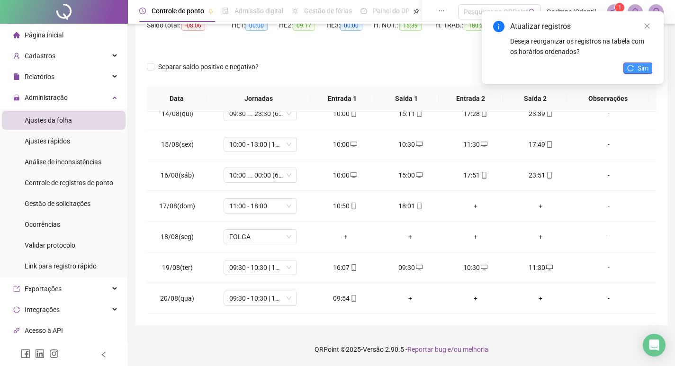
click at [636, 69] on button "Sim" at bounding box center [637, 67] width 29 height 11
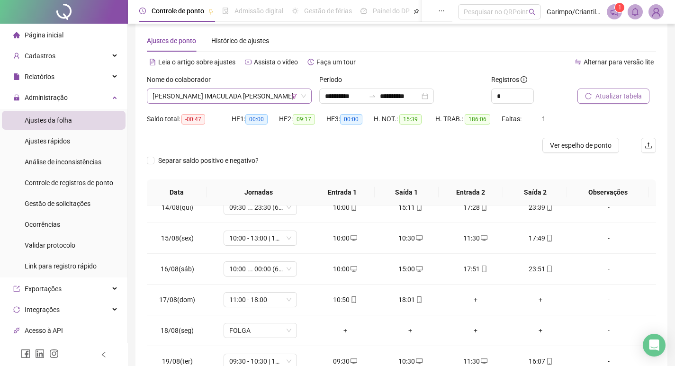
scroll to position [12, 0]
click at [197, 94] on span "[PERSON_NAME] IMACULADA [PERSON_NAME]" at bounding box center [228, 97] width 153 height 14
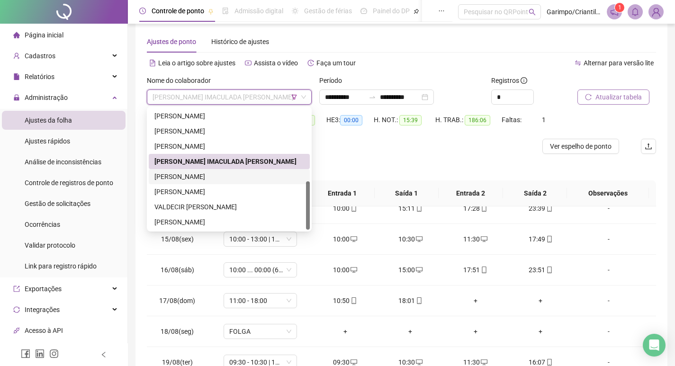
click at [205, 180] on div "[PERSON_NAME]" at bounding box center [229, 176] width 150 height 10
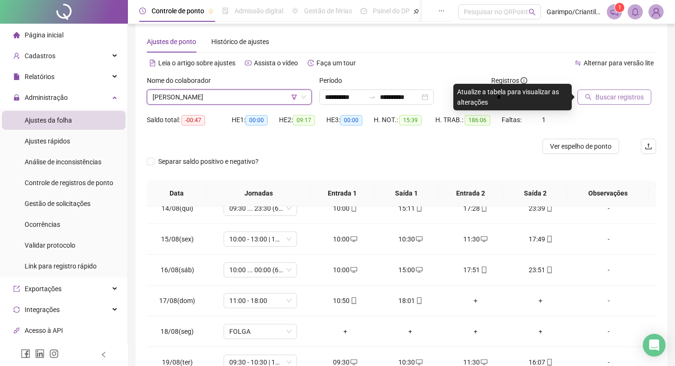
click at [607, 98] on span "Buscar registros" at bounding box center [619, 97] width 48 height 10
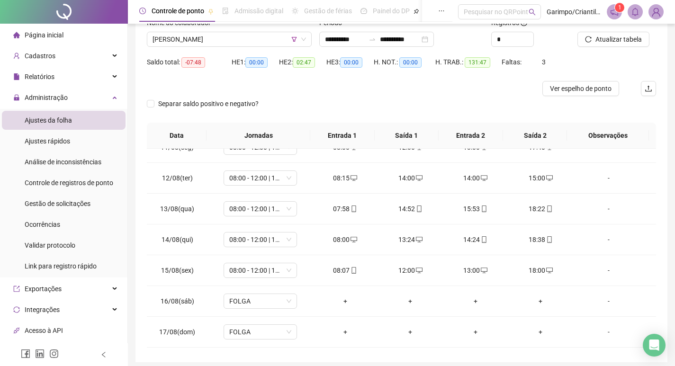
scroll to position [59, 0]
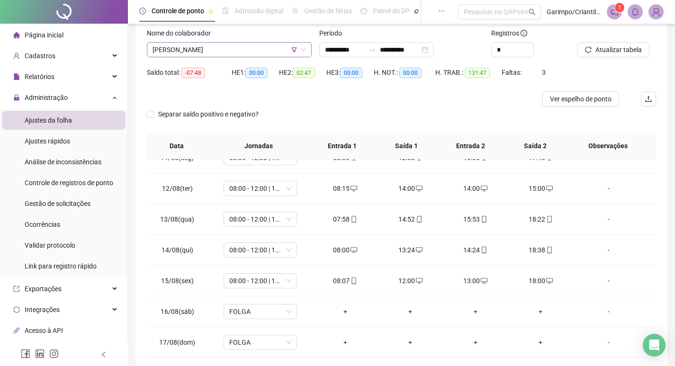
click at [201, 48] on span "[PERSON_NAME]" at bounding box center [228, 50] width 153 height 14
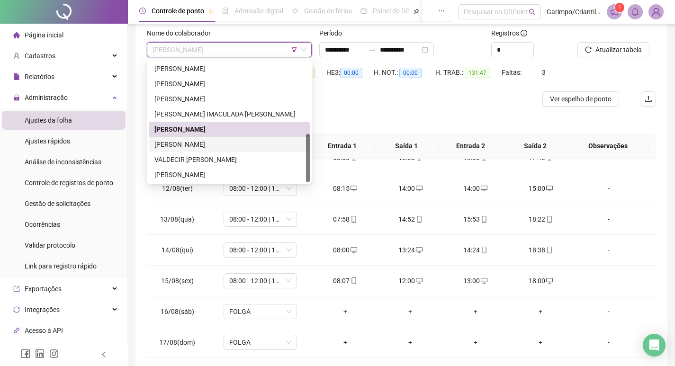
click at [192, 143] on div "[PERSON_NAME]" at bounding box center [229, 144] width 150 height 10
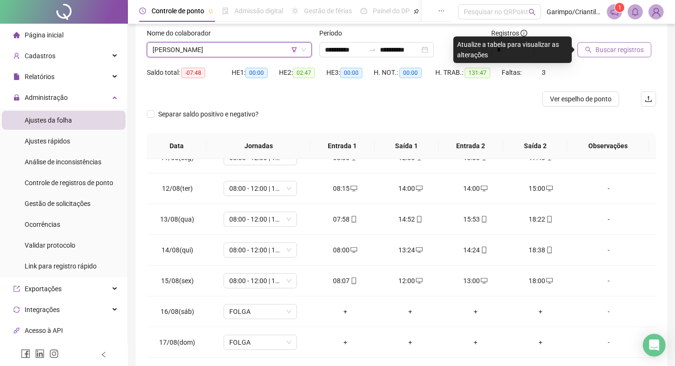
click at [596, 45] on span "Buscar registros" at bounding box center [619, 50] width 48 height 10
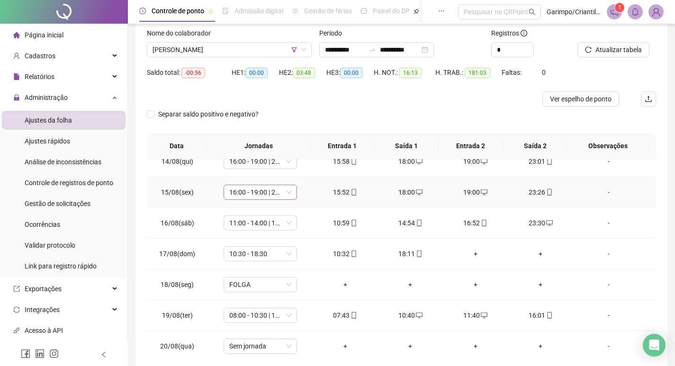
scroll to position [752, 0]
click at [257, 224] on span "11:00 - 14:00 | 15:00 - 23:30" at bounding box center [260, 222] width 62 height 14
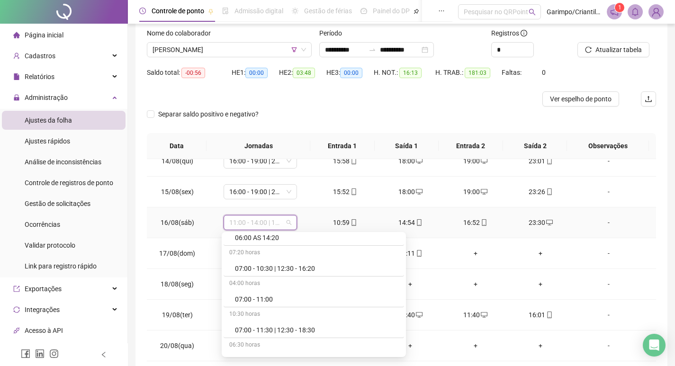
scroll to position [189, 0]
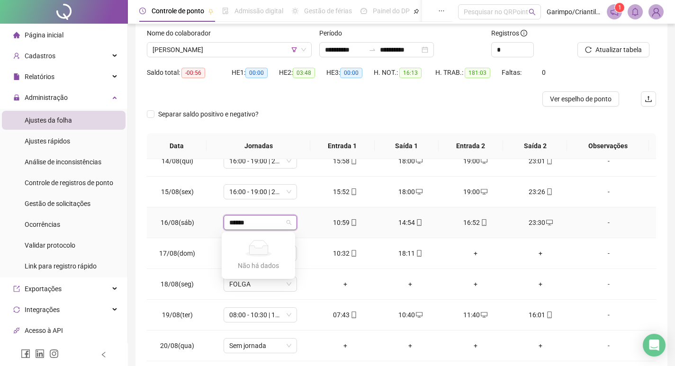
type input "*****"
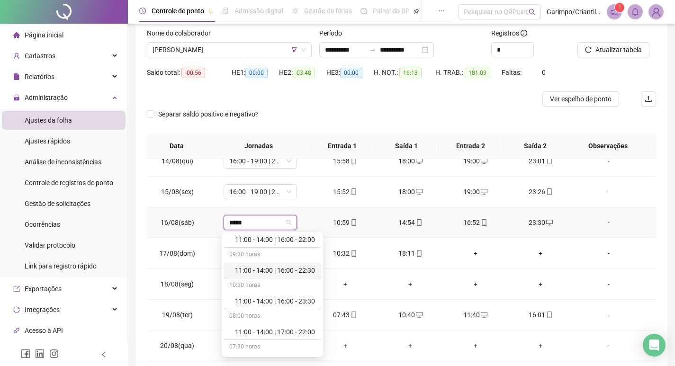
scroll to position [616, 0]
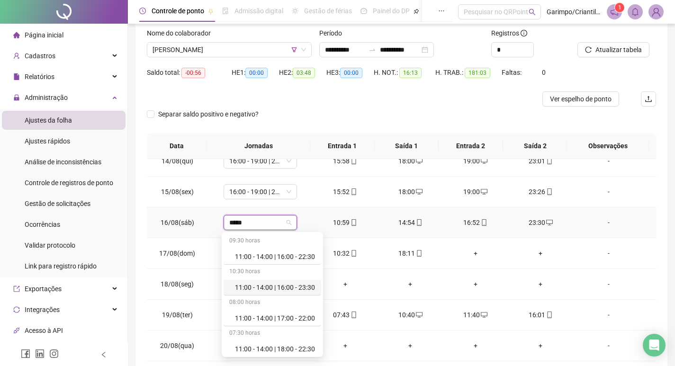
drag, startPoint x: 269, startPoint y: 286, endPoint x: 294, endPoint y: 210, distance: 80.0
click at [269, 286] on div "11:00 - 14:00 | 16:00 - 23:30" at bounding box center [275, 287] width 80 height 10
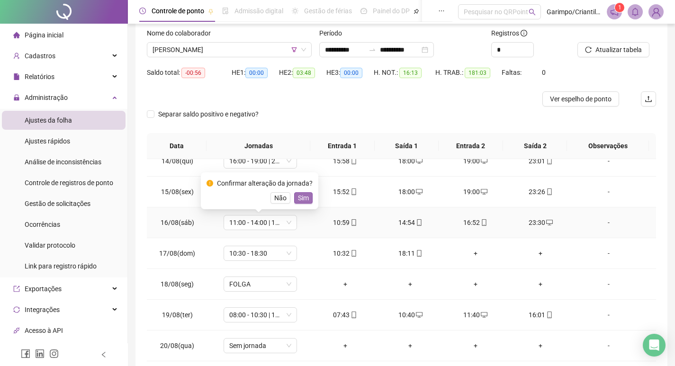
click at [298, 200] on span "Sim" at bounding box center [303, 198] width 11 height 10
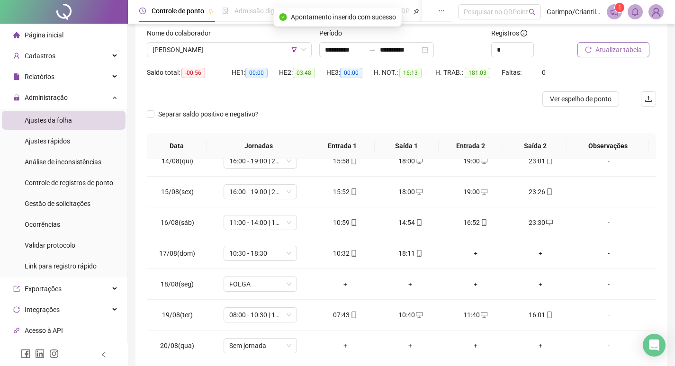
click at [604, 53] on span "Atualizar tabela" at bounding box center [618, 50] width 46 height 10
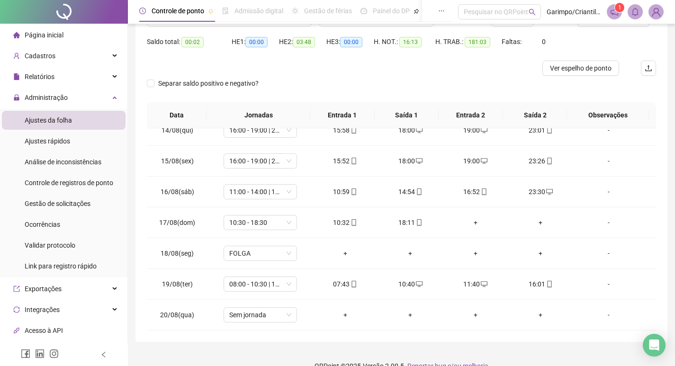
scroll to position [107, 0]
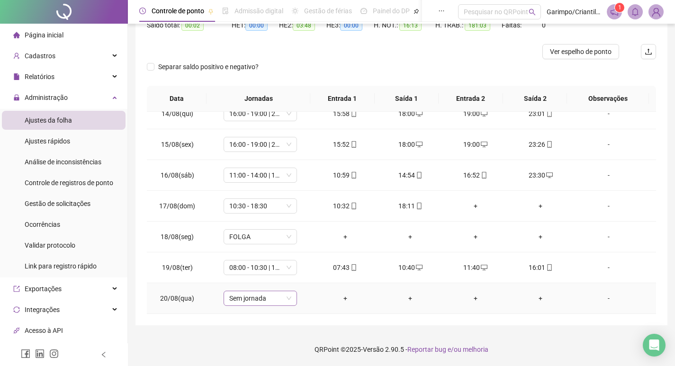
click at [251, 301] on span "Sem jornada" at bounding box center [260, 298] width 62 height 14
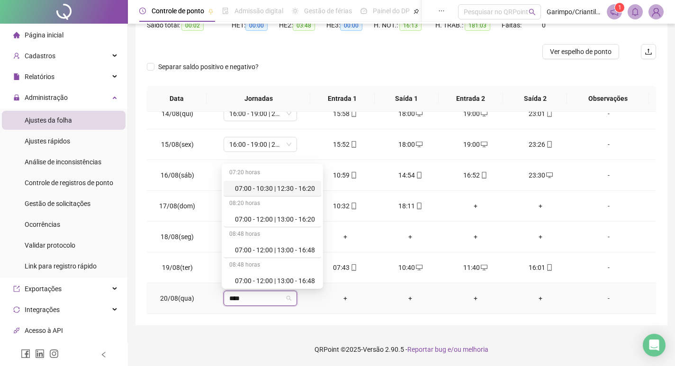
type input "*****"
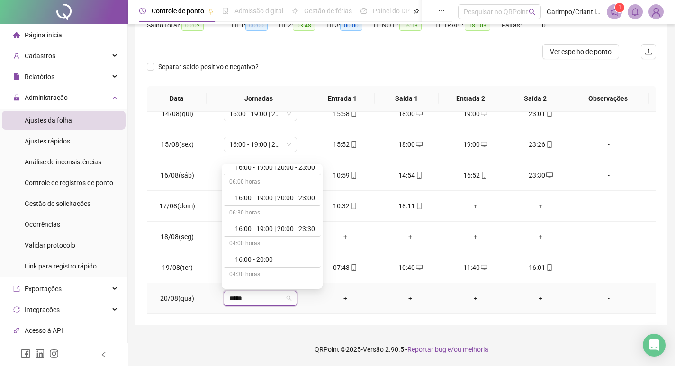
scroll to position [1562, 0]
click at [262, 226] on div "16:00 - 21:00" at bounding box center [275, 226] width 80 height 10
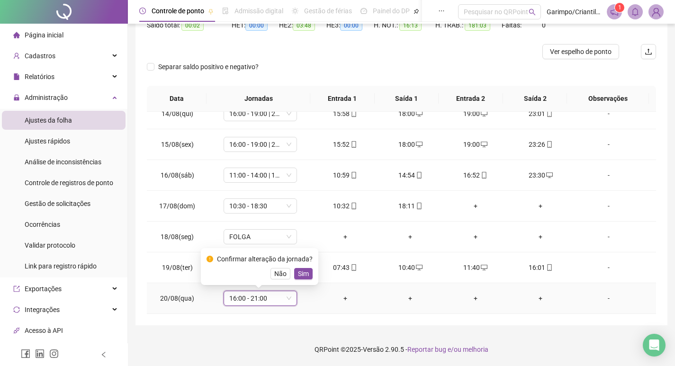
click at [304, 267] on div "Confirmar alteração da jornada? Não Sim" at bounding box center [259, 267] width 106 height 26
click at [304, 272] on span "Sim" at bounding box center [303, 273] width 11 height 10
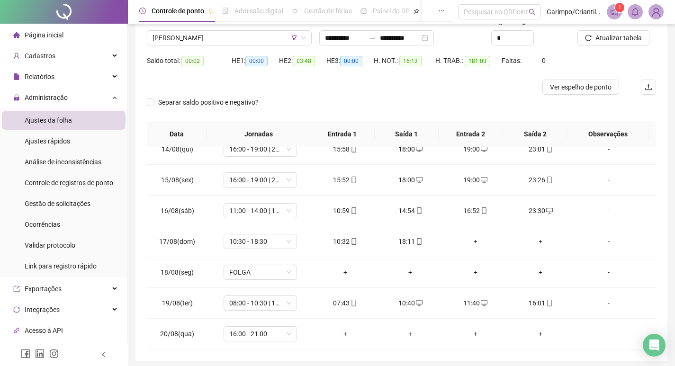
scroll to position [0, 0]
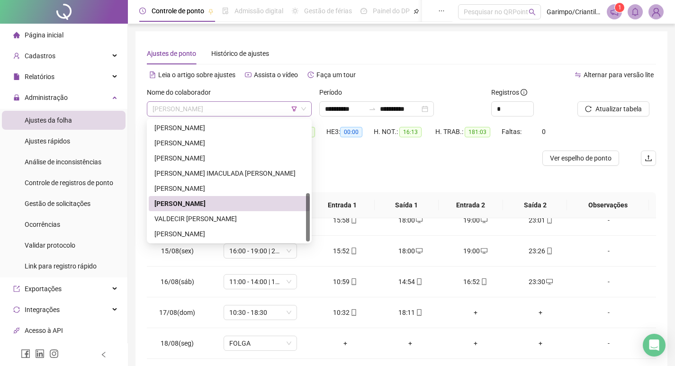
click at [191, 110] on span "[PERSON_NAME]" at bounding box center [228, 109] width 153 height 14
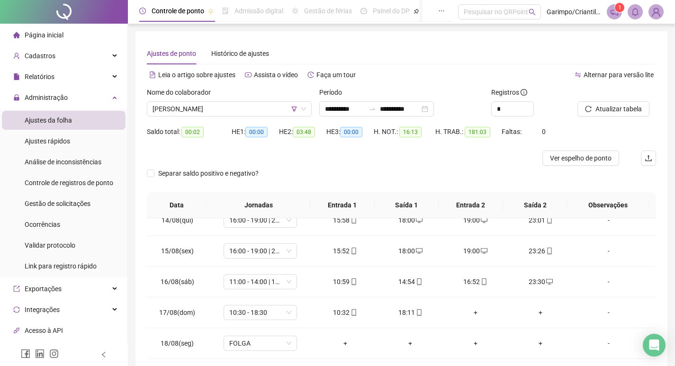
click at [373, 179] on div "Separar saldo positivo e negativo?" at bounding box center [401, 179] width 509 height 27
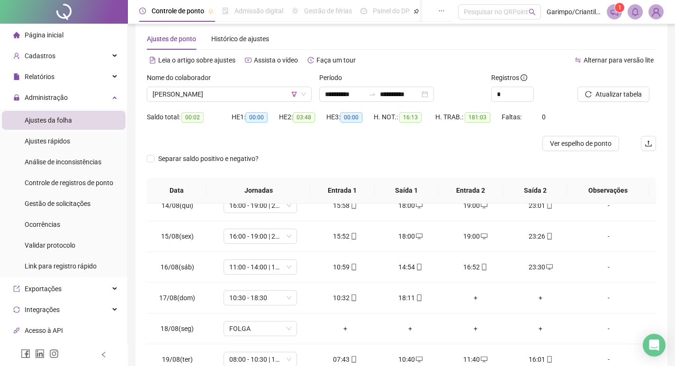
scroll to position [12, 0]
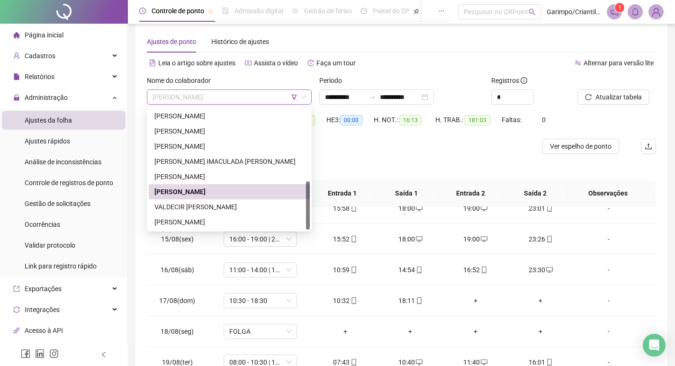
click at [208, 95] on span "[PERSON_NAME]" at bounding box center [228, 97] width 153 height 14
drag, startPoint x: 198, startPoint y: 204, endPoint x: 292, endPoint y: 178, distance: 97.3
click at [197, 204] on div "VALDECIR [PERSON_NAME]" at bounding box center [229, 207] width 150 height 10
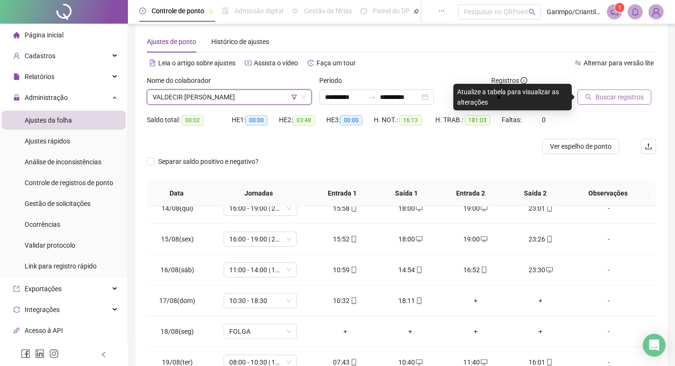
click at [607, 97] on span "Buscar registros" at bounding box center [619, 97] width 48 height 10
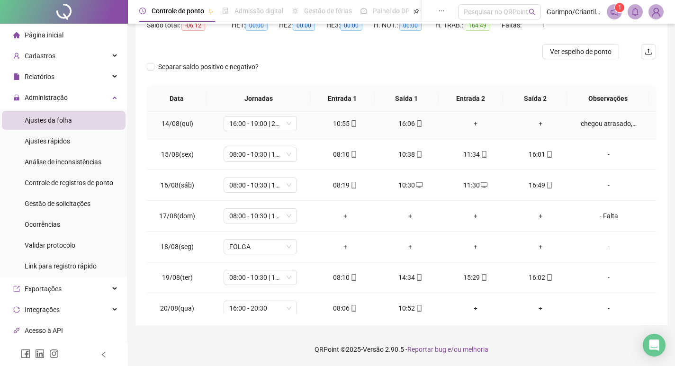
scroll to position [752, 0]
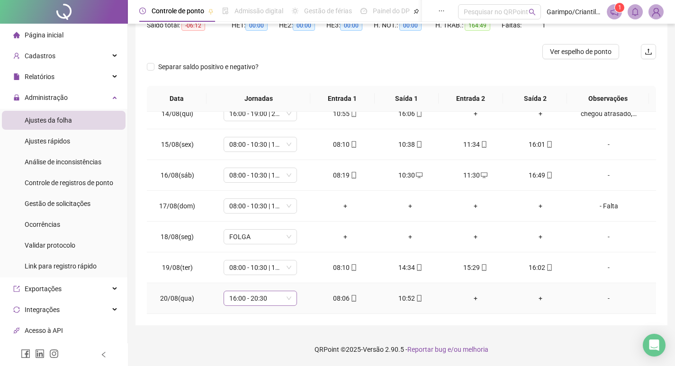
click at [248, 297] on span "16:00 - 20:30" at bounding box center [260, 298] width 62 height 14
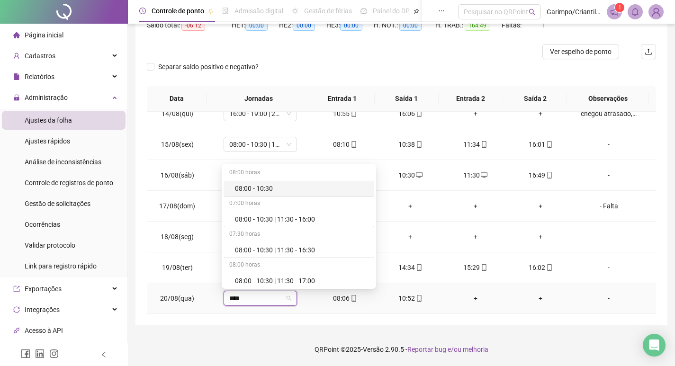
type input "*****"
click at [283, 217] on div "08:00 - 10:30 | 11:30 - 16:00" at bounding box center [302, 219] width 134 height 10
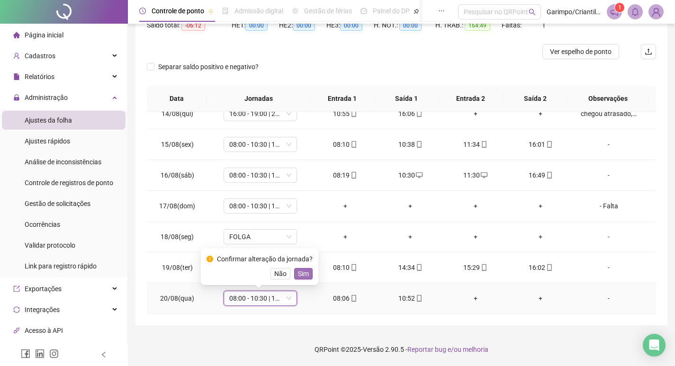
click at [299, 275] on span "Sim" at bounding box center [303, 273] width 11 height 10
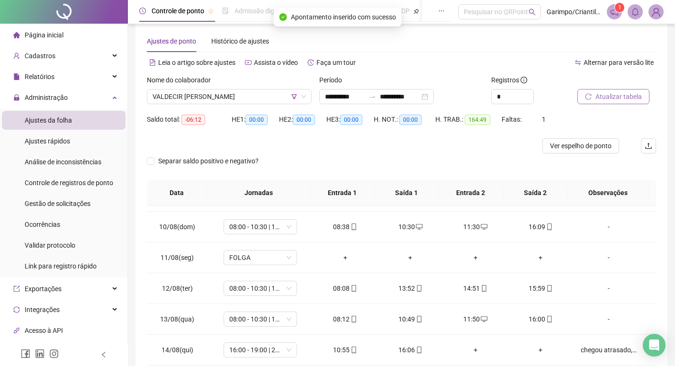
scroll to position [12, 0]
click at [216, 98] on span "VALDECIR [PERSON_NAME]" at bounding box center [228, 97] width 153 height 14
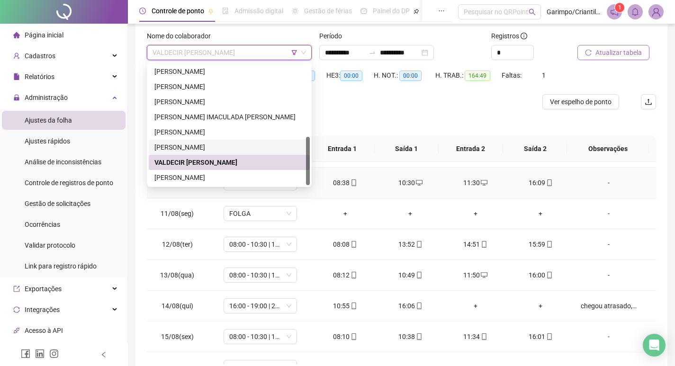
scroll to position [59, 0]
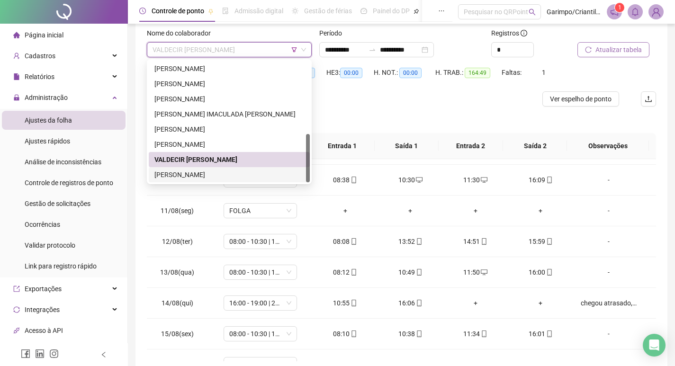
click at [194, 170] on div "[PERSON_NAME]" at bounding box center [229, 175] width 150 height 10
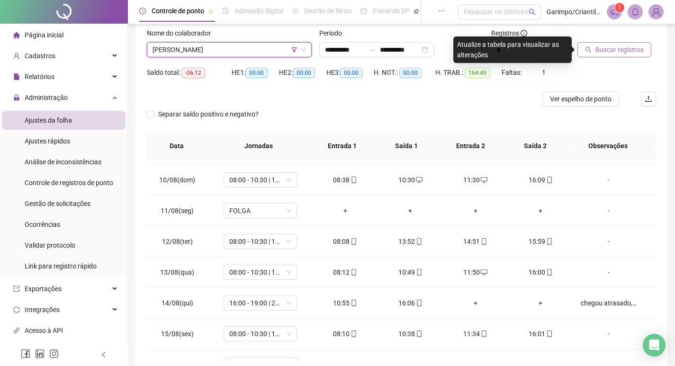
click at [626, 48] on span "Buscar registros" at bounding box center [619, 50] width 48 height 10
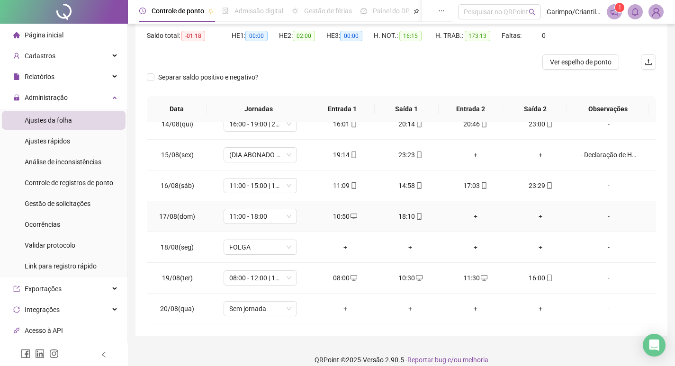
scroll to position [107, 0]
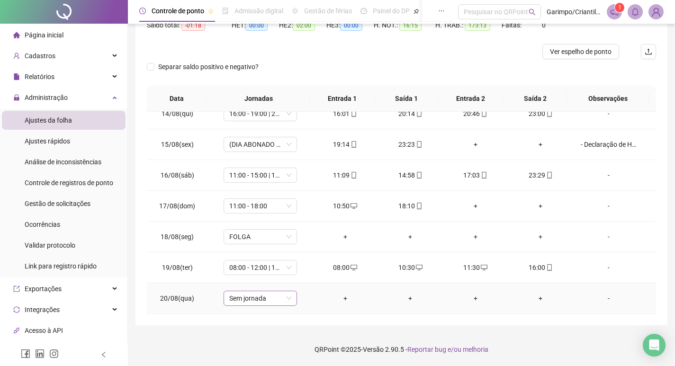
click at [262, 298] on span "Sem jornada" at bounding box center [260, 298] width 62 height 14
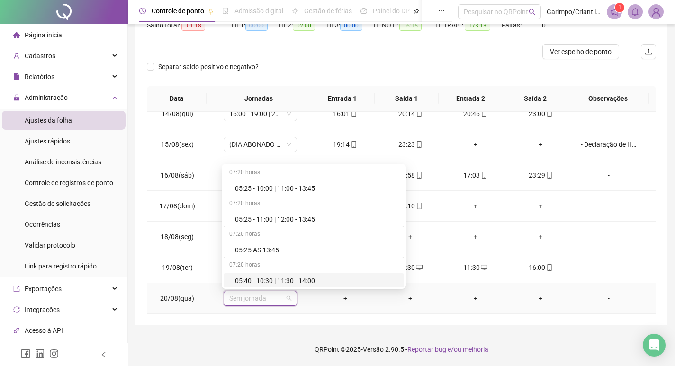
type input "*"
type input "*****"
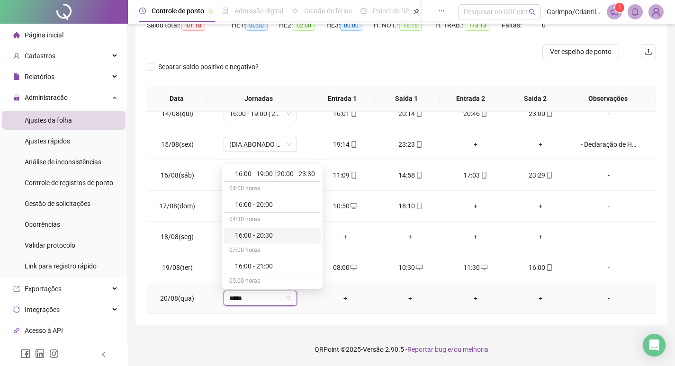
scroll to position [1562, 0]
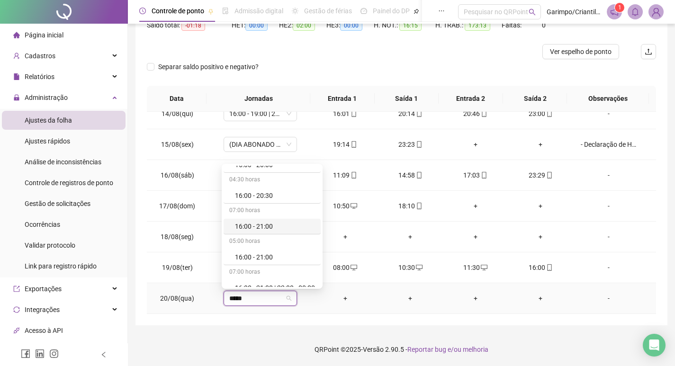
click at [259, 224] on div "16:00 - 21:00" at bounding box center [275, 226] width 80 height 10
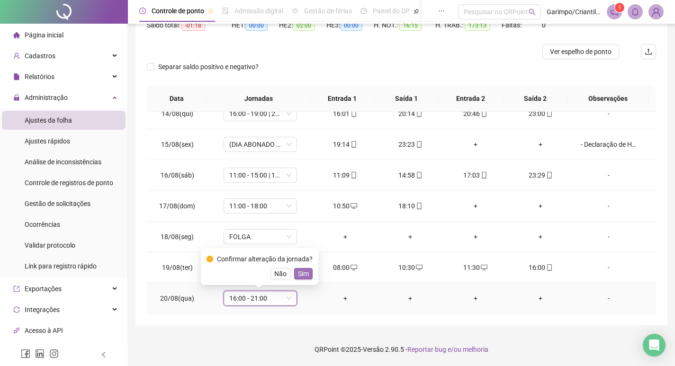
click at [301, 271] on span "Sim" at bounding box center [303, 273] width 11 height 10
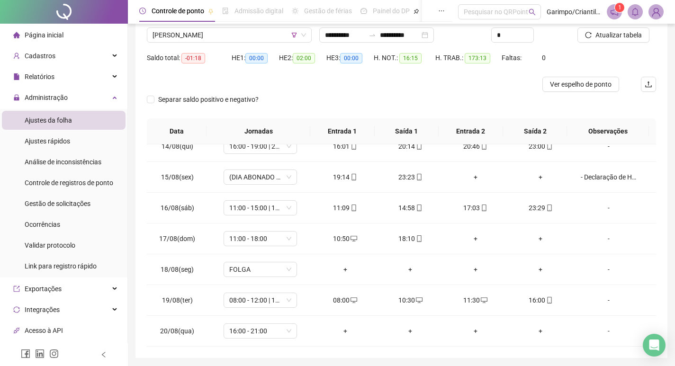
scroll to position [12, 0]
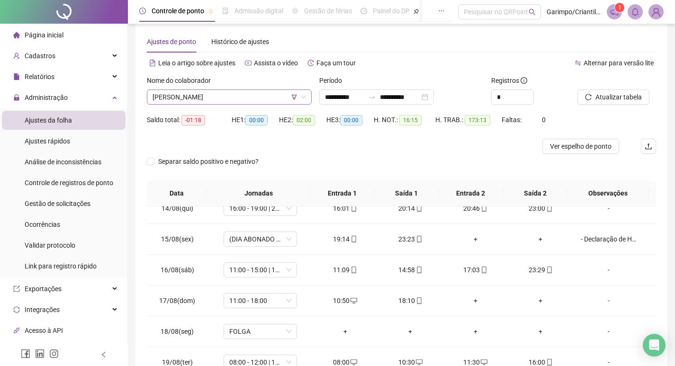
click at [197, 97] on span "[PERSON_NAME]" at bounding box center [228, 97] width 153 height 14
click at [357, 141] on div at bounding box center [338, 146] width 382 height 15
click at [210, 97] on span "[PERSON_NAME]" at bounding box center [228, 97] width 153 height 14
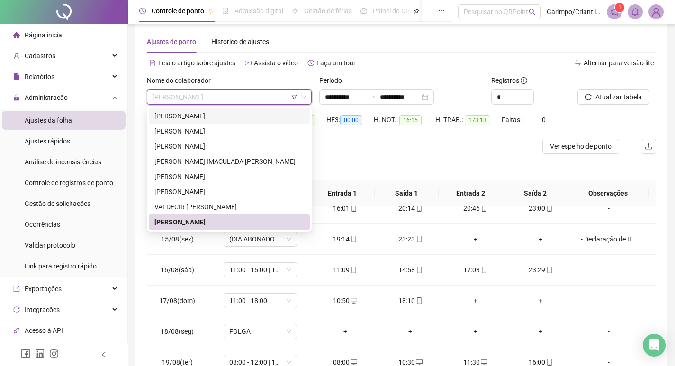
click at [352, 160] on div "Separar saldo positivo e negativo?" at bounding box center [401, 167] width 509 height 27
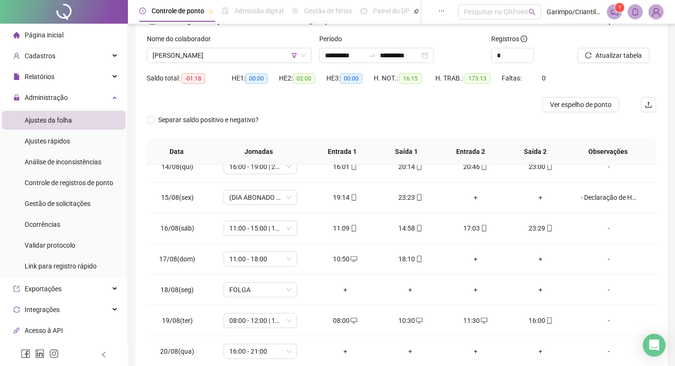
scroll to position [0, 0]
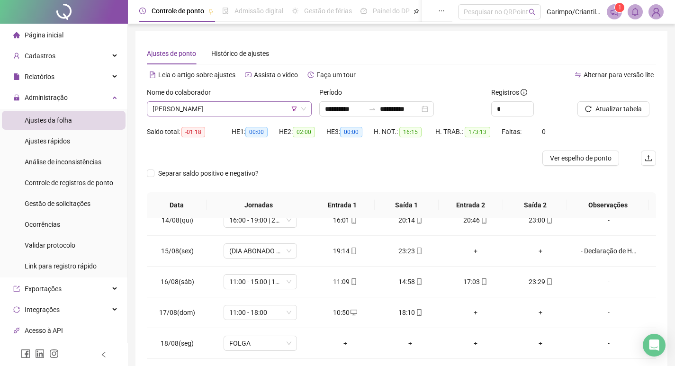
click at [217, 115] on span "[PERSON_NAME]" at bounding box center [228, 109] width 153 height 14
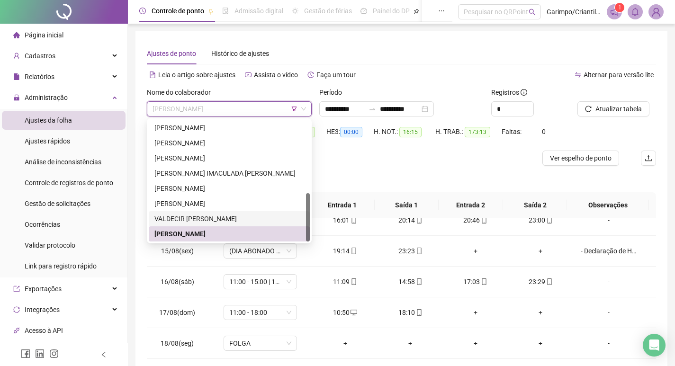
click at [239, 216] on div "VALDECIR [PERSON_NAME]" at bounding box center [229, 219] width 150 height 10
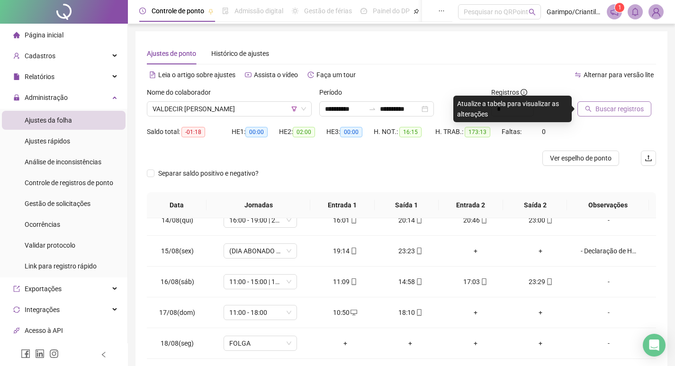
click at [620, 106] on span "Buscar registros" at bounding box center [619, 109] width 48 height 10
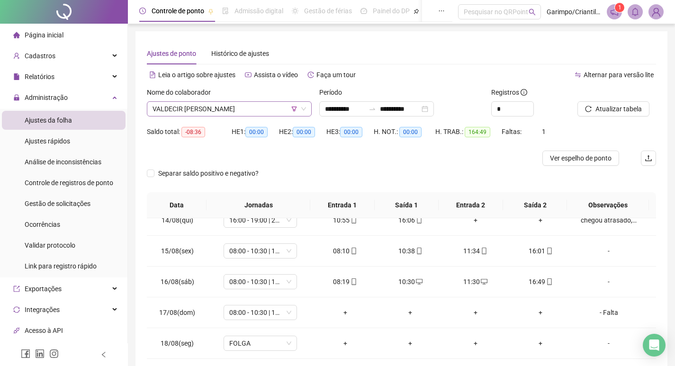
click at [203, 107] on span "VALDECIR [PERSON_NAME]" at bounding box center [228, 109] width 153 height 14
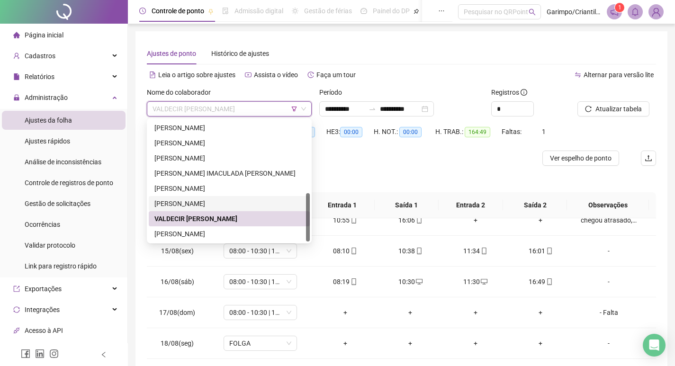
click at [169, 201] on div "[PERSON_NAME]" at bounding box center [229, 203] width 150 height 10
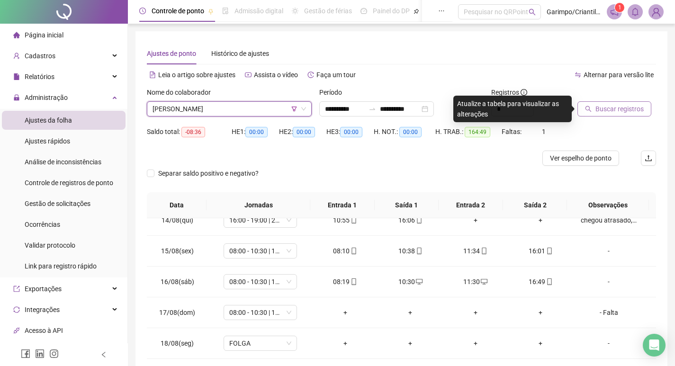
click at [623, 109] on span "Buscar registros" at bounding box center [619, 109] width 48 height 10
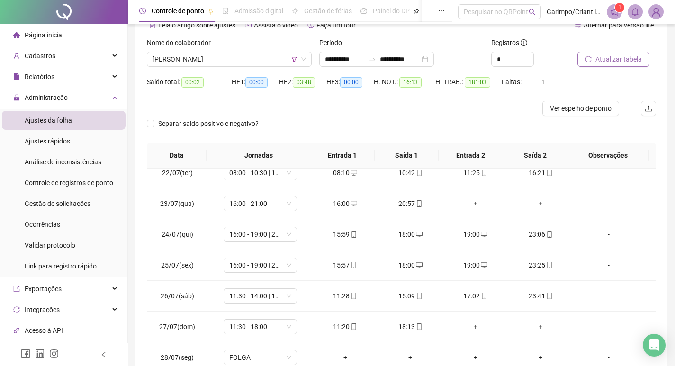
scroll to position [47, 0]
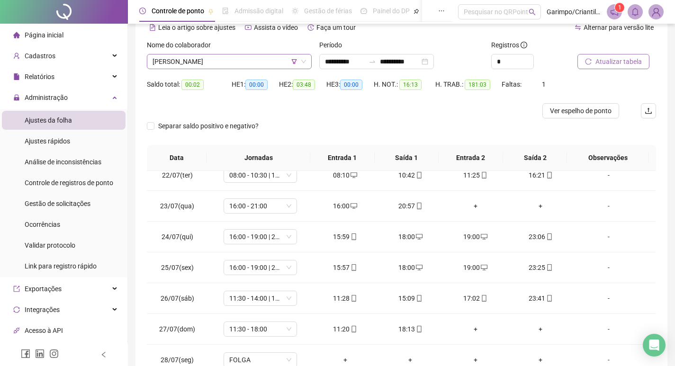
click at [175, 56] on div "Nome do colaborador [PERSON_NAME]" at bounding box center [229, 54] width 165 height 29
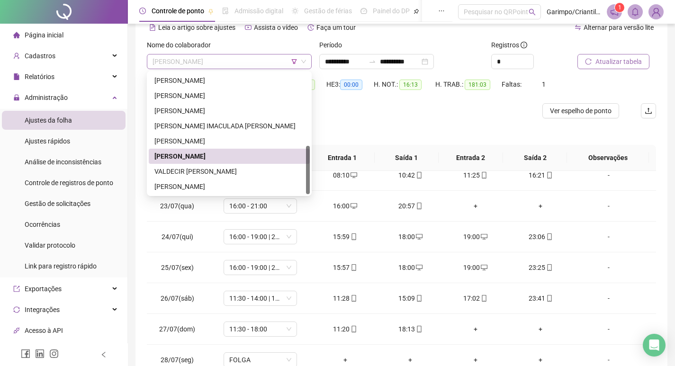
click at [168, 61] on span "[PERSON_NAME]" at bounding box center [228, 61] width 153 height 14
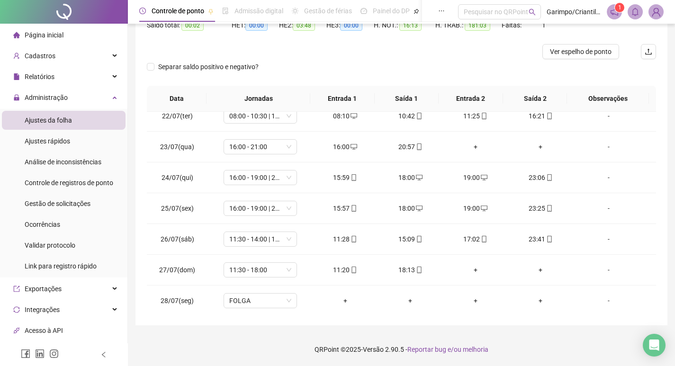
click at [464, 53] on div at bounding box center [338, 51] width 382 height 15
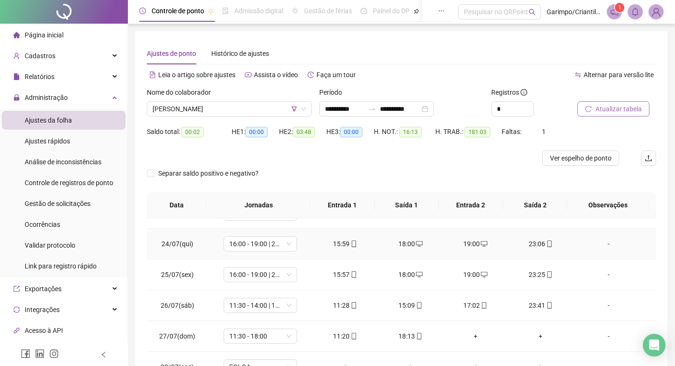
scroll to position [136, 0]
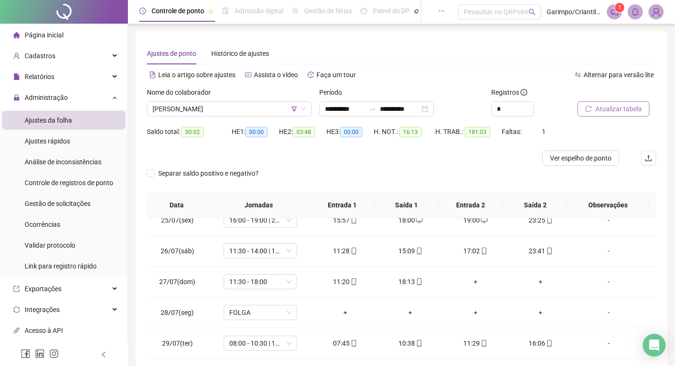
click at [317, 183] on div "Separar saldo positivo e negativo?" at bounding box center [401, 179] width 509 height 27
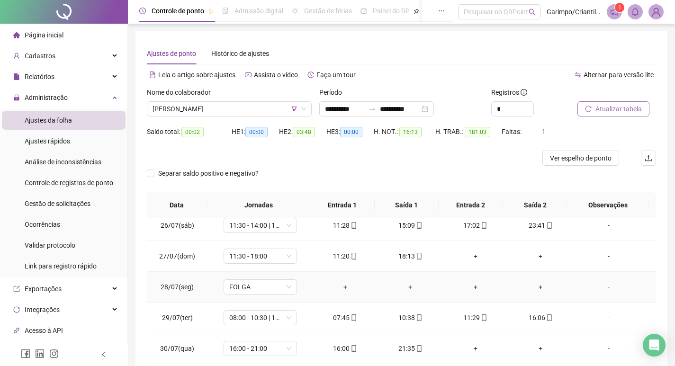
scroll to position [184, 0]
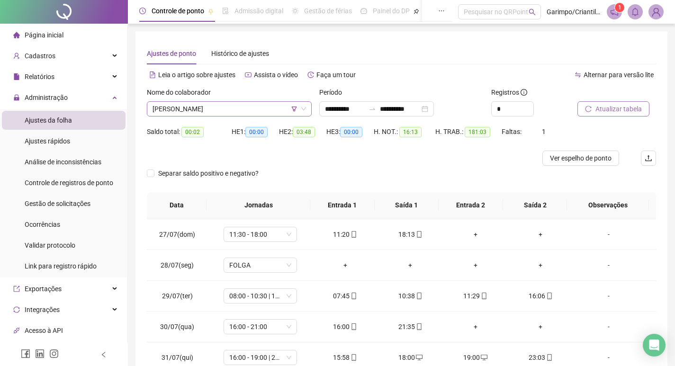
click at [254, 109] on span "[PERSON_NAME]" at bounding box center [228, 109] width 153 height 14
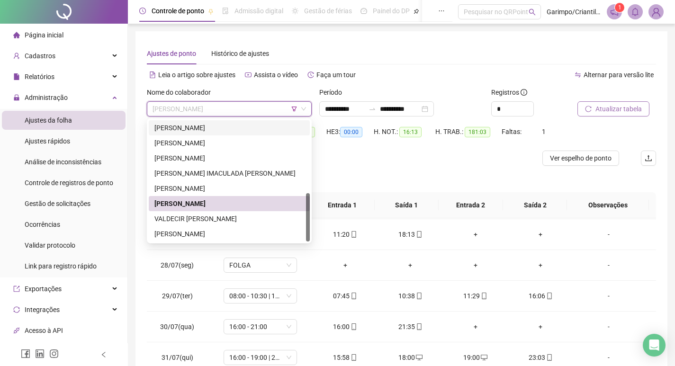
click at [293, 107] on icon "filter" at bounding box center [294, 109] width 6 height 6
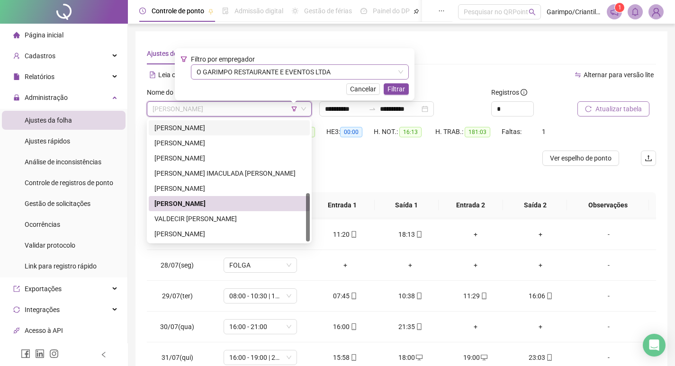
click at [311, 71] on span "O GARIMPO RESTAURANTE E EVENTOS LTDA" at bounding box center [299, 72] width 206 height 14
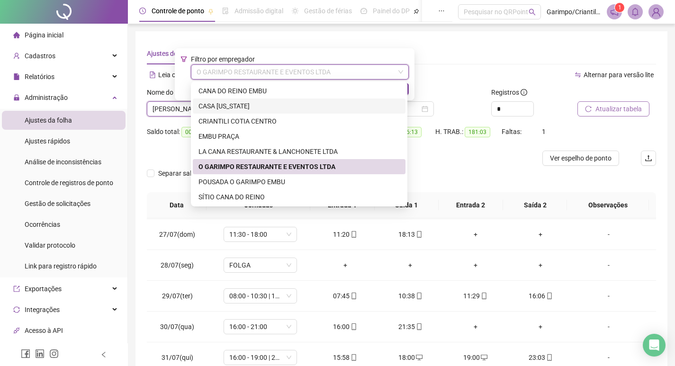
click at [252, 101] on div "CASA [US_STATE]" at bounding box center [298, 106] width 201 height 10
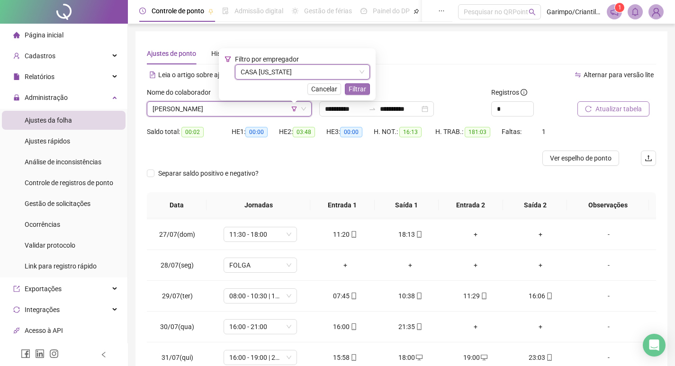
click at [360, 90] on button "Filtrar" at bounding box center [357, 88] width 25 height 11
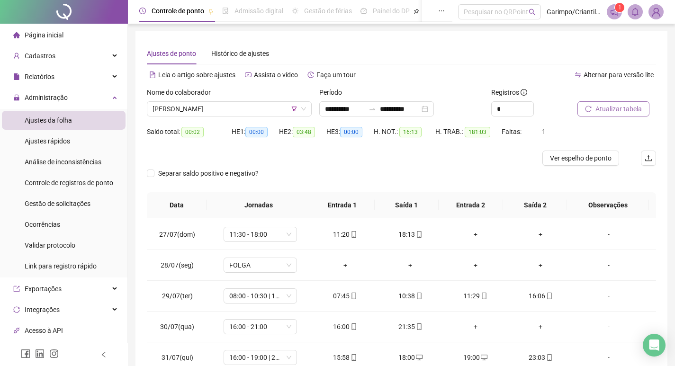
click at [625, 104] on span "Atualizar tabela" at bounding box center [618, 109] width 46 height 10
click at [159, 106] on span "[PERSON_NAME]" at bounding box center [228, 109] width 153 height 14
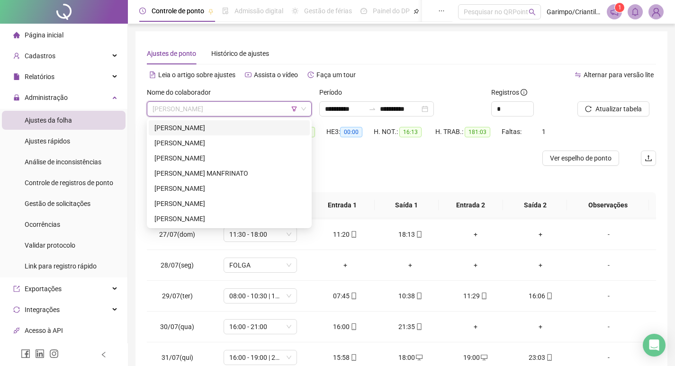
drag, startPoint x: 205, startPoint y: 130, endPoint x: 473, endPoint y: 124, distance: 268.1
click at [205, 130] on div "[PERSON_NAME]" at bounding box center [229, 128] width 150 height 10
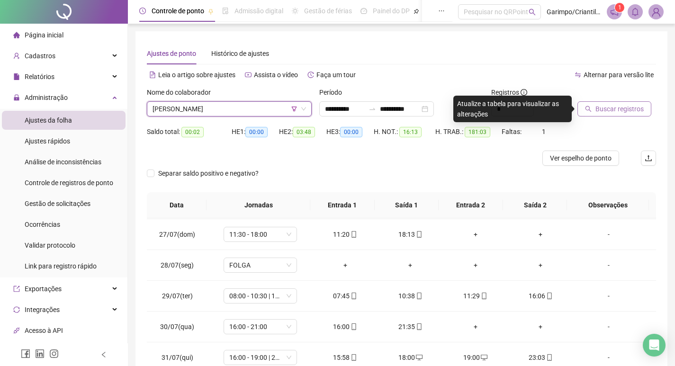
click at [603, 105] on span "Buscar registros" at bounding box center [619, 109] width 48 height 10
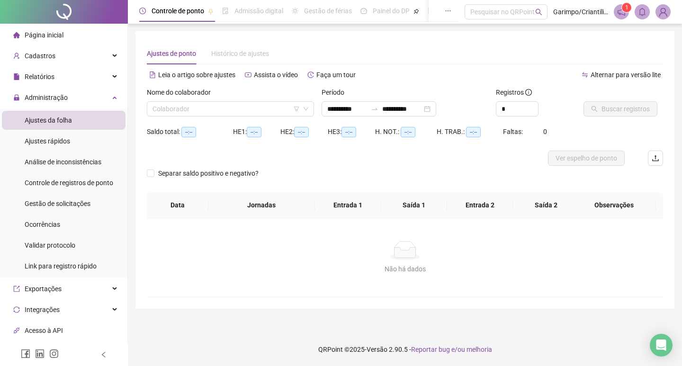
type input "**********"
click at [250, 107] on input "search" at bounding box center [225, 109] width 147 height 14
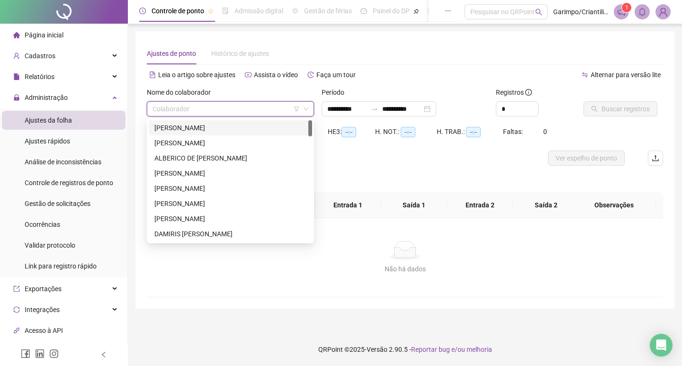
click at [296, 108] on icon "filter" at bounding box center [297, 109] width 6 height 6
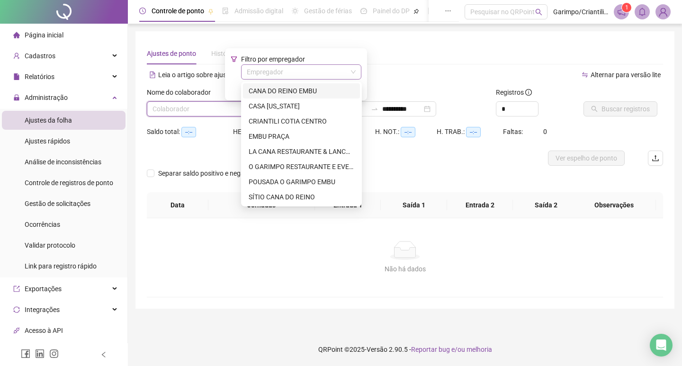
click at [292, 74] on input "search" at bounding box center [297, 72] width 100 height 14
click at [291, 105] on div "CASA [US_STATE]" at bounding box center [302, 106] width 106 height 10
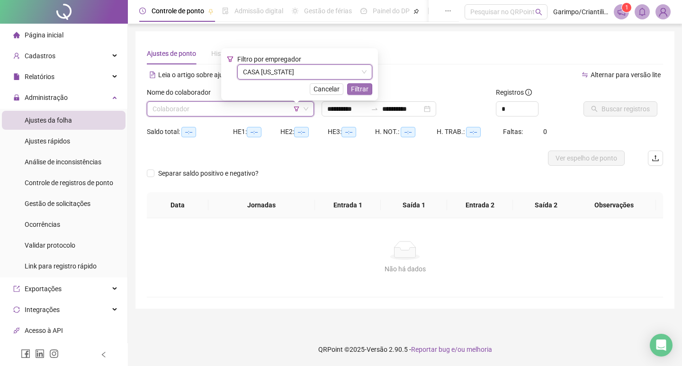
click at [357, 86] on span "Filtrar" at bounding box center [360, 89] width 18 height 10
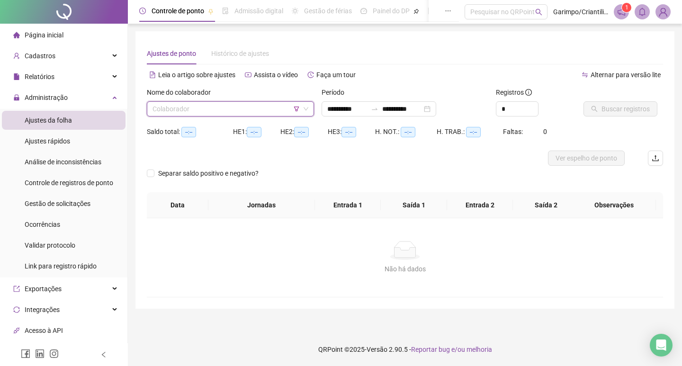
click at [223, 110] on input "search" at bounding box center [225, 109] width 147 height 14
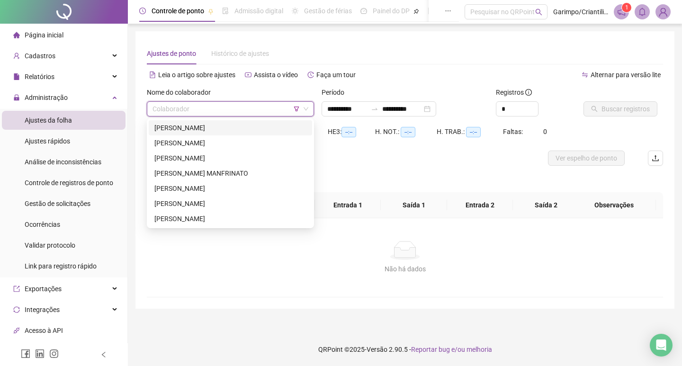
click at [227, 127] on div "[PERSON_NAME]" at bounding box center [230, 128] width 152 height 10
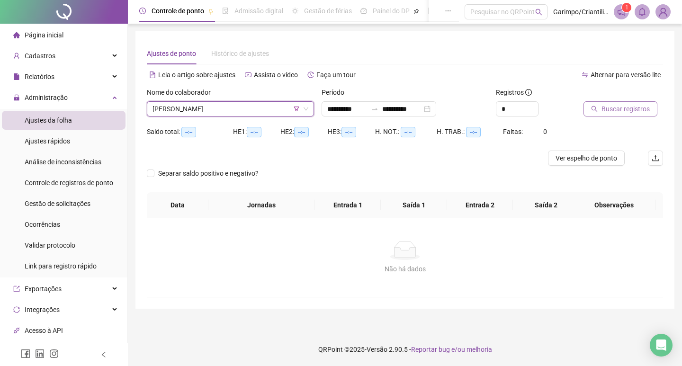
click at [642, 108] on span "Buscar registros" at bounding box center [625, 109] width 48 height 10
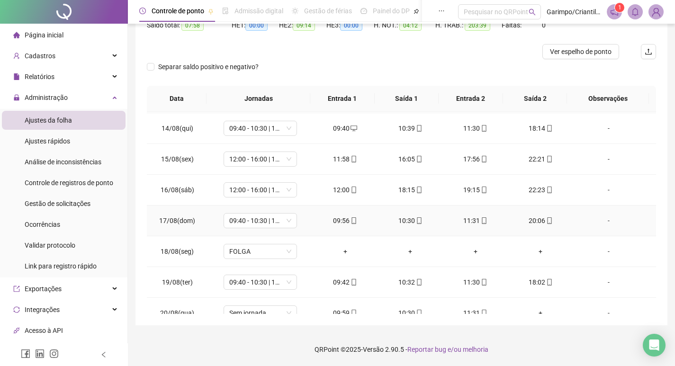
scroll to position [752, 0]
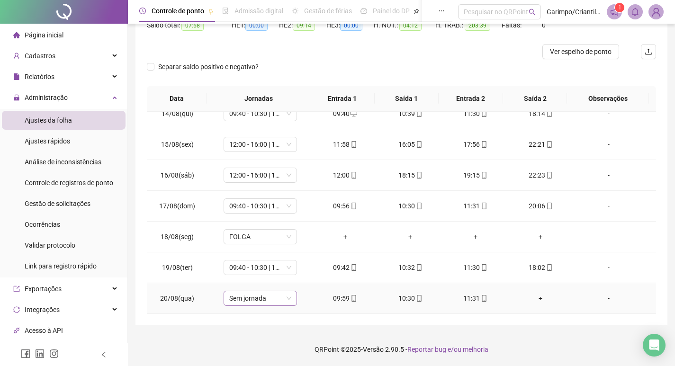
click at [265, 300] on span "Sem jornada" at bounding box center [260, 298] width 62 height 14
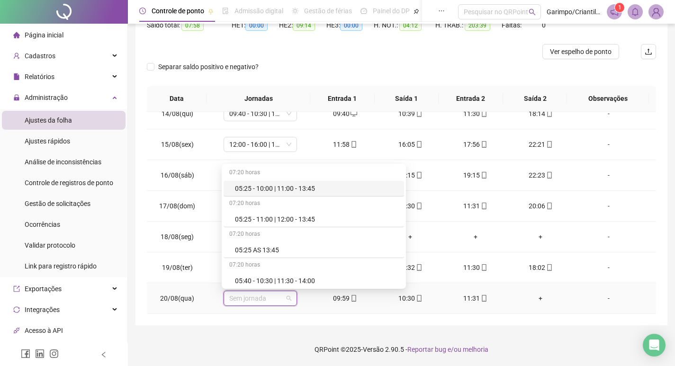
type input "*"
type input "*****"
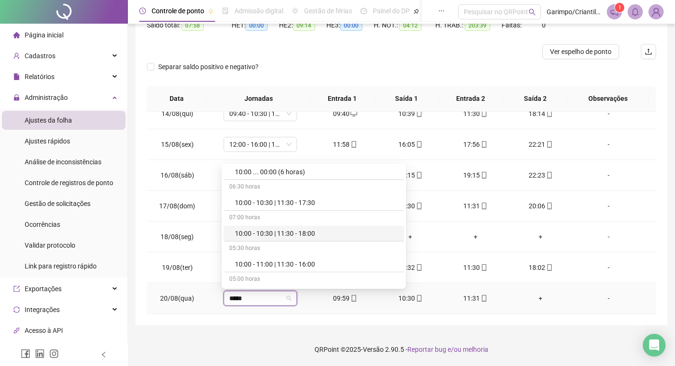
click at [300, 232] on div "10:00 - 10:30 | 11:30 - 18:00" at bounding box center [316, 233] width 163 height 10
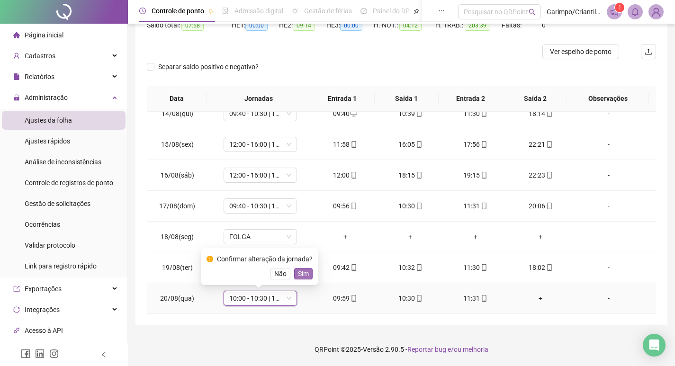
click at [298, 275] on span "Sim" at bounding box center [303, 273] width 11 height 10
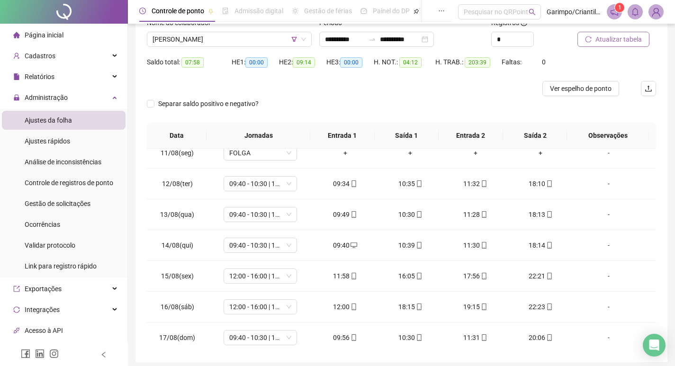
scroll to position [59, 0]
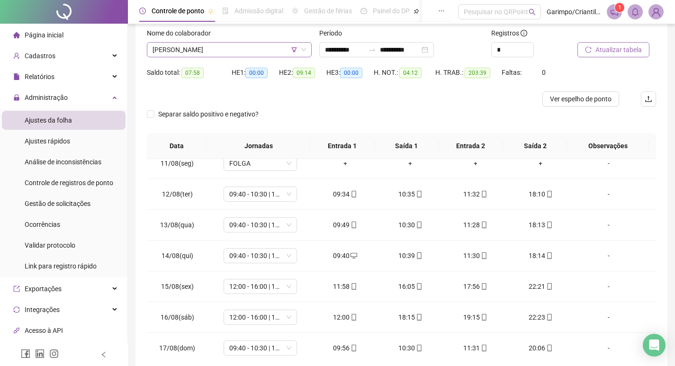
click at [217, 51] on span "[PERSON_NAME]" at bounding box center [228, 50] width 153 height 14
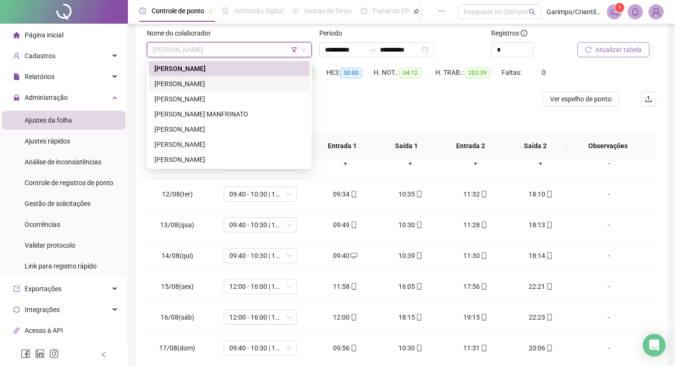
click at [210, 83] on div "[PERSON_NAME]" at bounding box center [229, 84] width 150 height 10
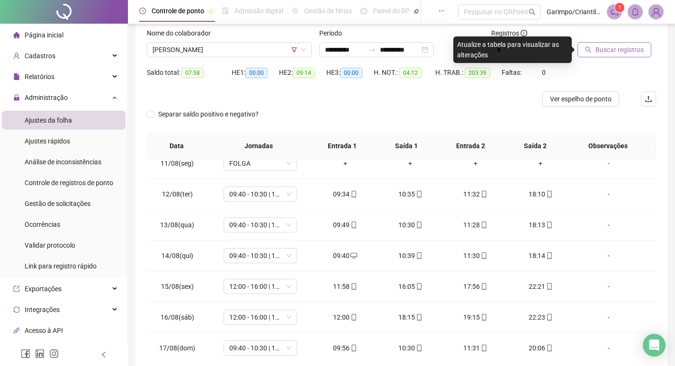
click at [599, 49] on span "Buscar registros" at bounding box center [619, 50] width 48 height 10
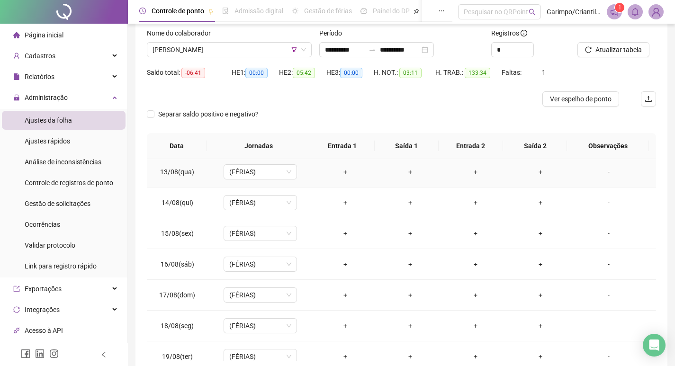
scroll to position [752, 0]
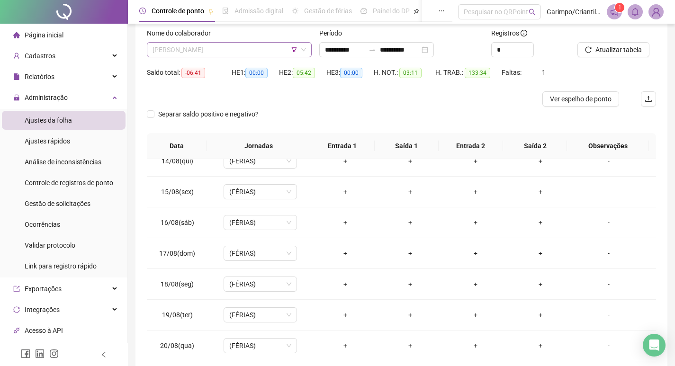
click at [181, 45] on span "[PERSON_NAME]" at bounding box center [228, 50] width 153 height 14
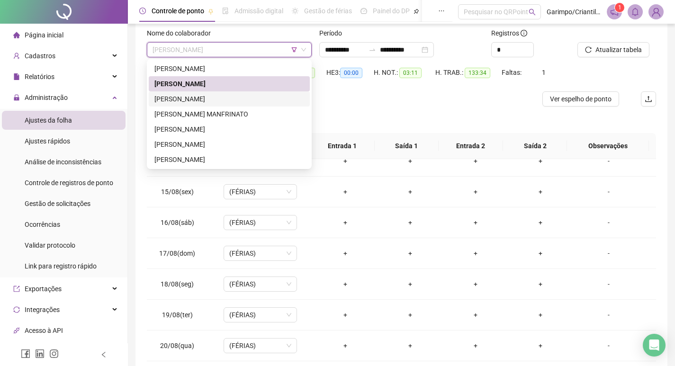
click at [202, 98] on div "[PERSON_NAME]" at bounding box center [229, 99] width 150 height 10
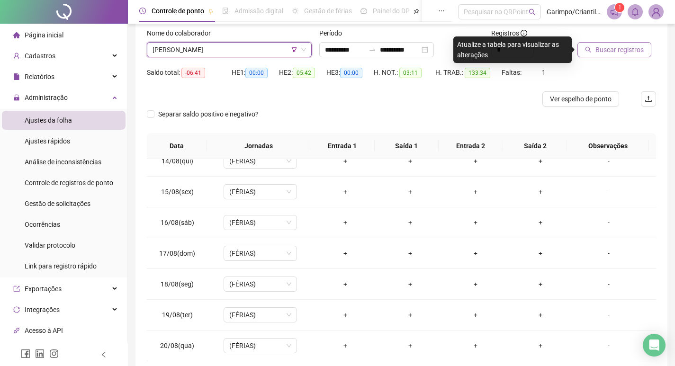
click at [622, 56] on button "Buscar registros" at bounding box center [614, 49] width 74 height 15
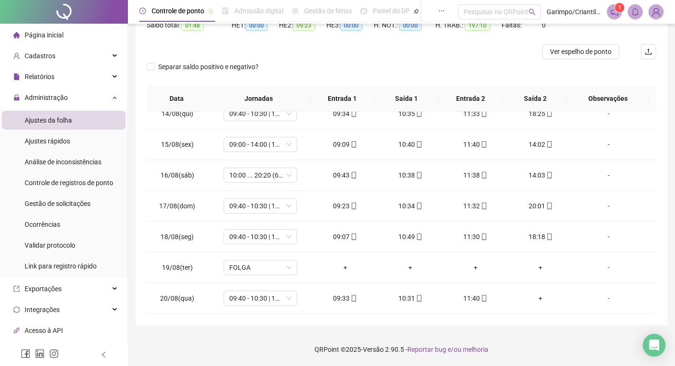
scroll to position [59, 0]
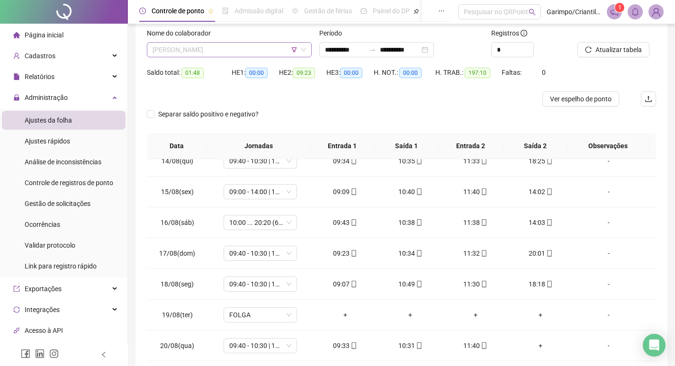
click at [215, 45] on span "[PERSON_NAME]" at bounding box center [228, 50] width 153 height 14
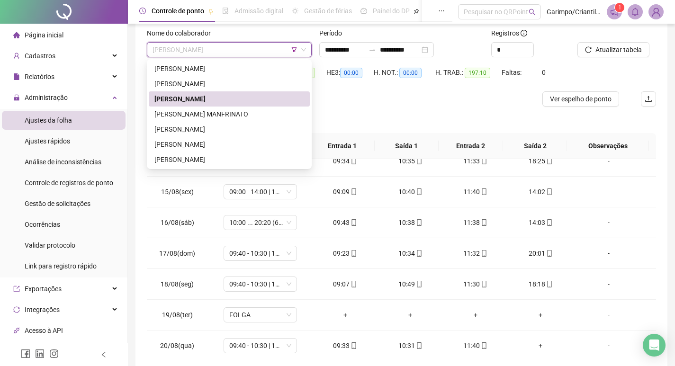
click at [219, 105] on div "[PERSON_NAME]" at bounding box center [229, 98] width 161 height 15
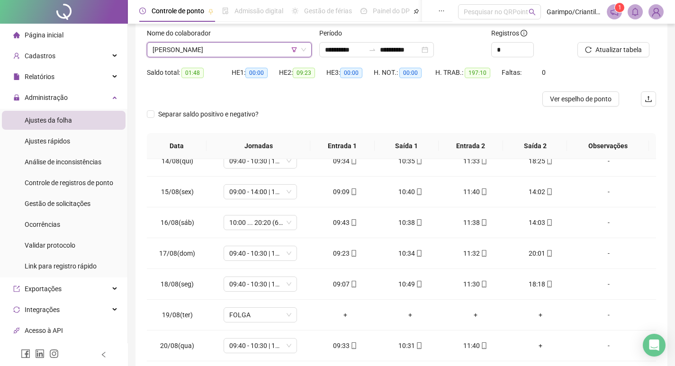
click at [231, 38] on div "Nome do colaborador" at bounding box center [229, 35] width 165 height 14
click at [230, 44] on span "[PERSON_NAME]" at bounding box center [228, 50] width 153 height 14
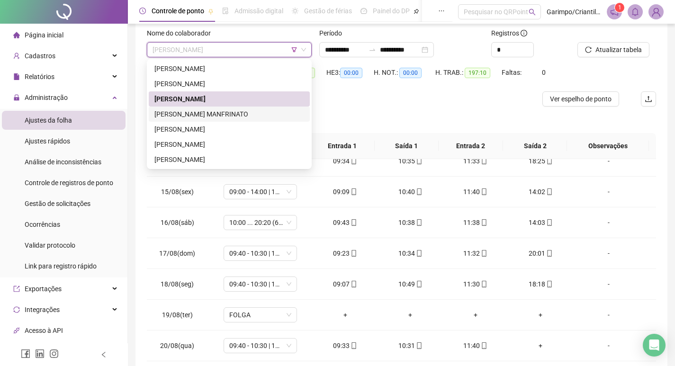
click at [208, 107] on div "[PERSON_NAME] MANFRINATO" at bounding box center [229, 114] width 161 height 15
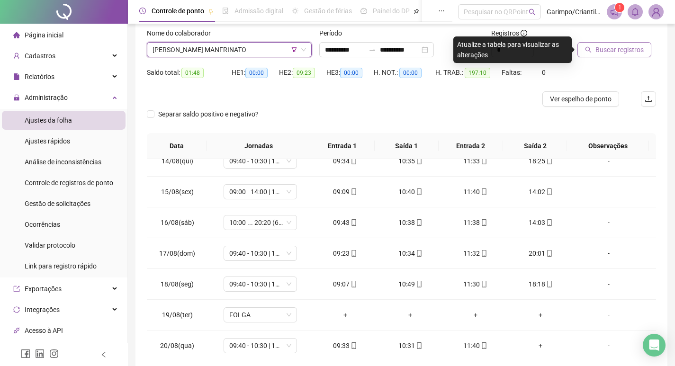
click at [600, 53] on span "Buscar registros" at bounding box center [619, 50] width 48 height 10
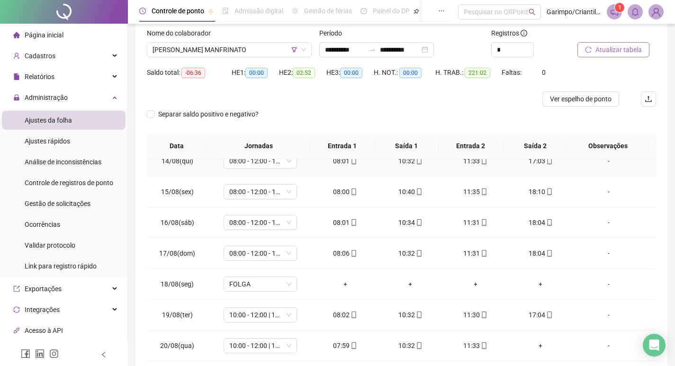
scroll to position [107, 0]
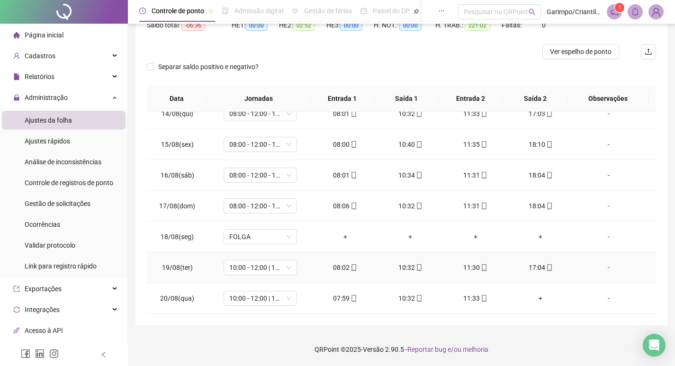
click at [266, 275] on td "10:00 - 12:00 | 13:00 - 18:20" at bounding box center [259, 267] width 105 height 31
click at [267, 271] on span "10:00 - 12:00 | 13:00 - 18:20" at bounding box center [260, 267] width 62 height 14
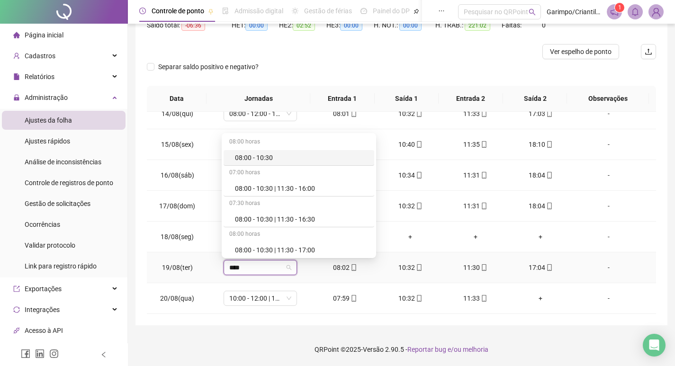
type input "*****"
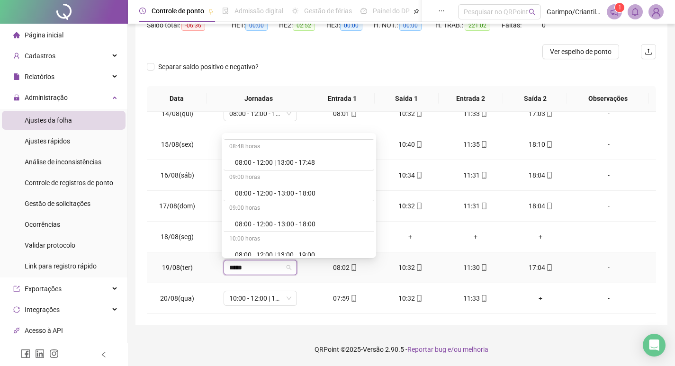
scroll to position [568, 0]
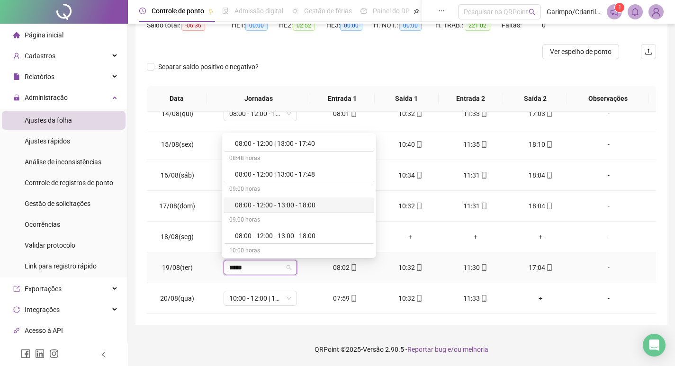
click at [294, 208] on div "08:00 - 12:00 - 13:00 - 18:00" at bounding box center [302, 205] width 134 height 10
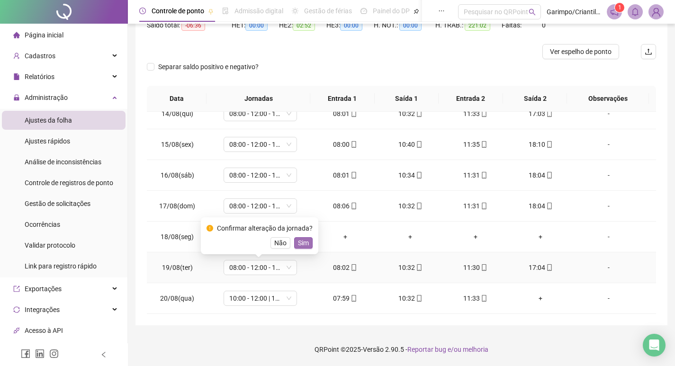
click at [299, 243] on span "Sim" at bounding box center [303, 243] width 11 height 10
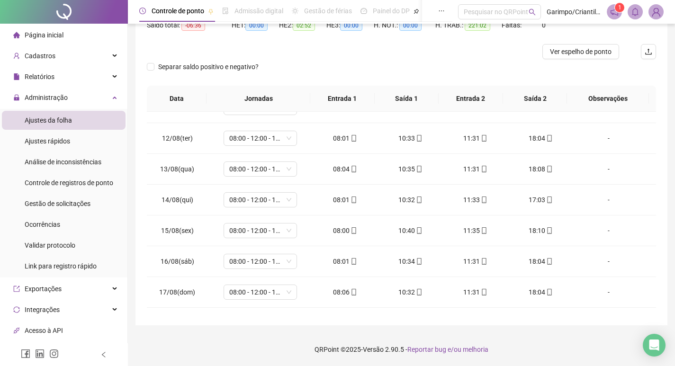
scroll to position [752, 0]
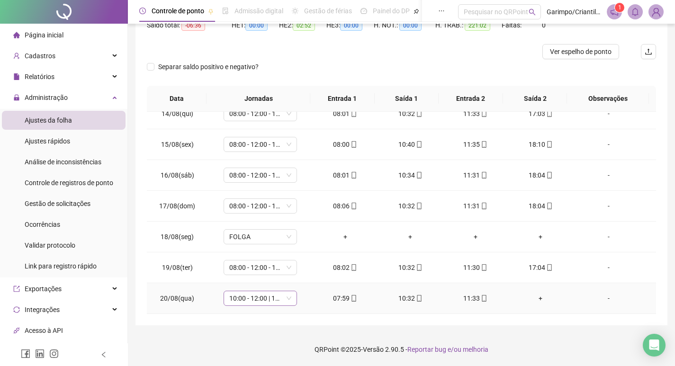
click at [272, 296] on span "10:00 - 12:00 | 13:00 - 18:20" at bounding box center [260, 298] width 62 height 14
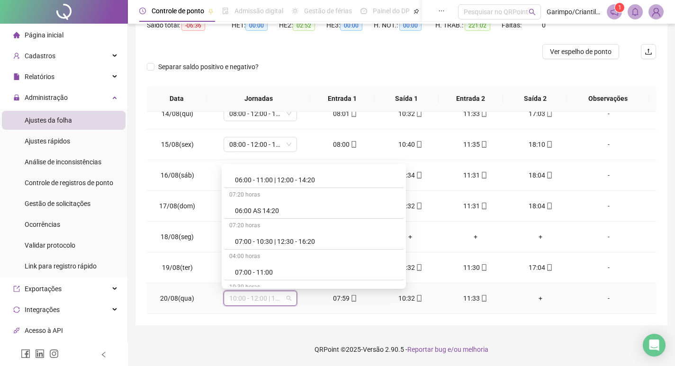
scroll to position [142, 0]
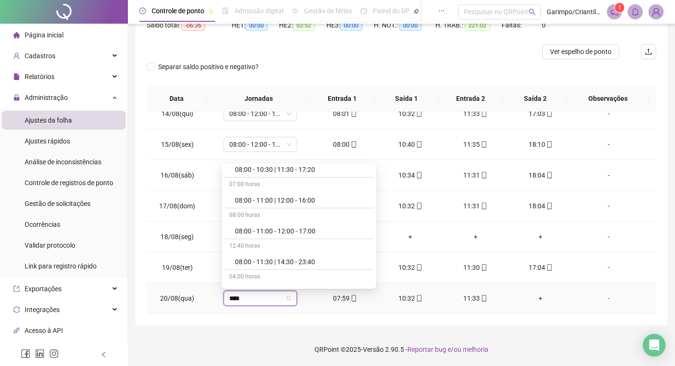
type input "*****"
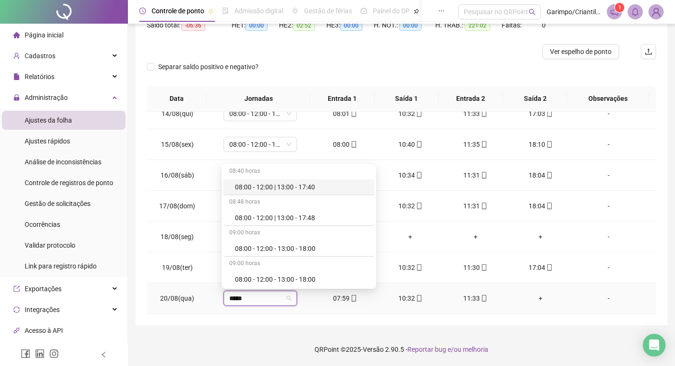
scroll to position [568, 0]
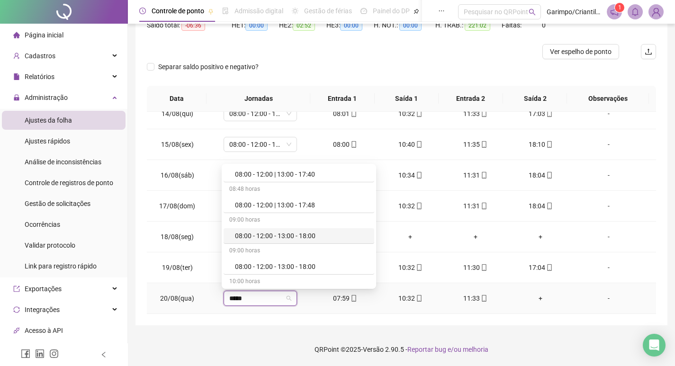
click at [308, 237] on div "08:00 - 12:00 - 13:00 - 18:00" at bounding box center [302, 236] width 134 height 10
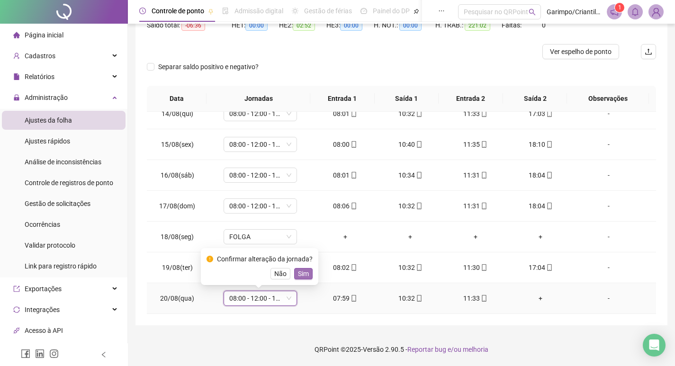
click at [308, 268] on button "Sim" at bounding box center [303, 273] width 18 height 11
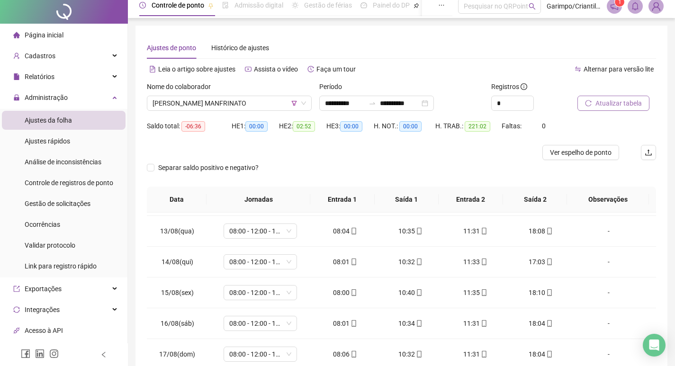
scroll to position [0, 0]
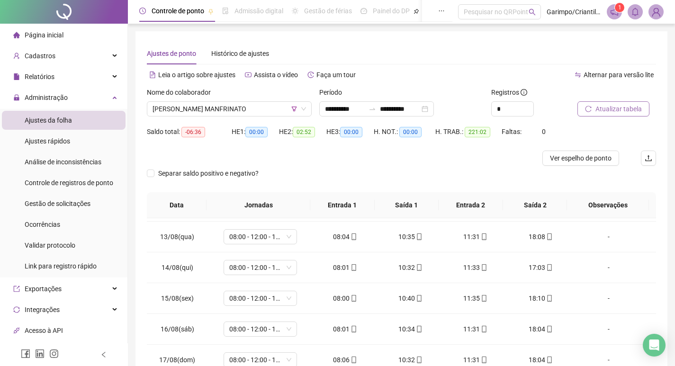
click at [582, 107] on button "Atualizar tabela" at bounding box center [613, 108] width 72 height 15
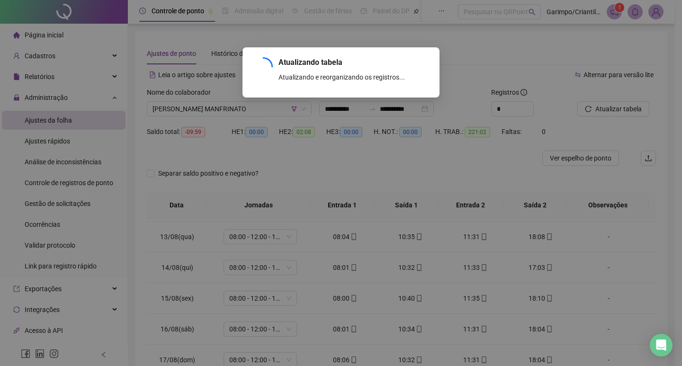
click at [233, 111] on div "Atualizando tabela Atualizando e reorganizando os registros... OK" at bounding box center [341, 183] width 682 height 366
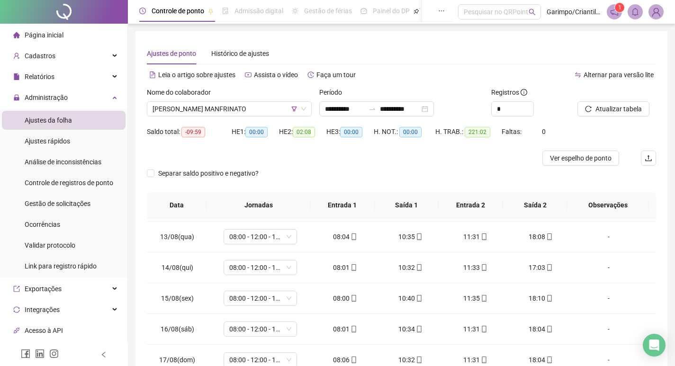
click at [294, 156] on div at bounding box center [338, 158] width 382 height 15
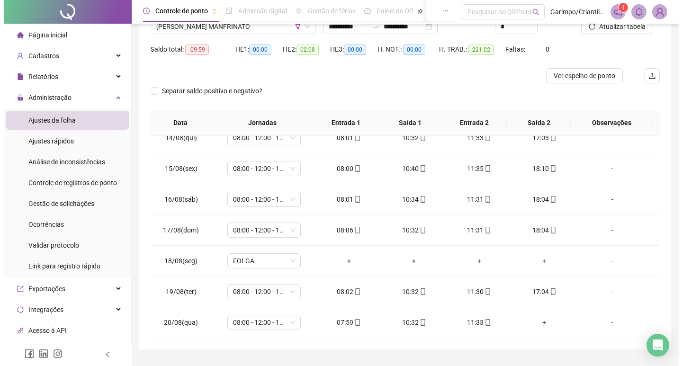
scroll to position [59, 0]
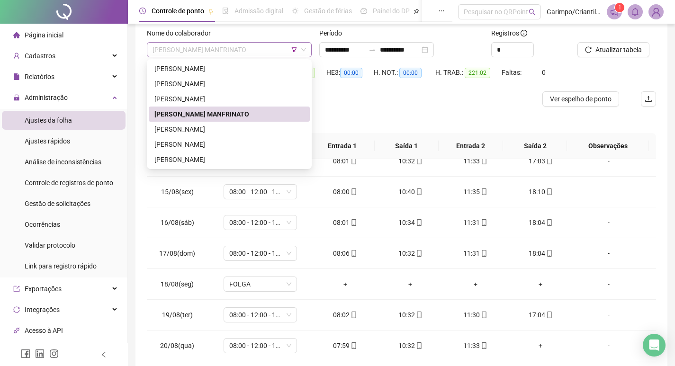
click at [224, 51] on span "[PERSON_NAME] MANFRINATO" at bounding box center [228, 50] width 153 height 14
click at [212, 126] on div "[PERSON_NAME]" at bounding box center [229, 129] width 150 height 10
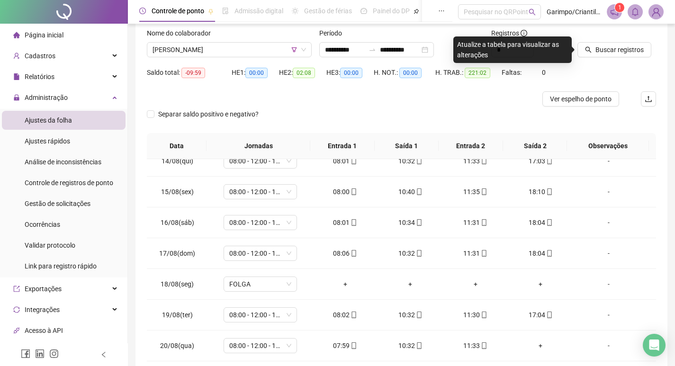
click at [292, 90] on div "HE 2: 02:08" at bounding box center [302, 78] width 47 height 27
click at [231, 48] on span "[PERSON_NAME]" at bounding box center [228, 50] width 153 height 14
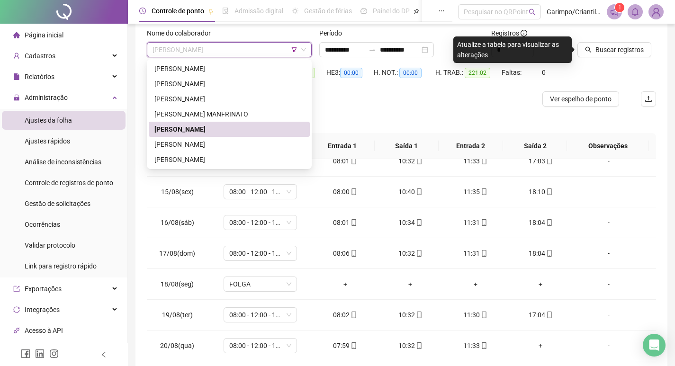
click at [217, 136] on div "[PERSON_NAME]" at bounding box center [229, 129] width 161 height 15
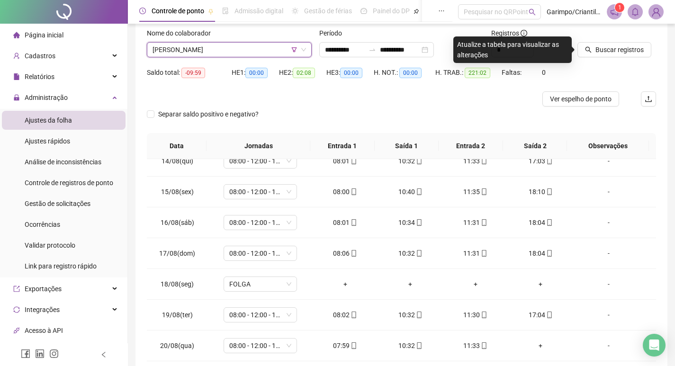
click at [202, 51] on span "[PERSON_NAME]" at bounding box center [228, 50] width 153 height 14
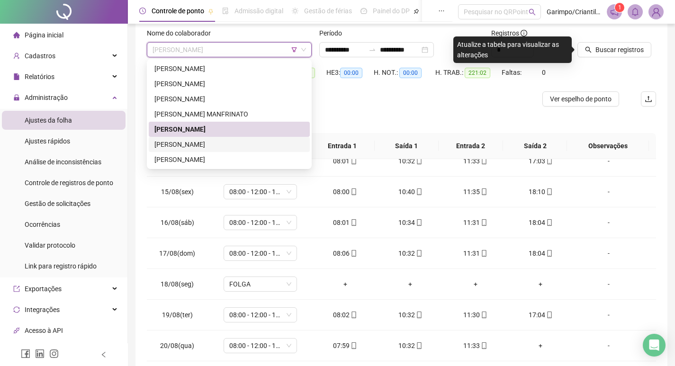
click at [187, 145] on div "[PERSON_NAME]" at bounding box center [229, 144] width 150 height 10
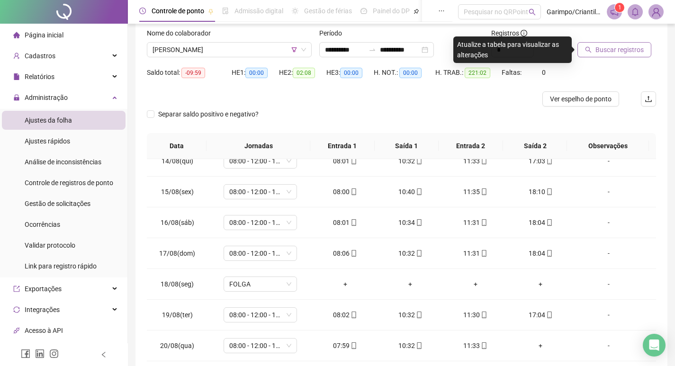
click at [601, 52] on span "Buscar registros" at bounding box center [619, 50] width 48 height 10
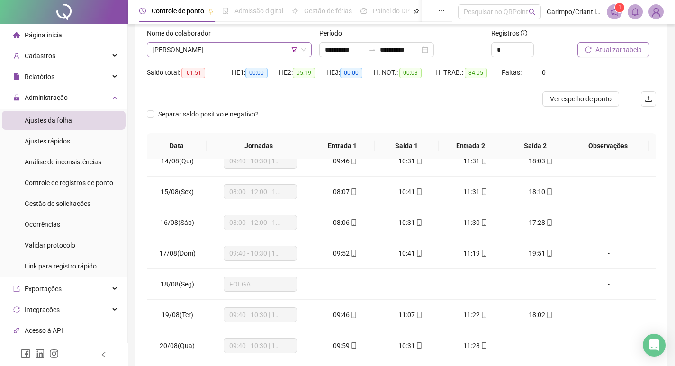
click at [236, 50] on span "[PERSON_NAME]" at bounding box center [228, 50] width 153 height 14
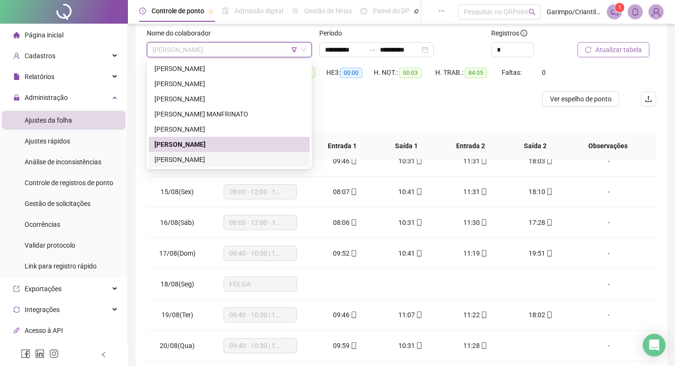
click at [222, 154] on div "[PERSON_NAME]" at bounding box center [229, 159] width 161 height 15
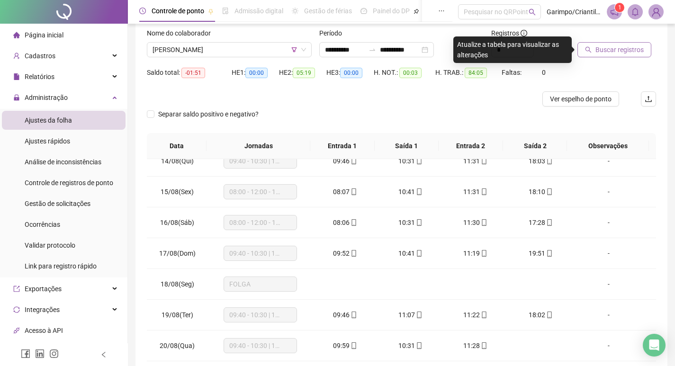
click at [584, 54] on button "Buscar registros" at bounding box center [614, 49] width 74 height 15
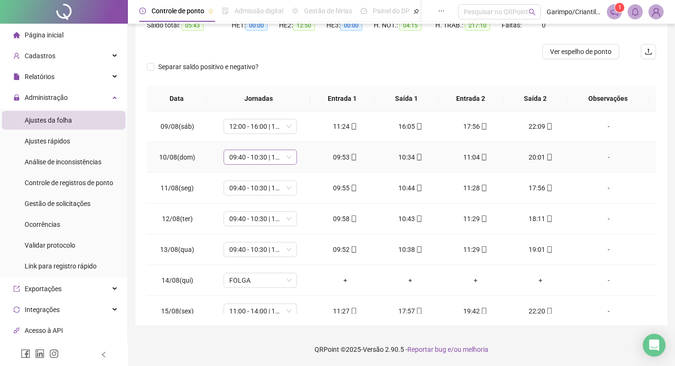
scroll to position [562, 0]
